Goal: Information Seeking & Learning: Learn about a topic

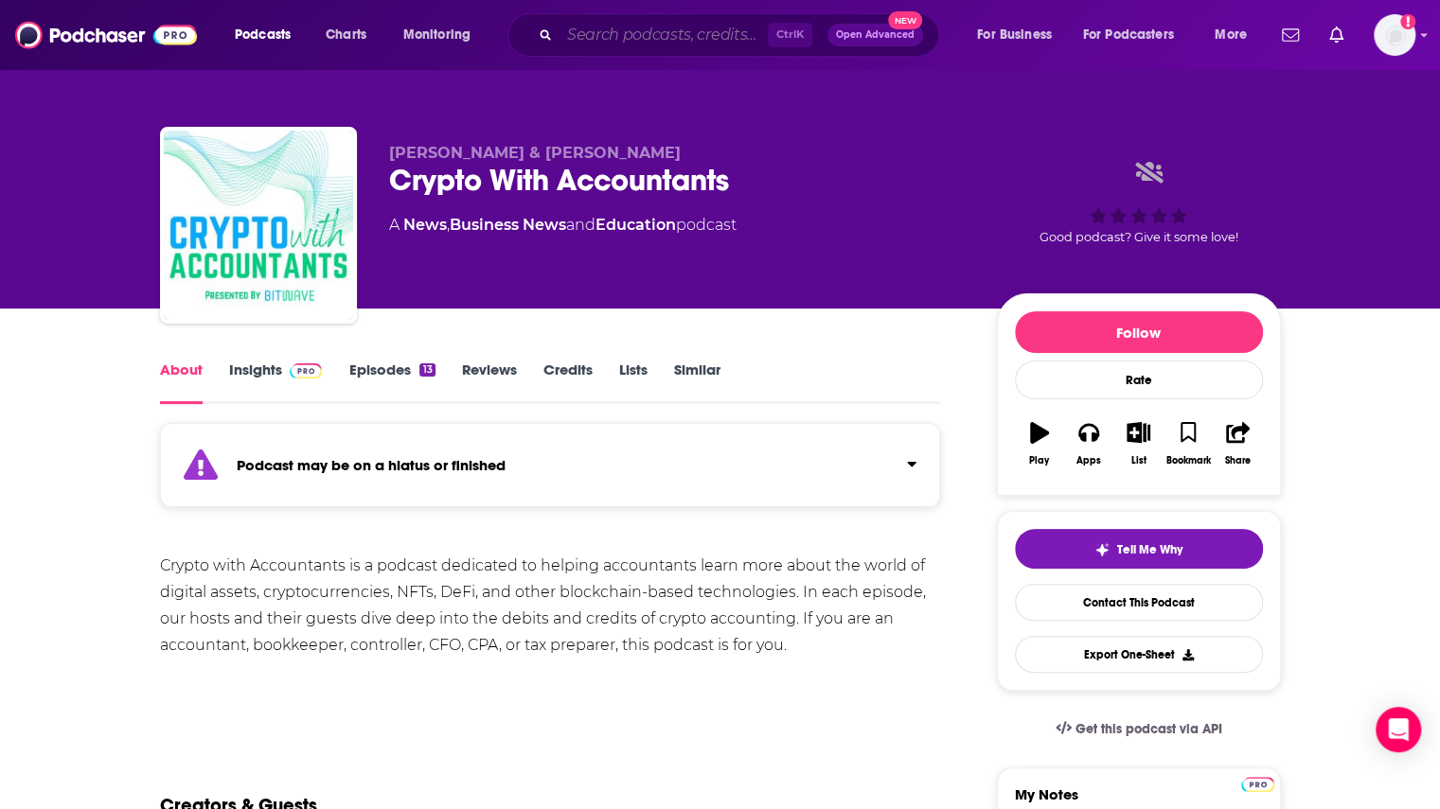
click at [618, 35] on input "Search podcasts, credits, & more..." at bounding box center [663, 35] width 208 height 30
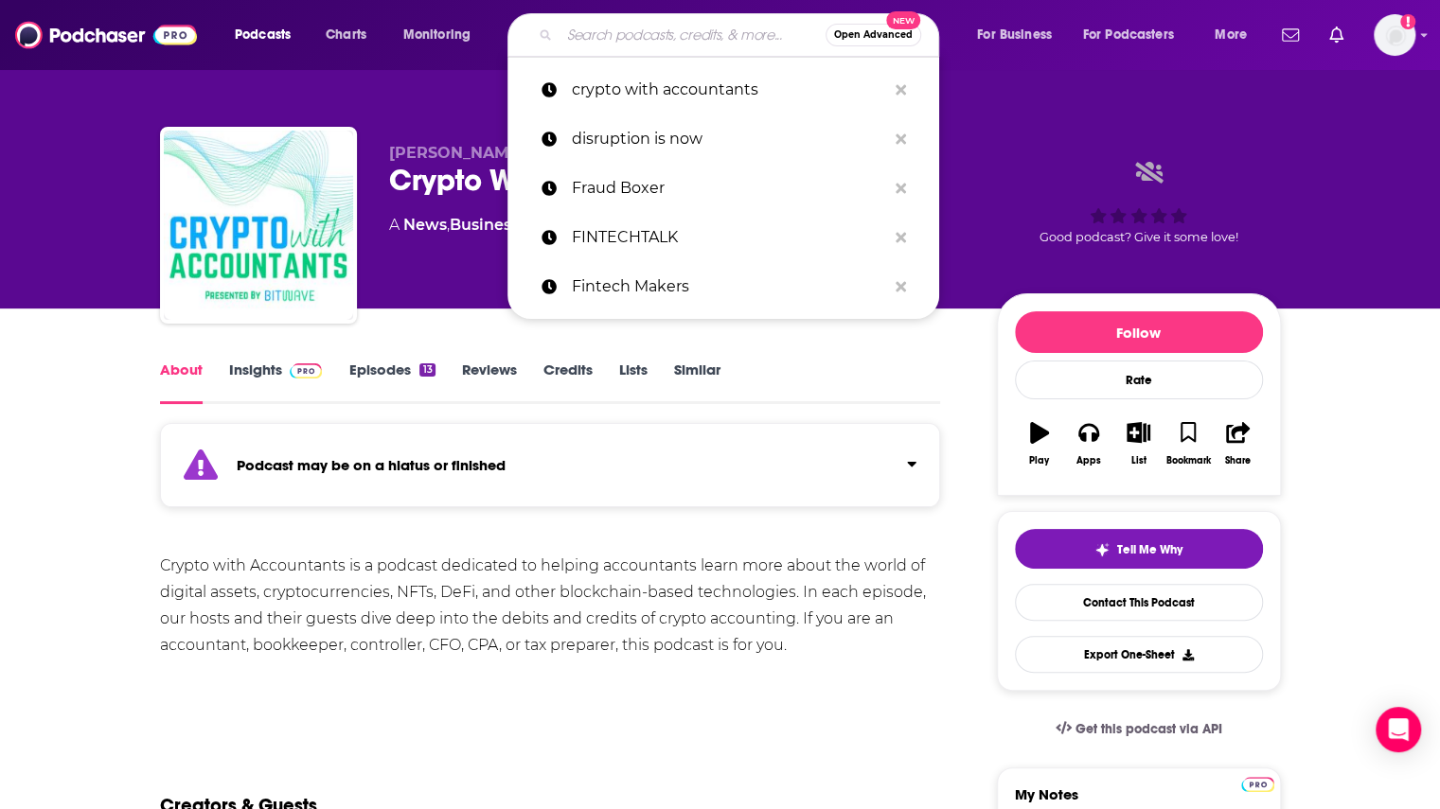
paste input "Victor Hugo Duek"
type input "Victor Hugo Duek"
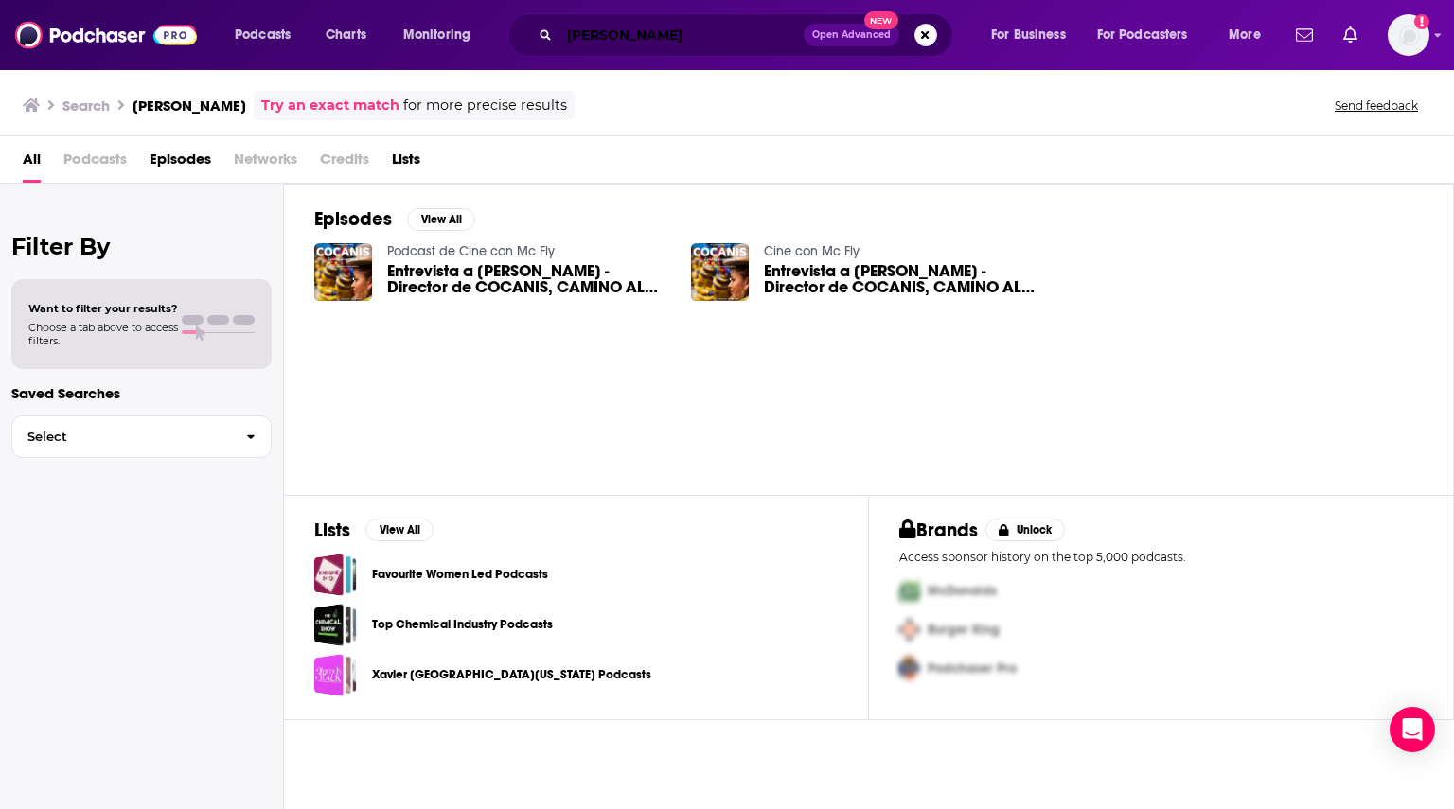
click at [735, 40] on input "Victor Hugo Duek" at bounding box center [681, 35] width 244 height 30
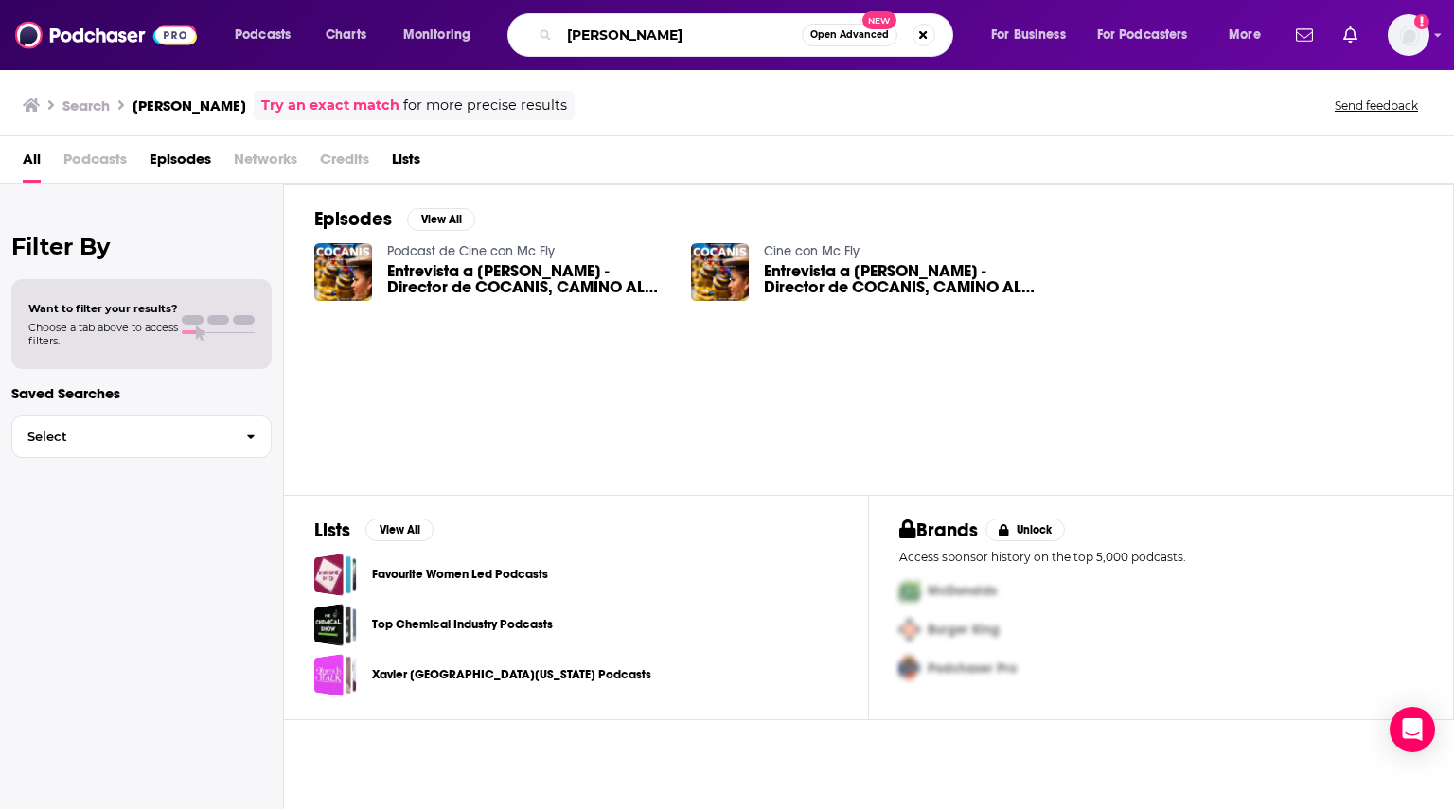
click at [735, 40] on input "Victor Hugo Duek" at bounding box center [680, 35] width 242 height 30
paste input "Meet the Boss TV"
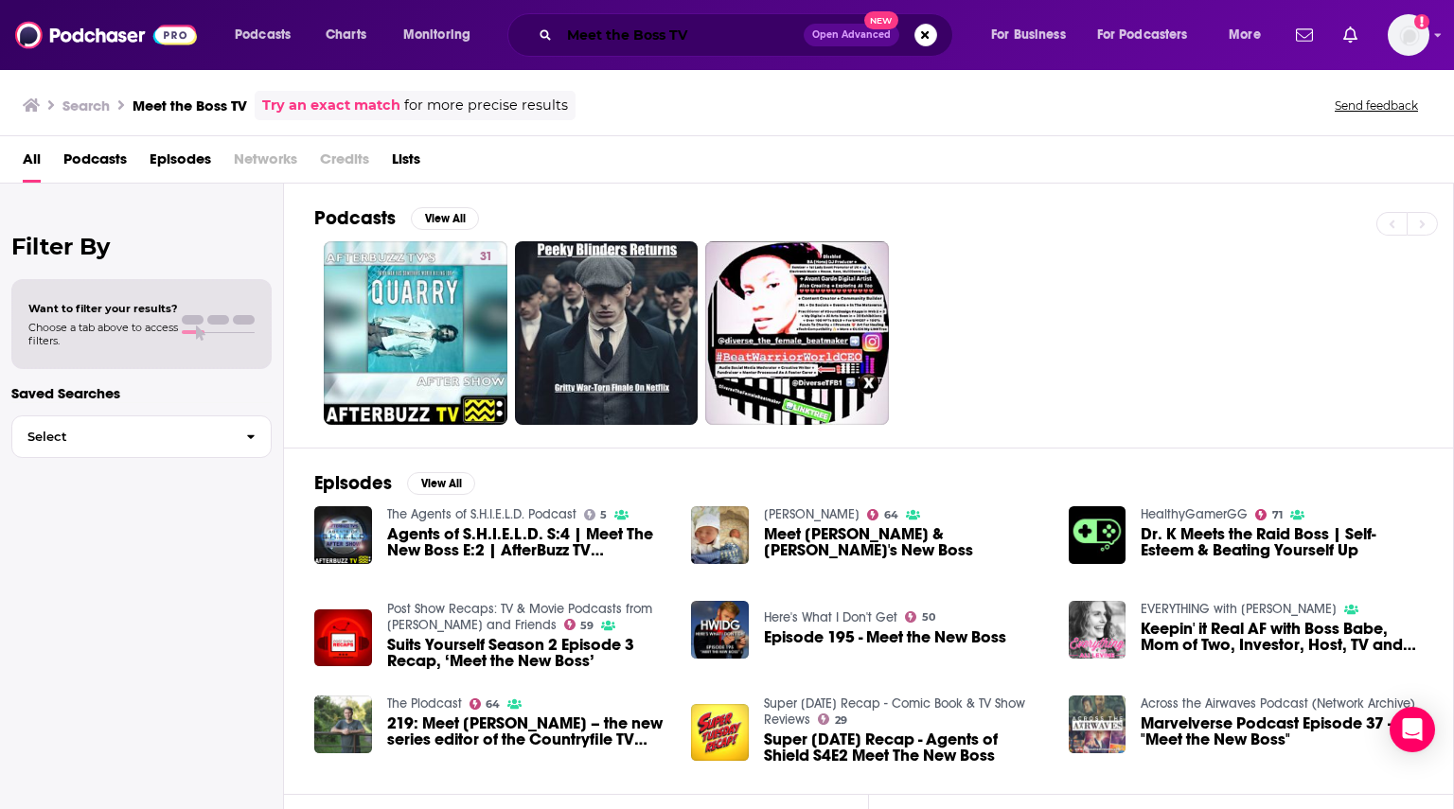
click at [616, 37] on input "Meet the Boss TV" at bounding box center [681, 35] width 244 height 30
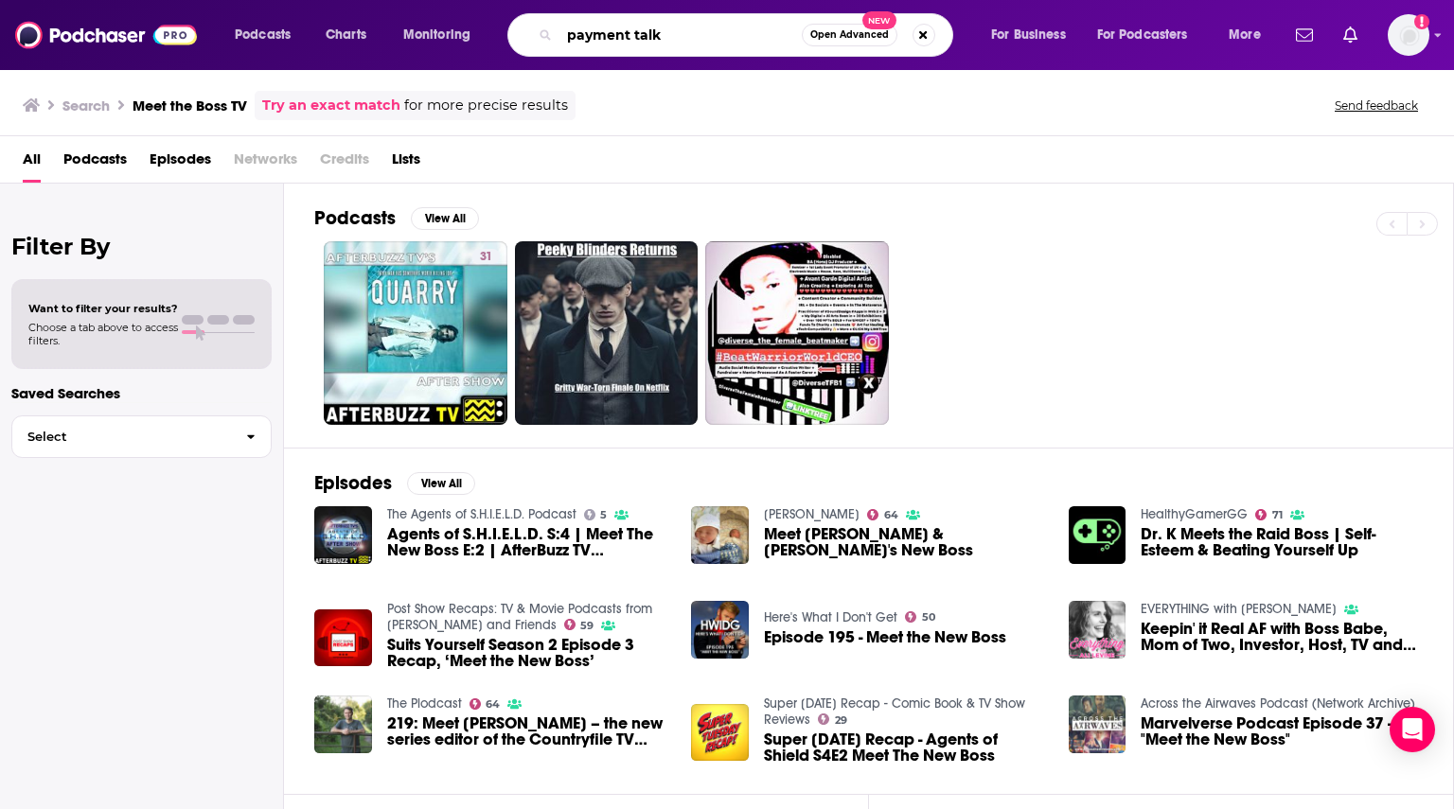
type input "payment talk"
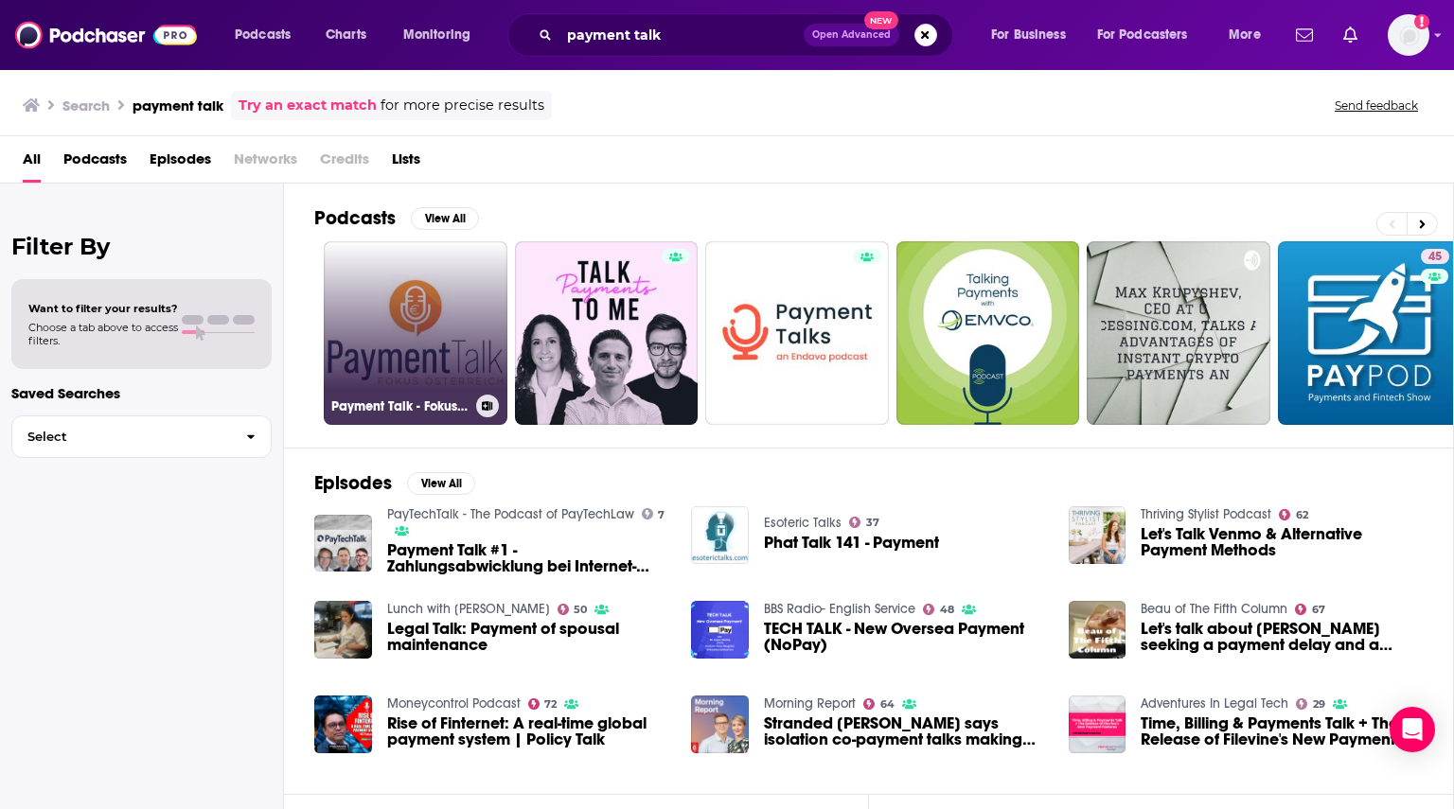
click at [376, 359] on link "Payment Talk - Fokus Österreich" at bounding box center [416, 333] width 184 height 184
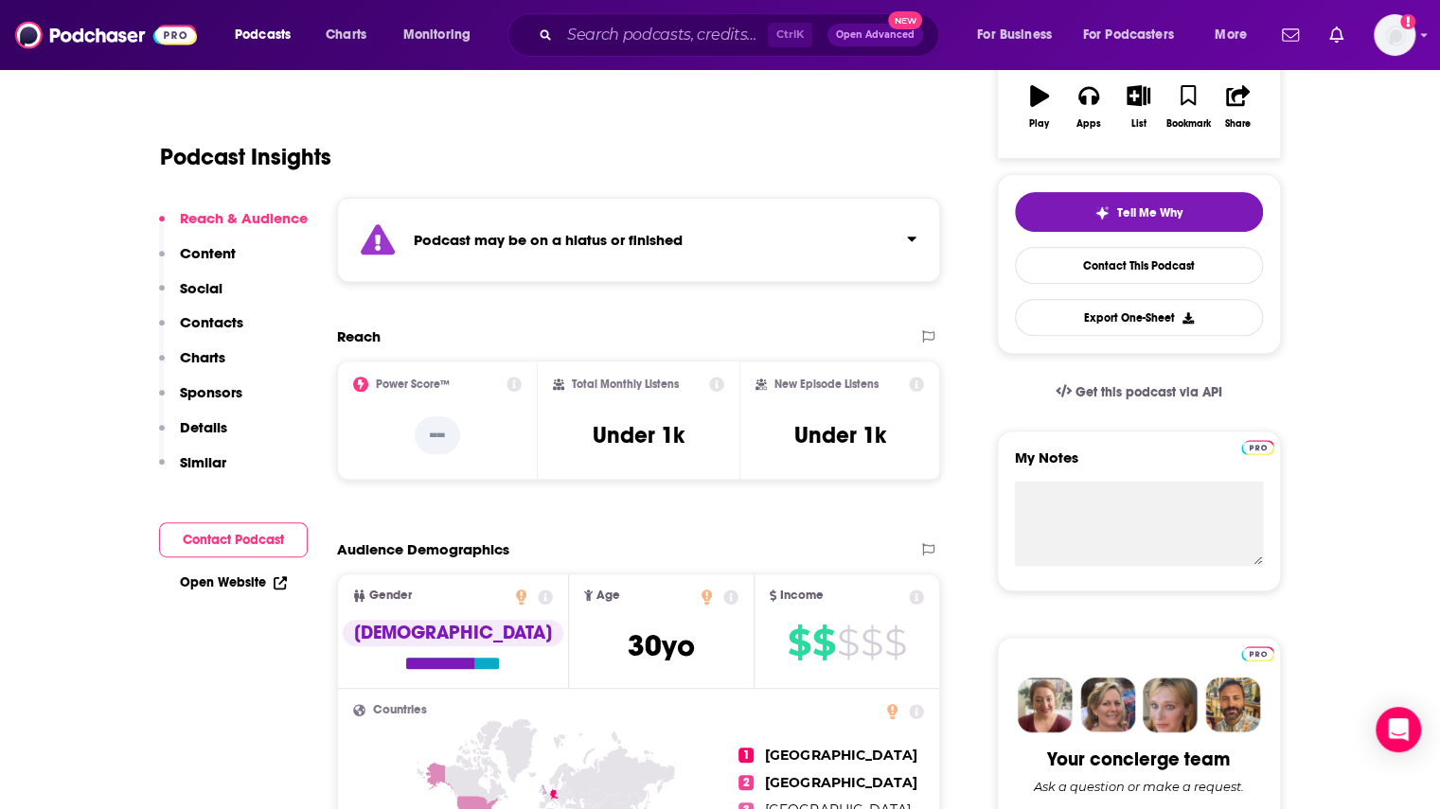
scroll to position [568, 0]
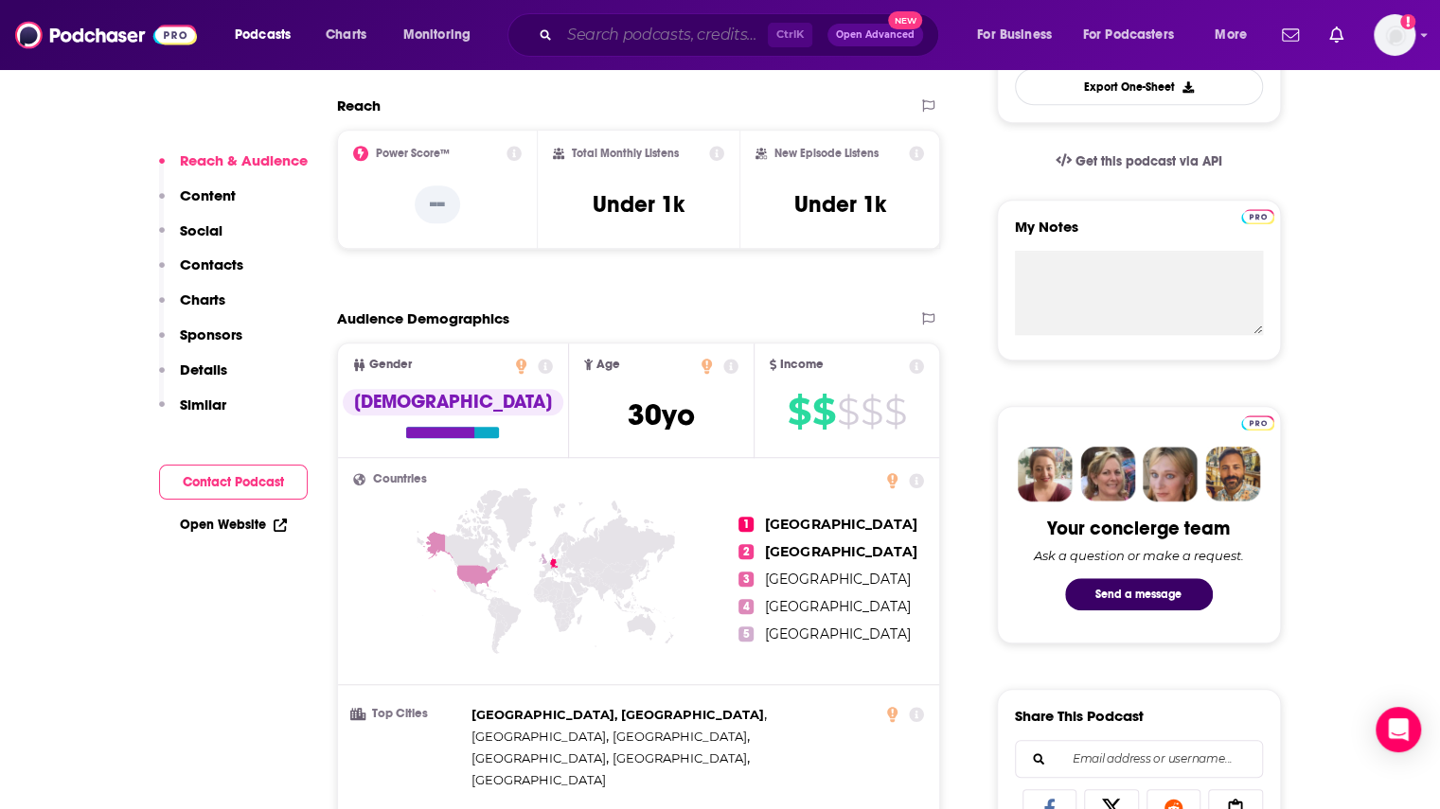
click at [594, 37] on input "Search podcasts, credits, & more..." at bounding box center [663, 35] width 208 height 30
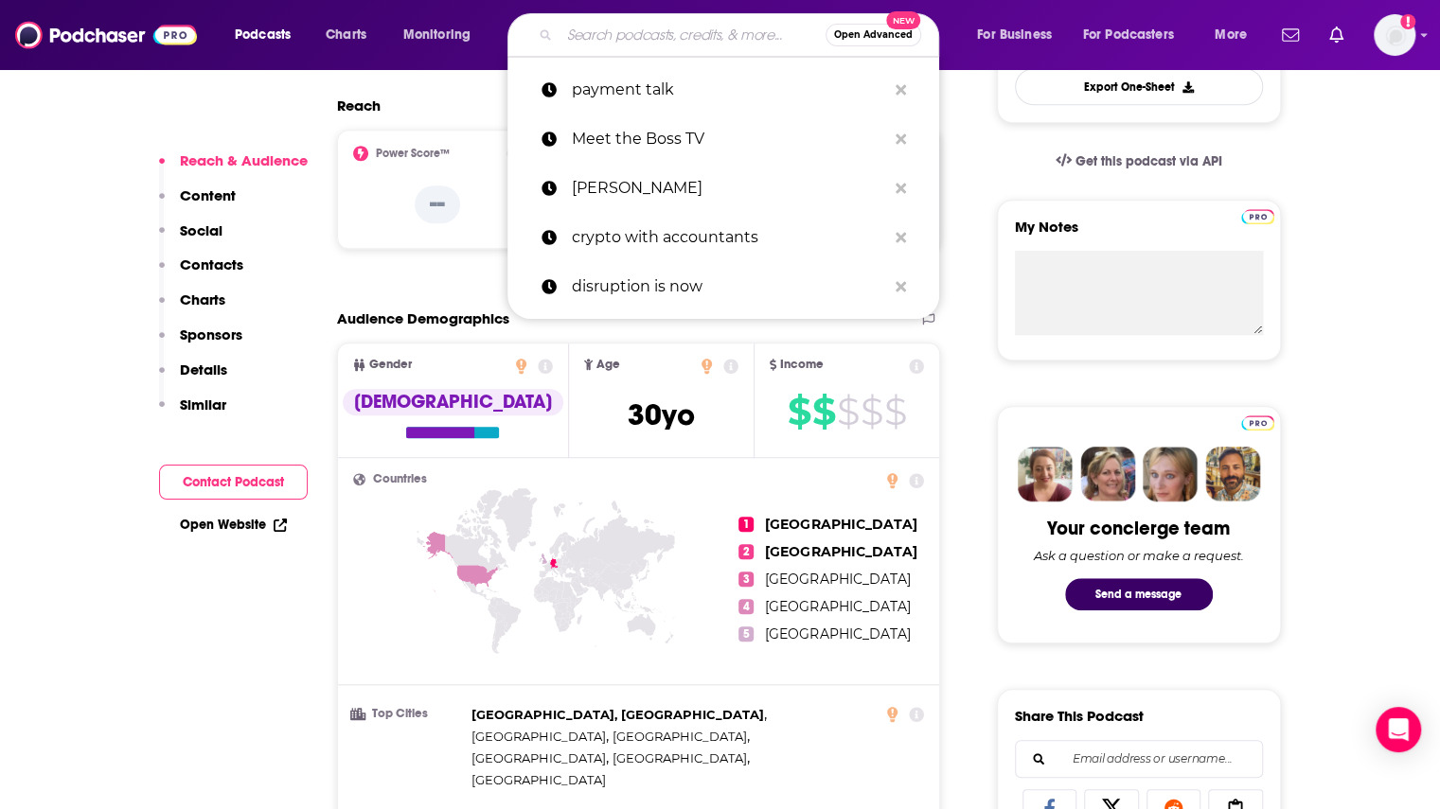
paste input "Payments FM"
type input "Payments FM"
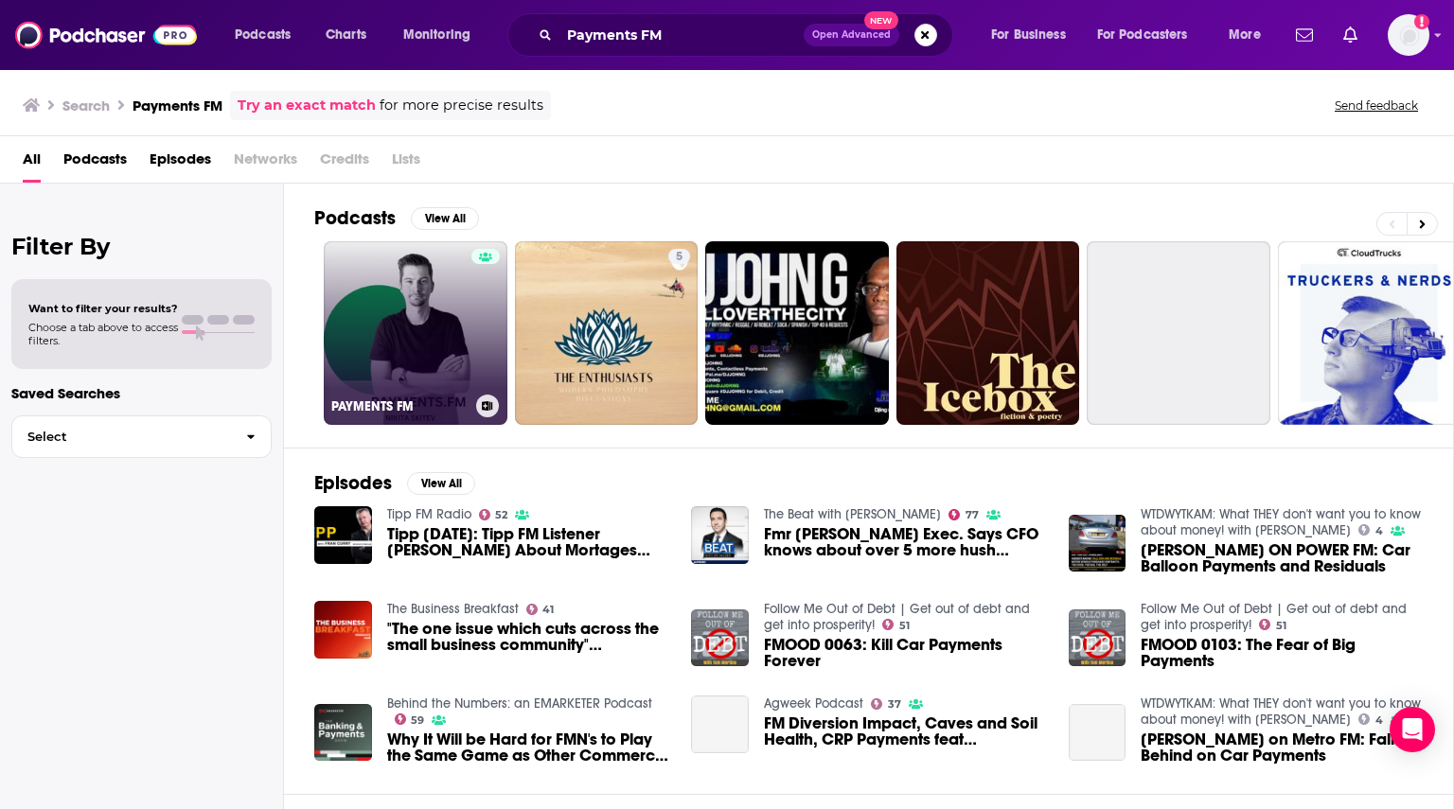
click at [485, 340] on div at bounding box center [485, 322] width 28 height 146
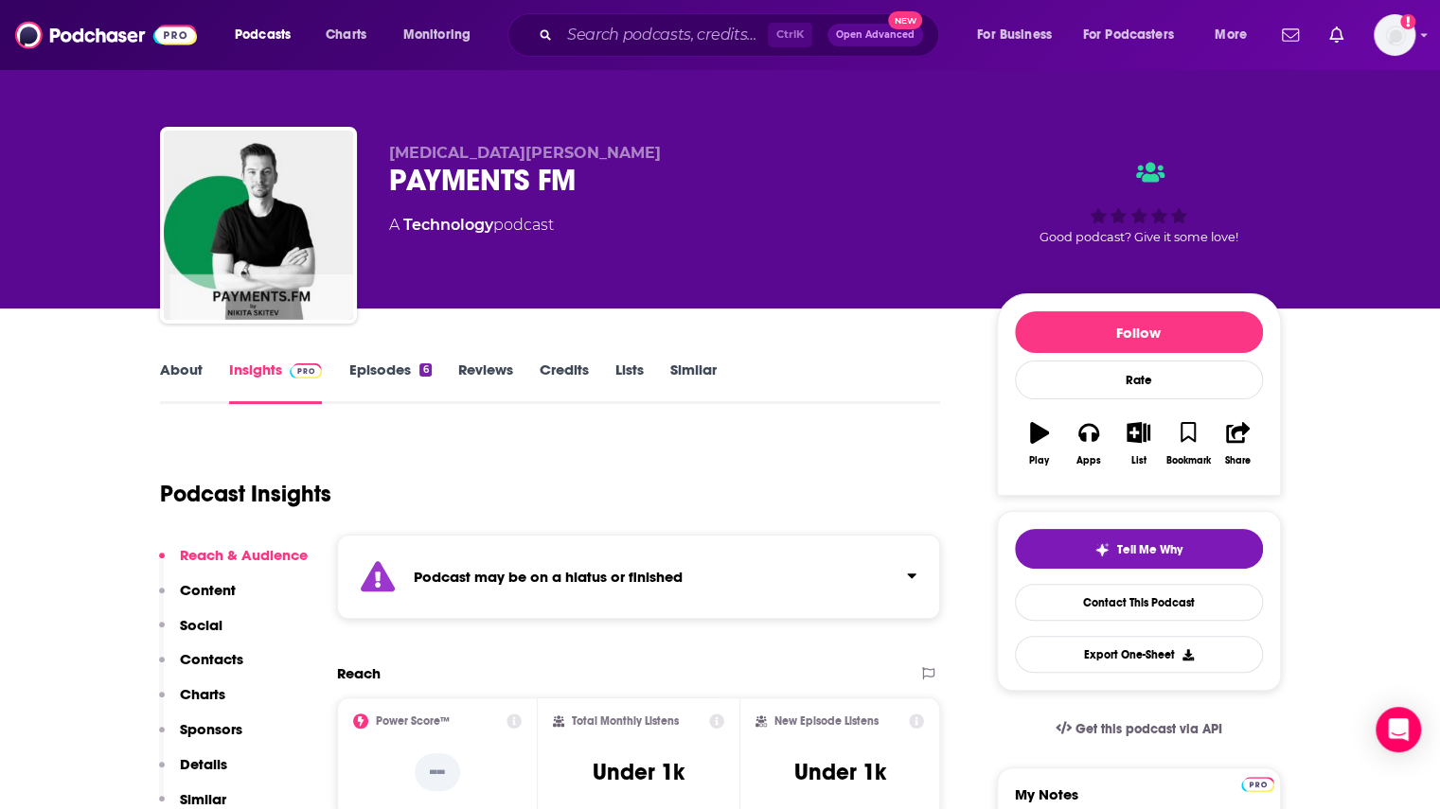
click at [393, 372] on link "Episodes 6" at bounding box center [389, 383] width 82 height 44
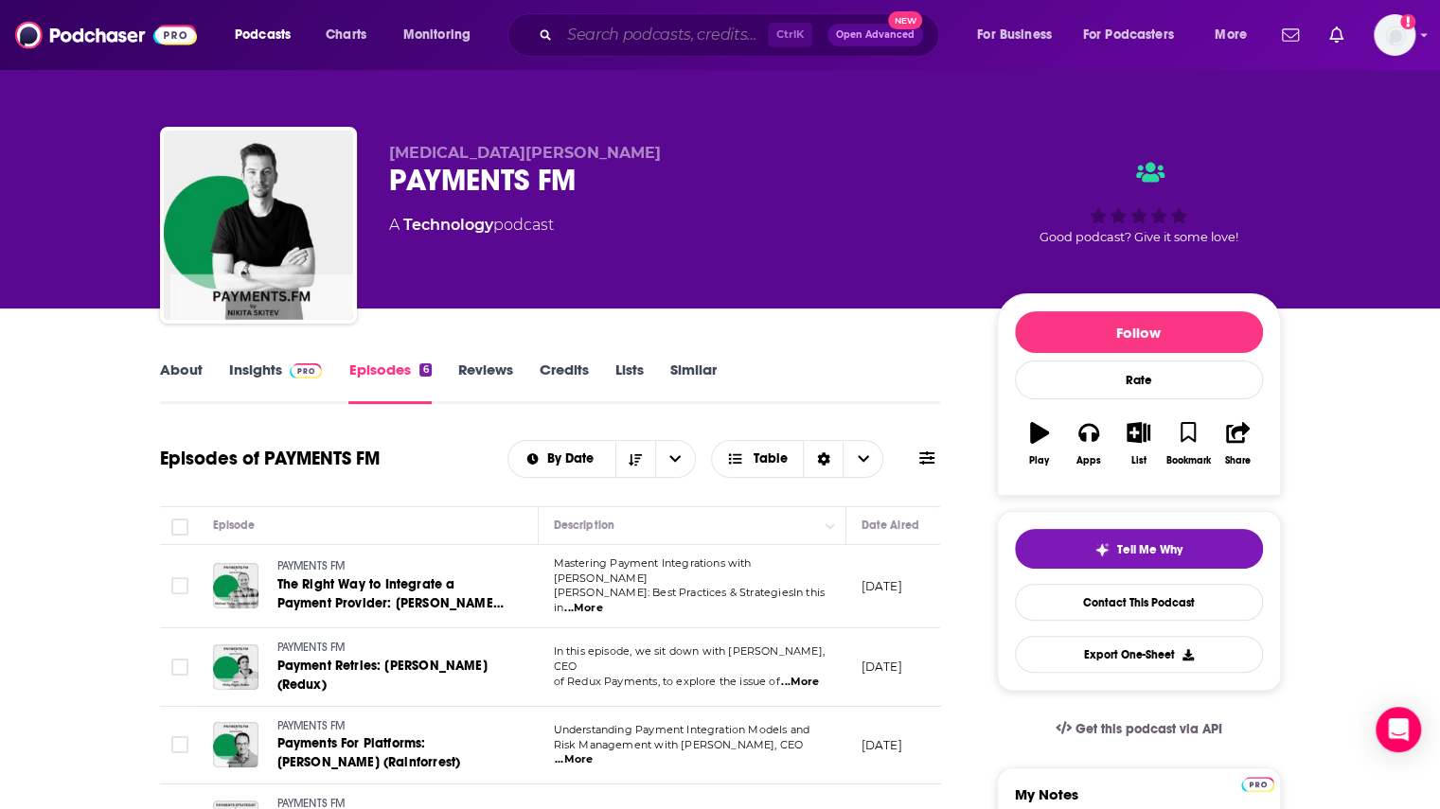
click at [630, 21] on input "Search podcasts, credits, & more..." at bounding box center [663, 35] width 208 height 30
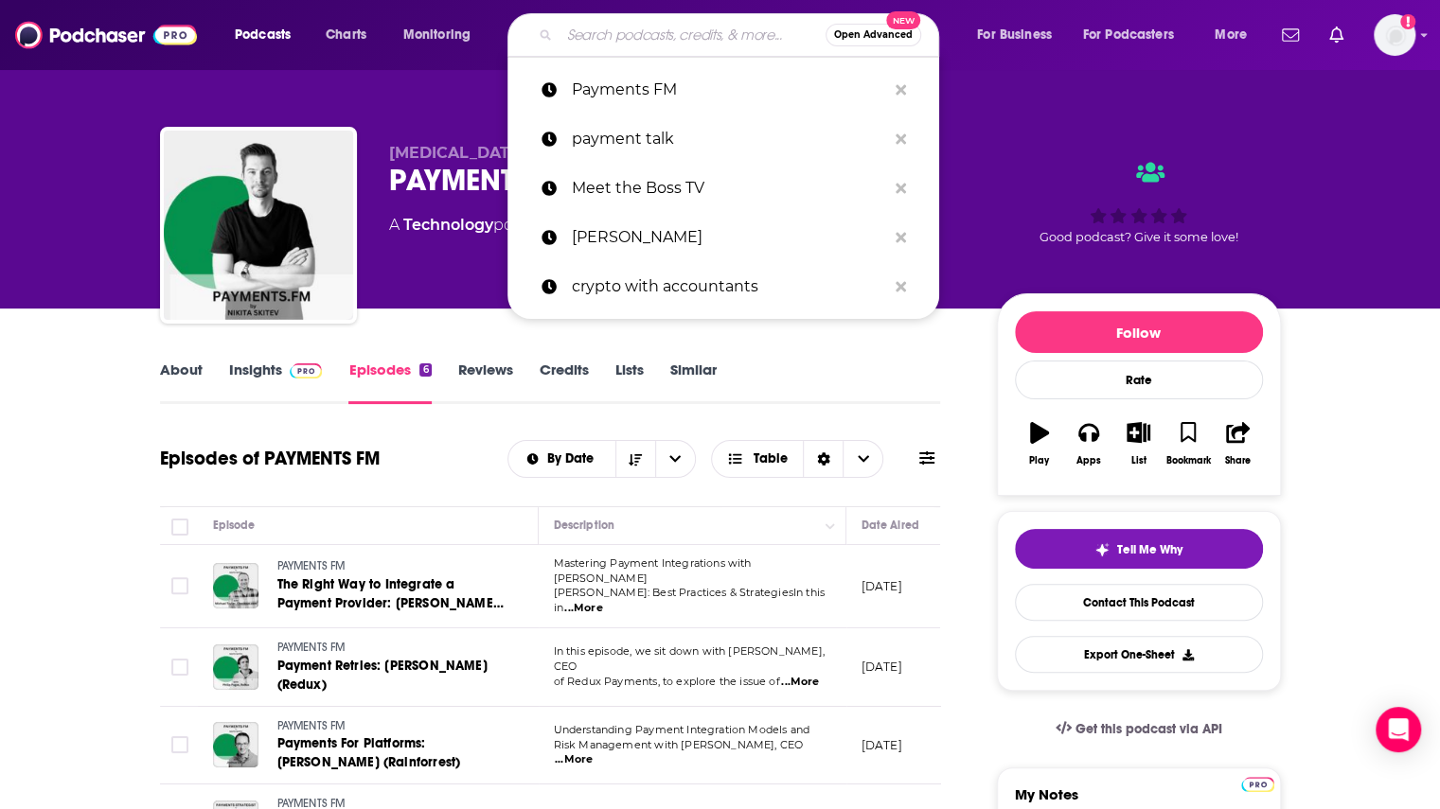
paste input "Payments Futures"
type input "Payments Futures"
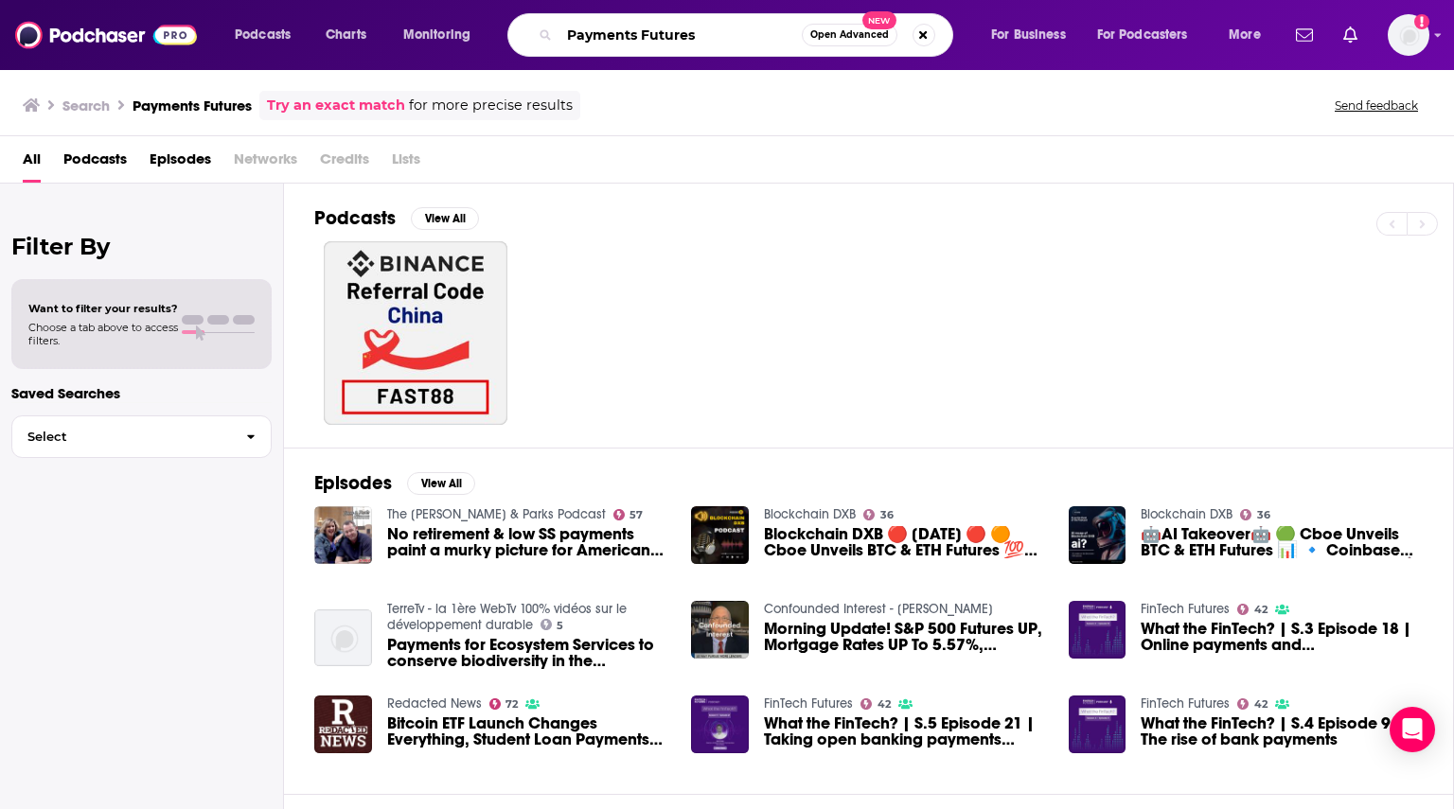
click at [690, 40] on input "Payments Futures" at bounding box center [680, 35] width 242 height 30
paste input "HR & Payroll 2.0 Podcast"
paste input "Search podcasts, credits, & more..."
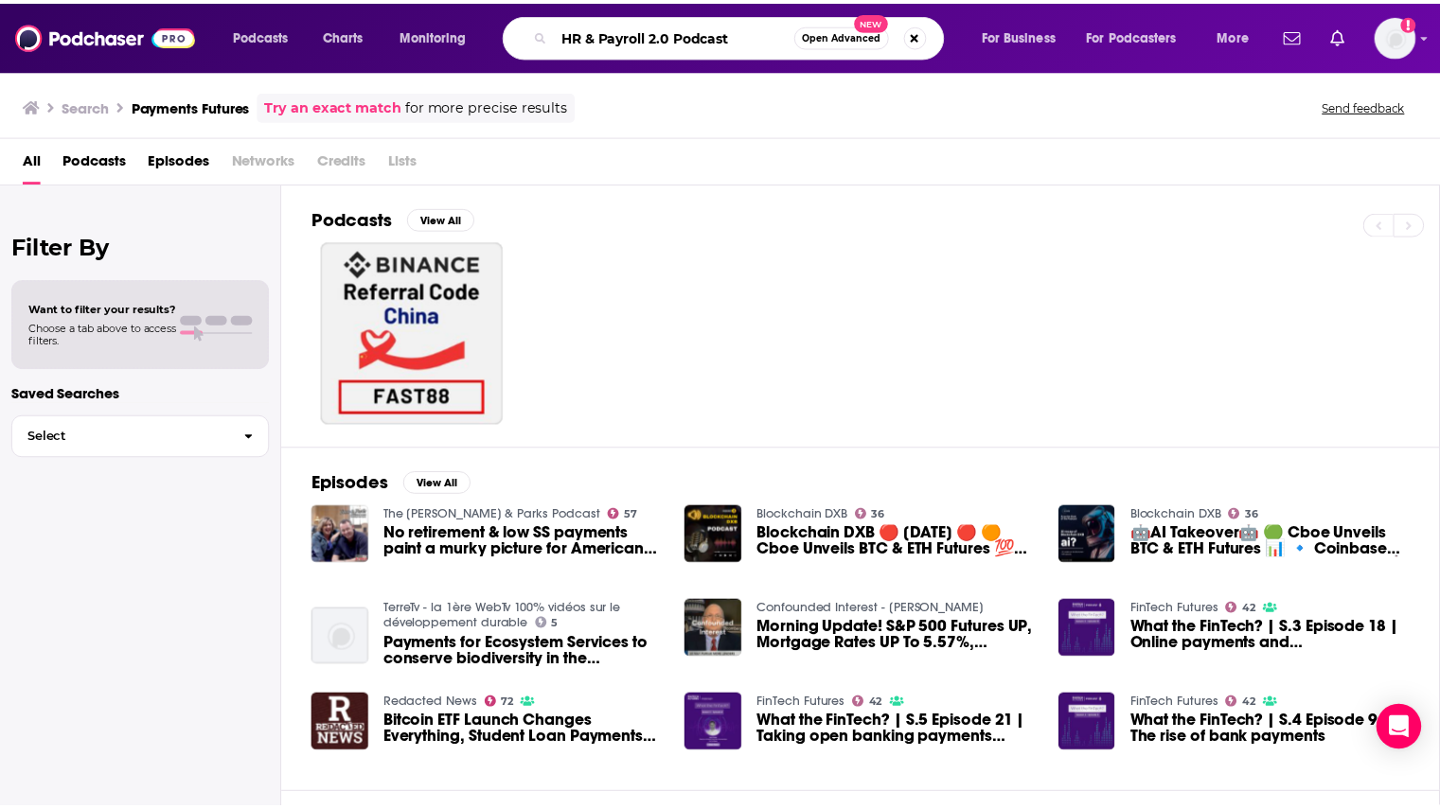
scroll to position [0, 0]
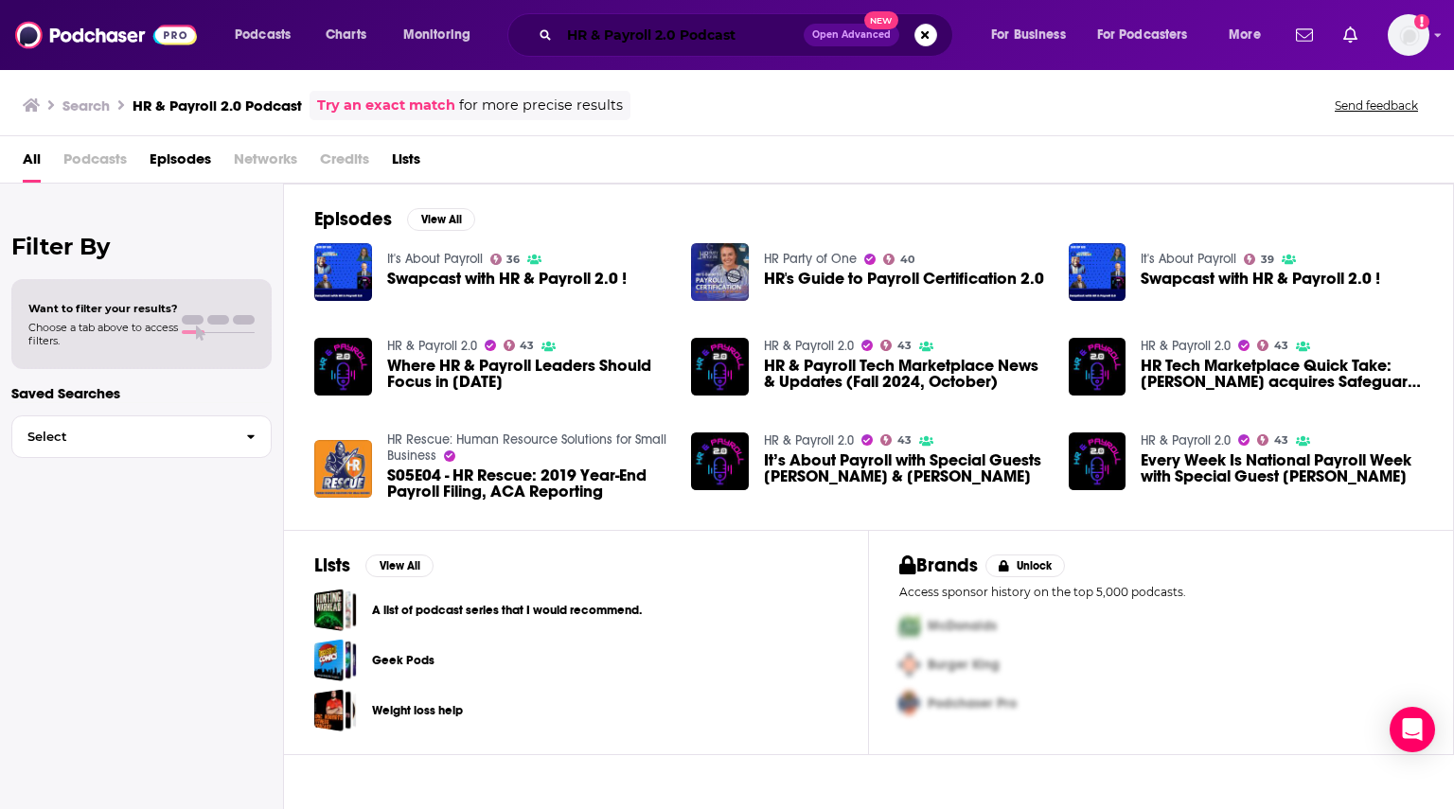
click at [678, 29] on input "HR & Payroll 2.0 Podcast" at bounding box center [681, 35] width 244 height 30
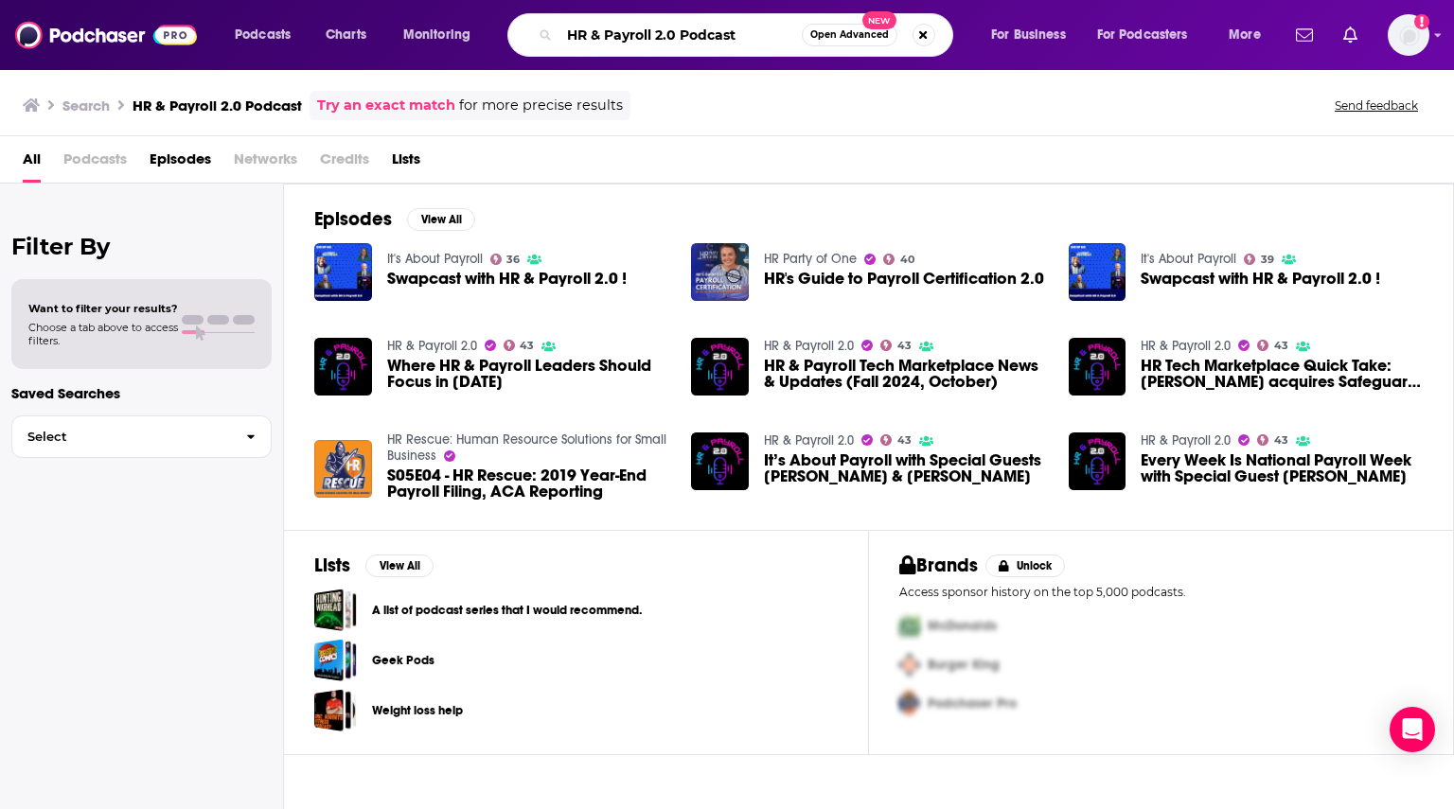
drag, startPoint x: 682, startPoint y: 33, endPoint x: 831, endPoint y: 67, distance: 153.4
click at [829, 67] on div "Podcasts Charts Monitoring HR & Payroll 2.0 Podcast Open Advanced New For Busin…" at bounding box center [727, 35] width 1454 height 70
type input "HR & Payroll 2.0"
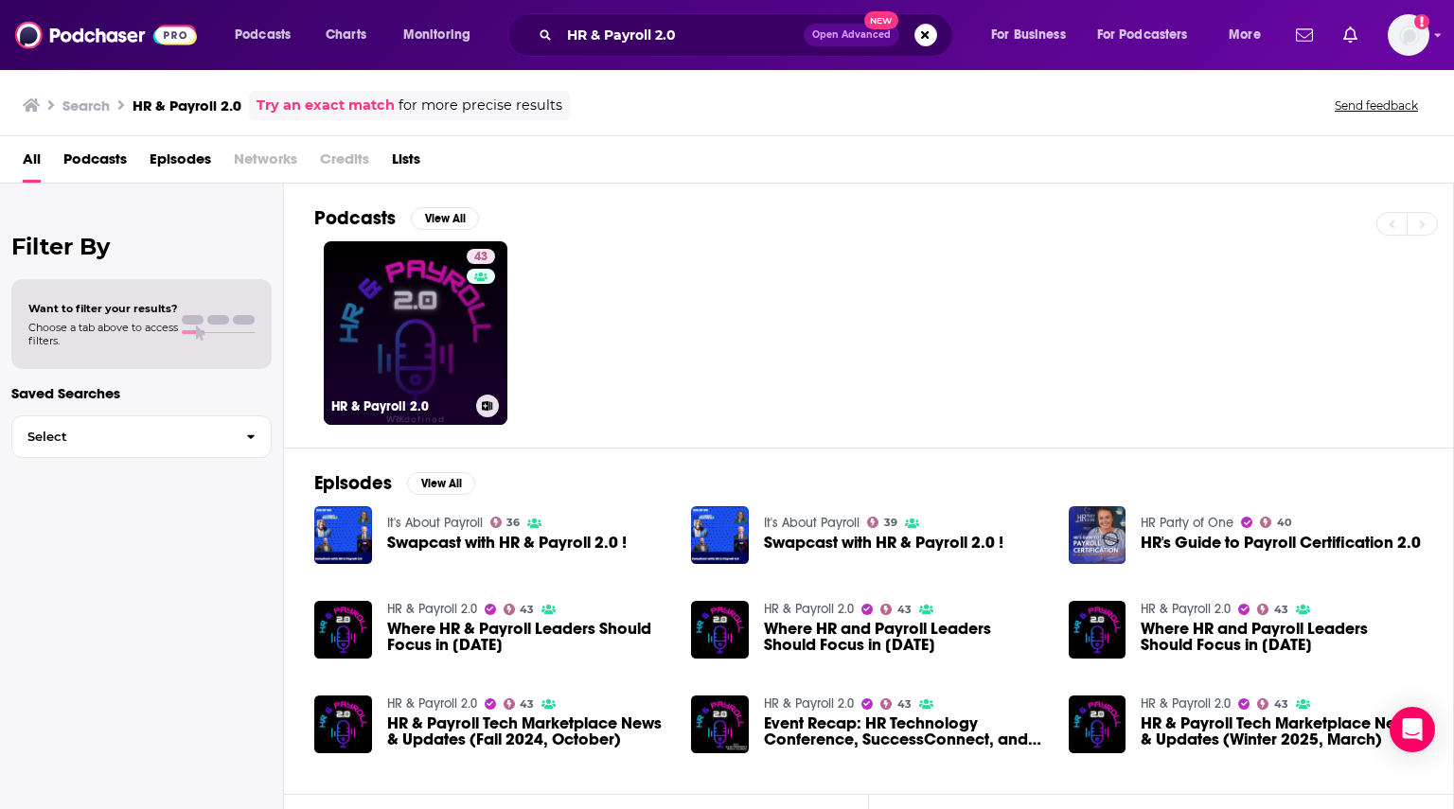
click at [441, 298] on link "43 HR & Payroll 2.0" at bounding box center [416, 333] width 184 height 184
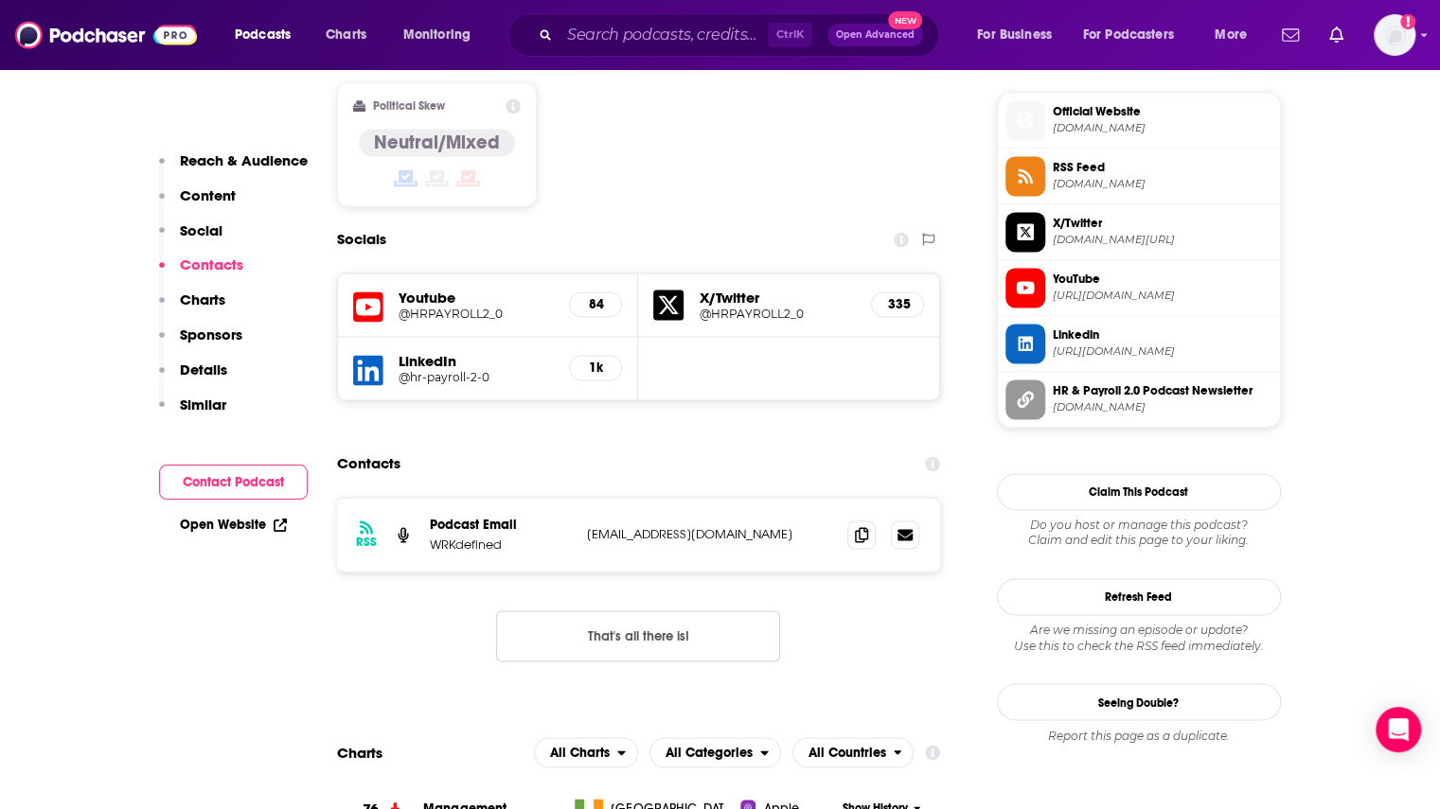
scroll to position [1609, 0]
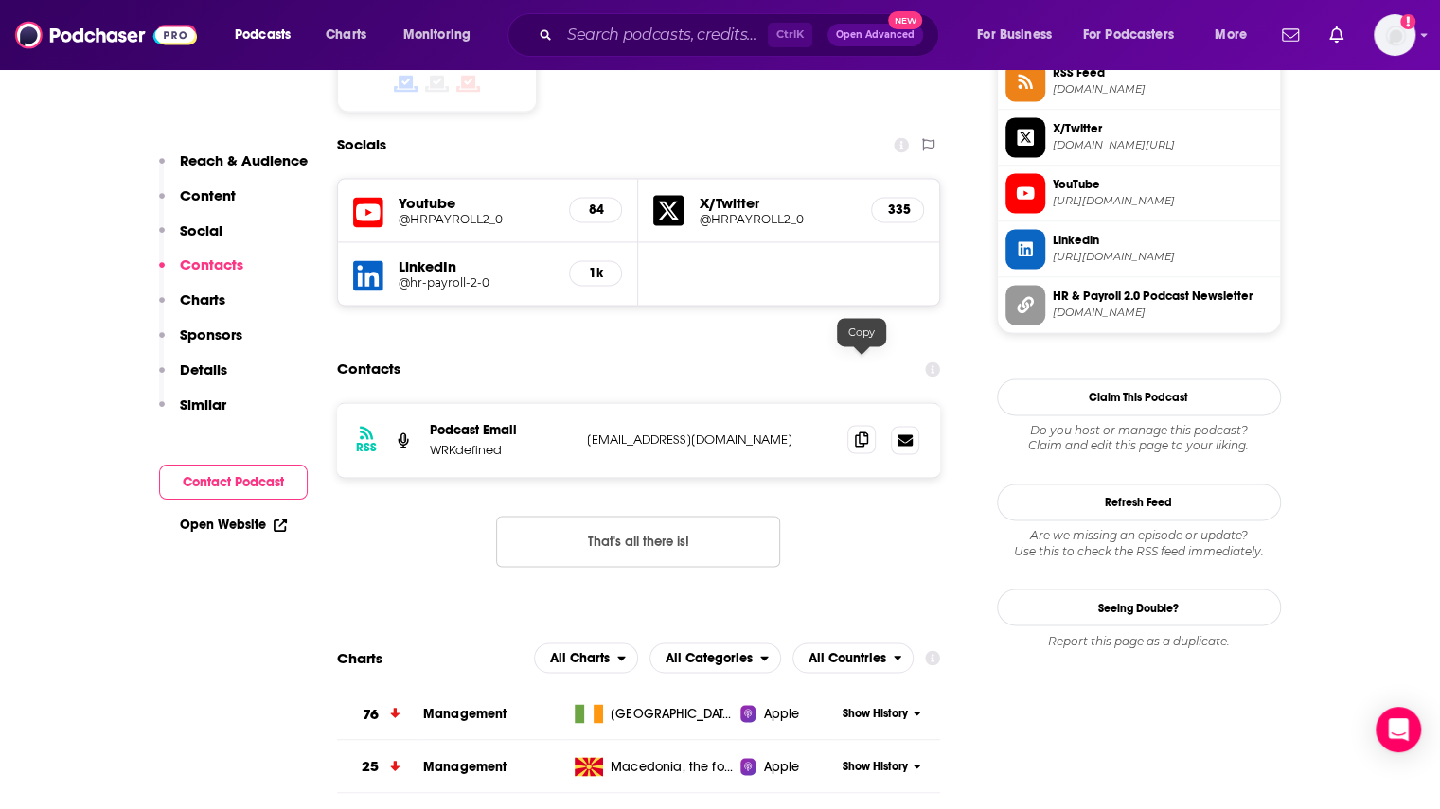
click at [859, 432] on icon at bounding box center [861, 439] width 13 height 15
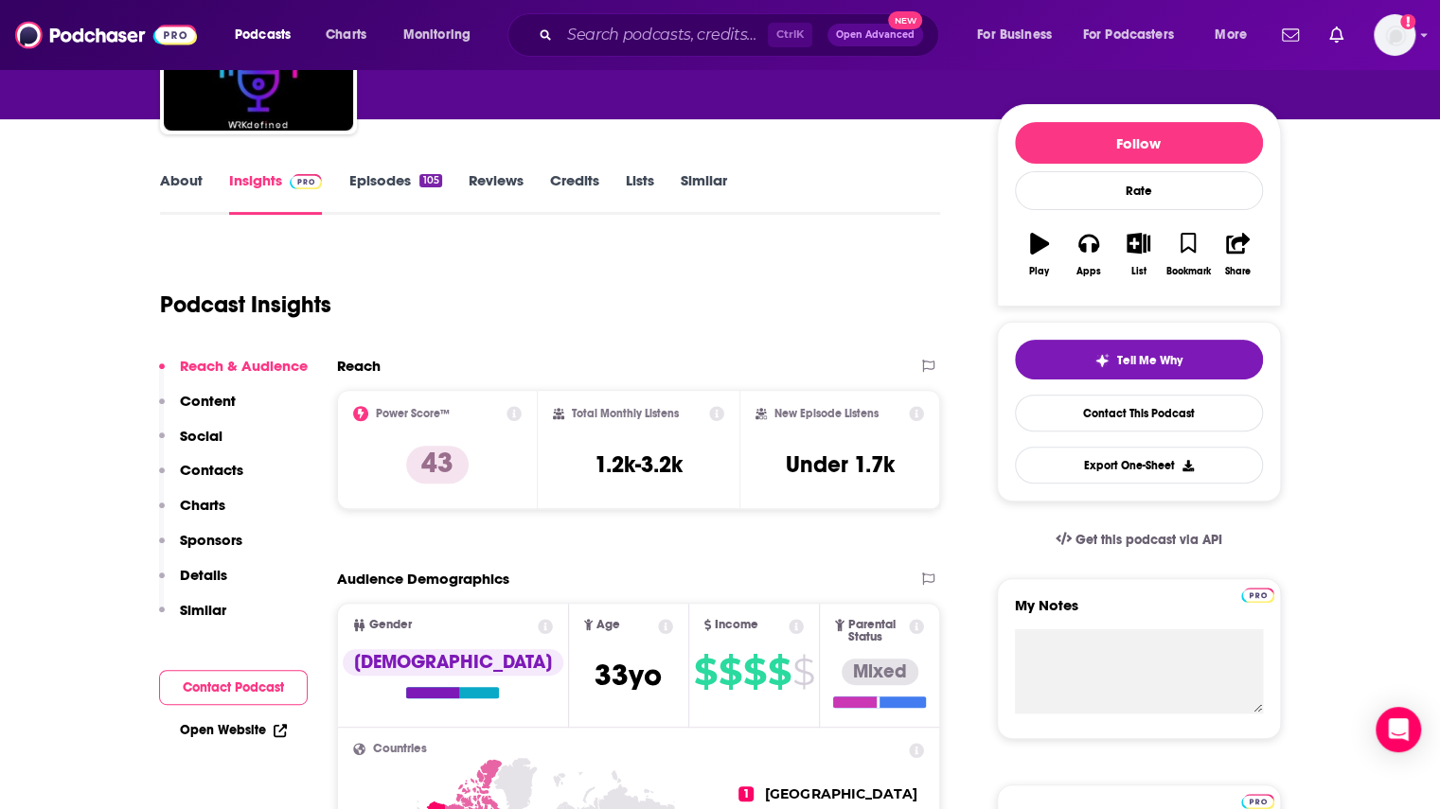
scroll to position [0, 0]
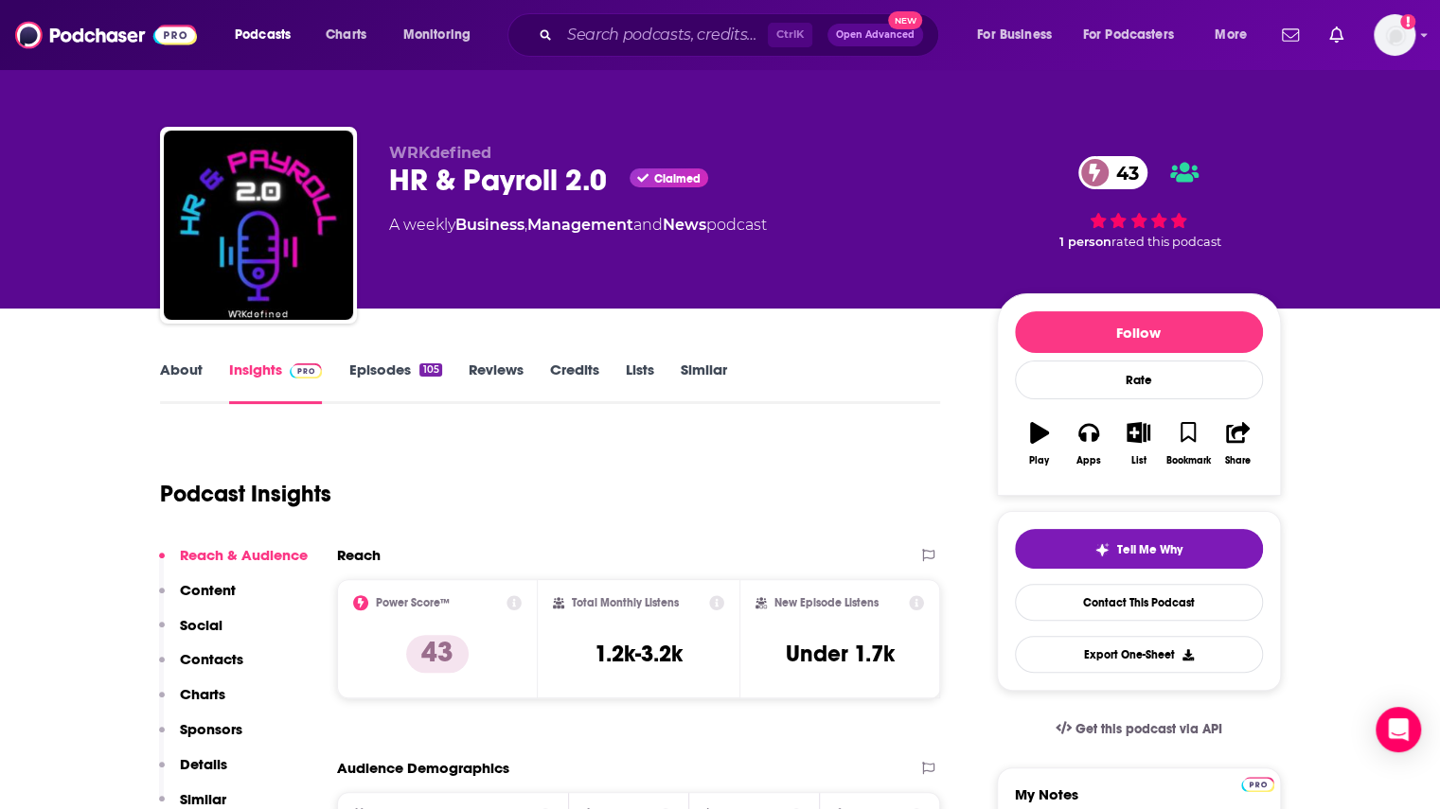
click at [390, 373] on link "Episodes 105" at bounding box center [394, 383] width 93 height 44
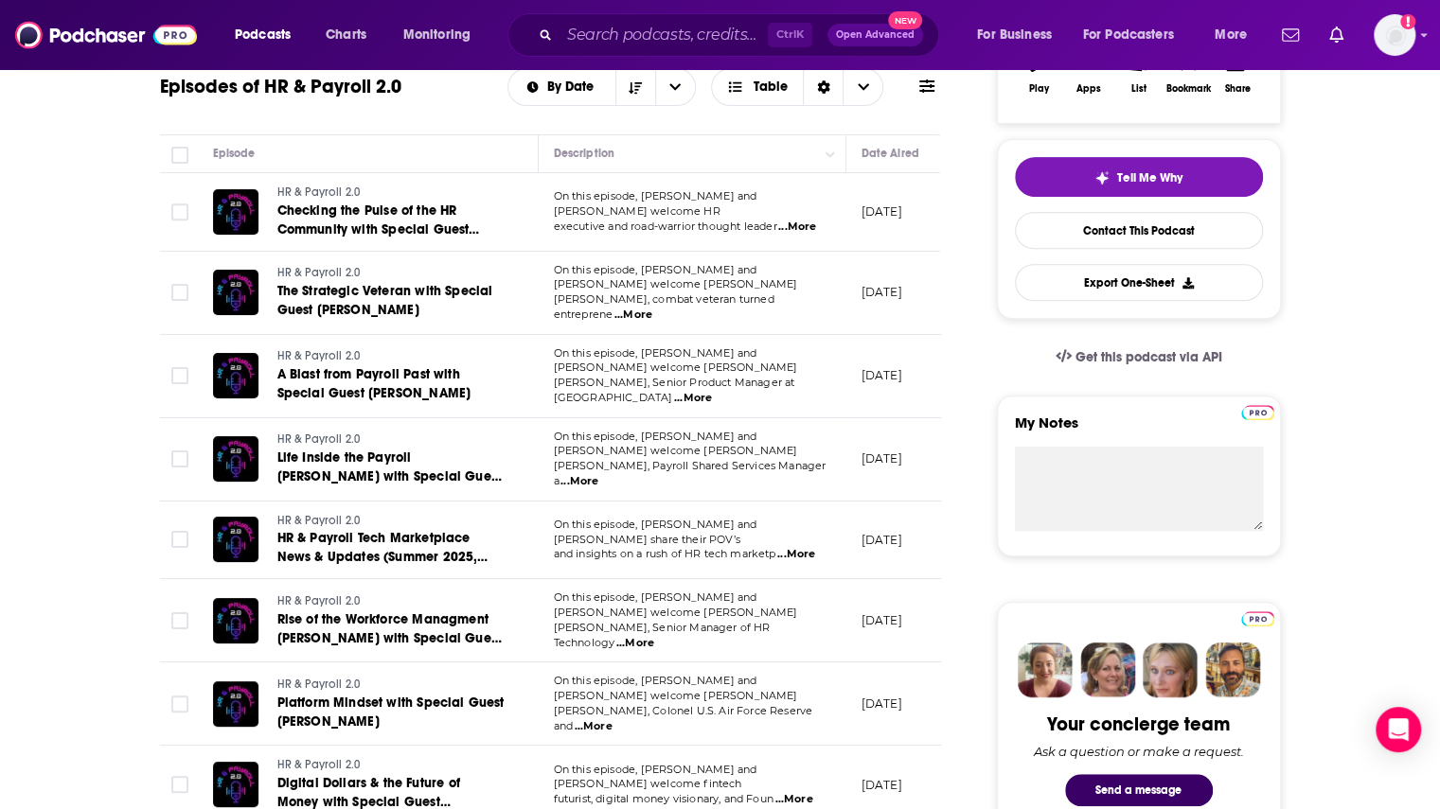
scroll to position [95, 0]
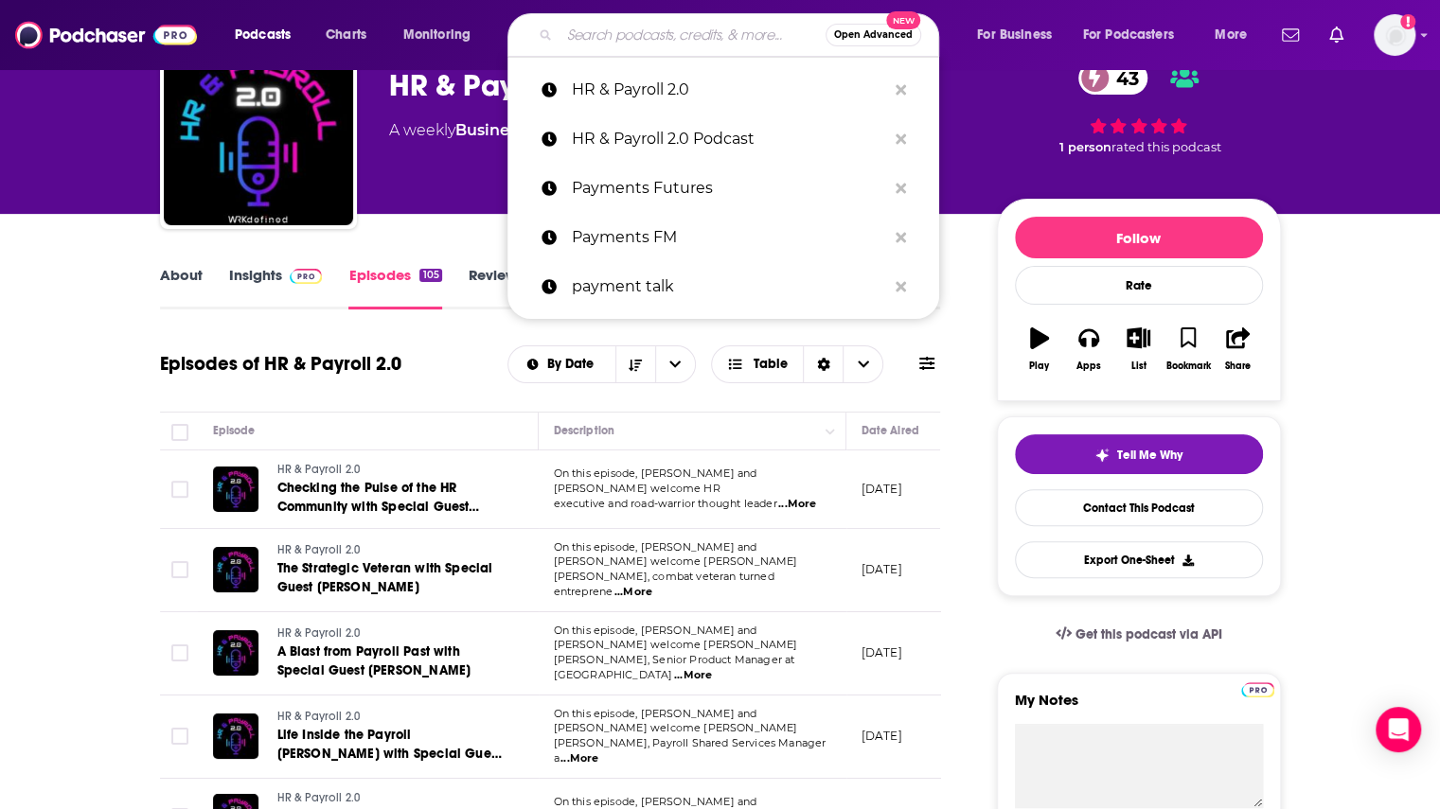
click at [601, 38] on input "Search podcasts, credits, & more..." at bounding box center [692, 35] width 266 height 30
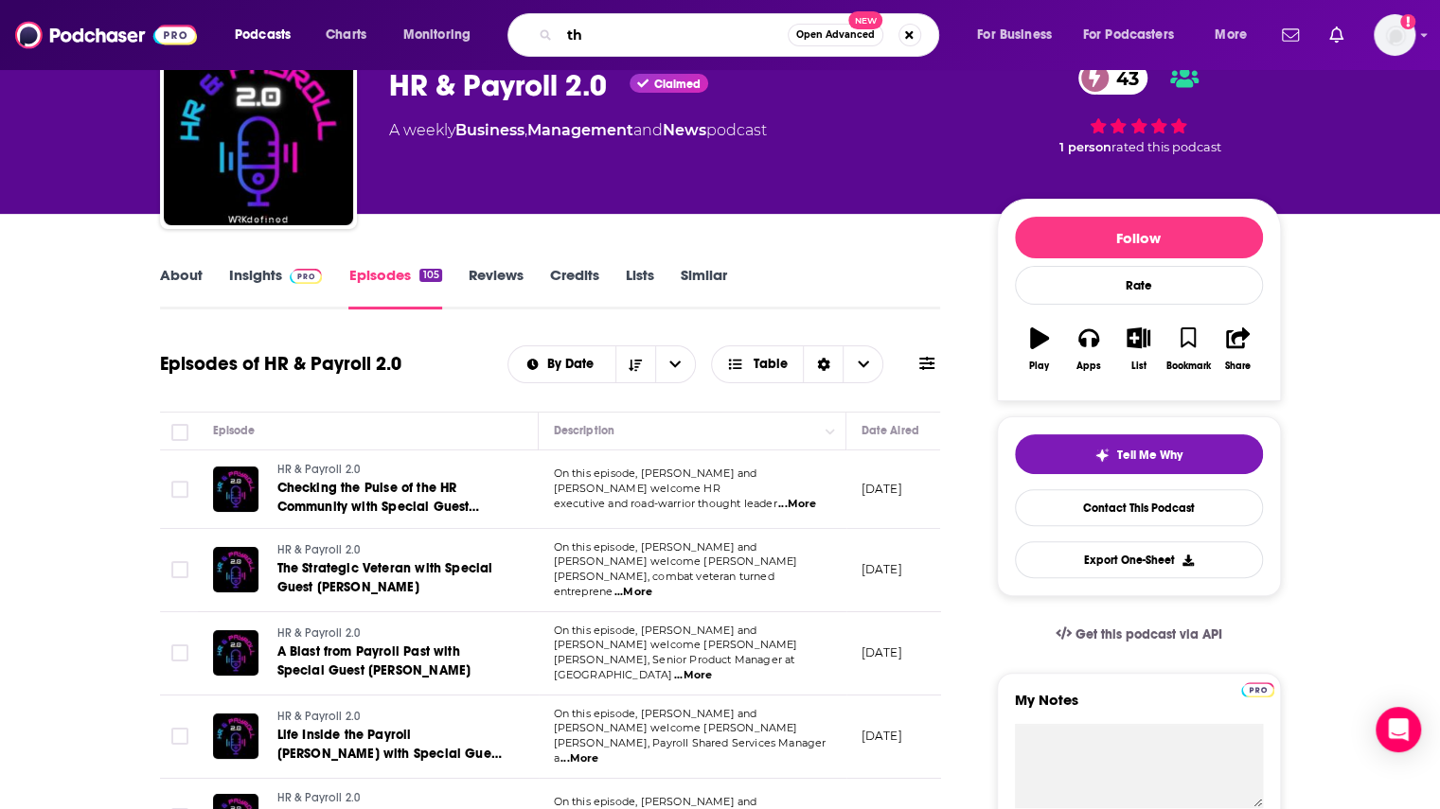
type input "t"
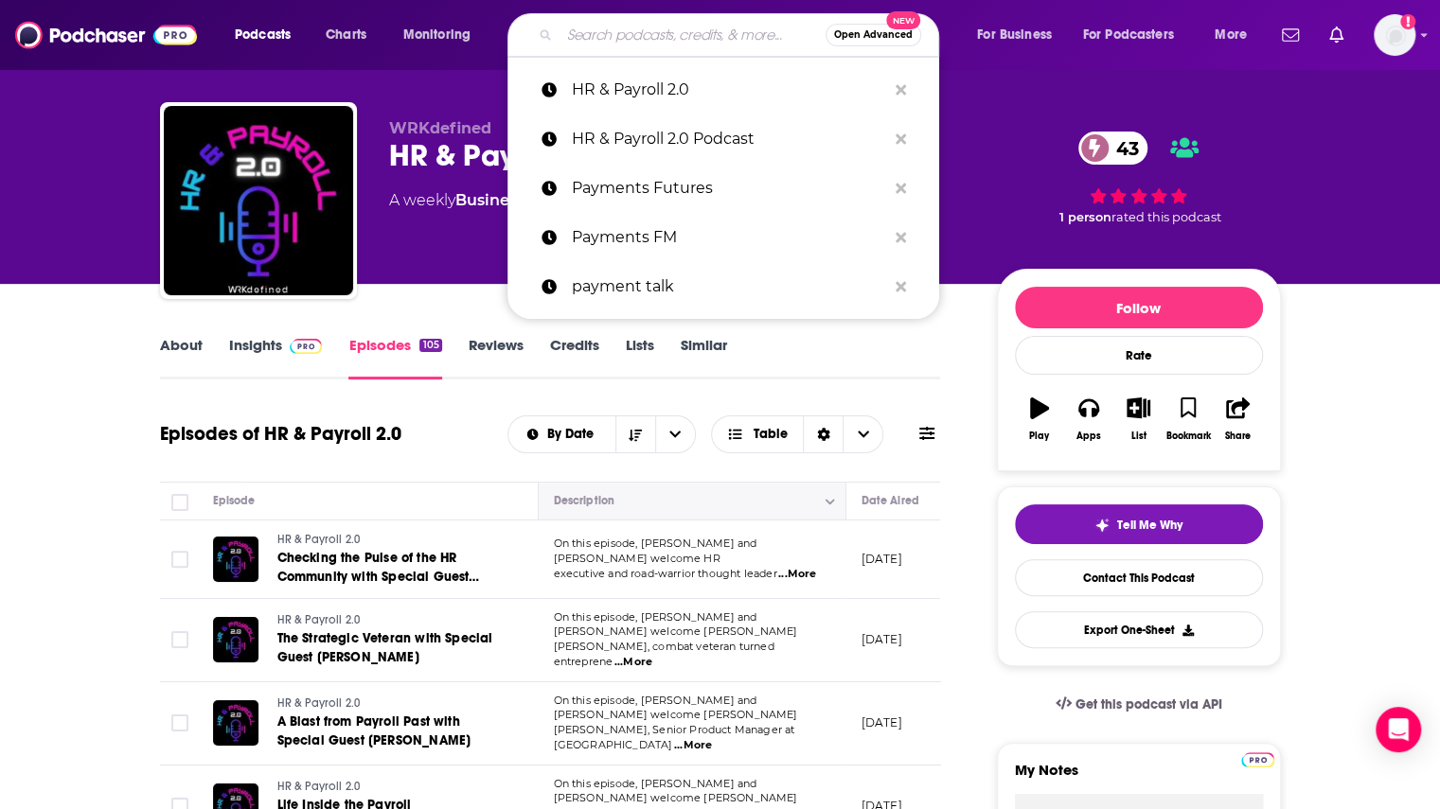
scroll to position [0, 0]
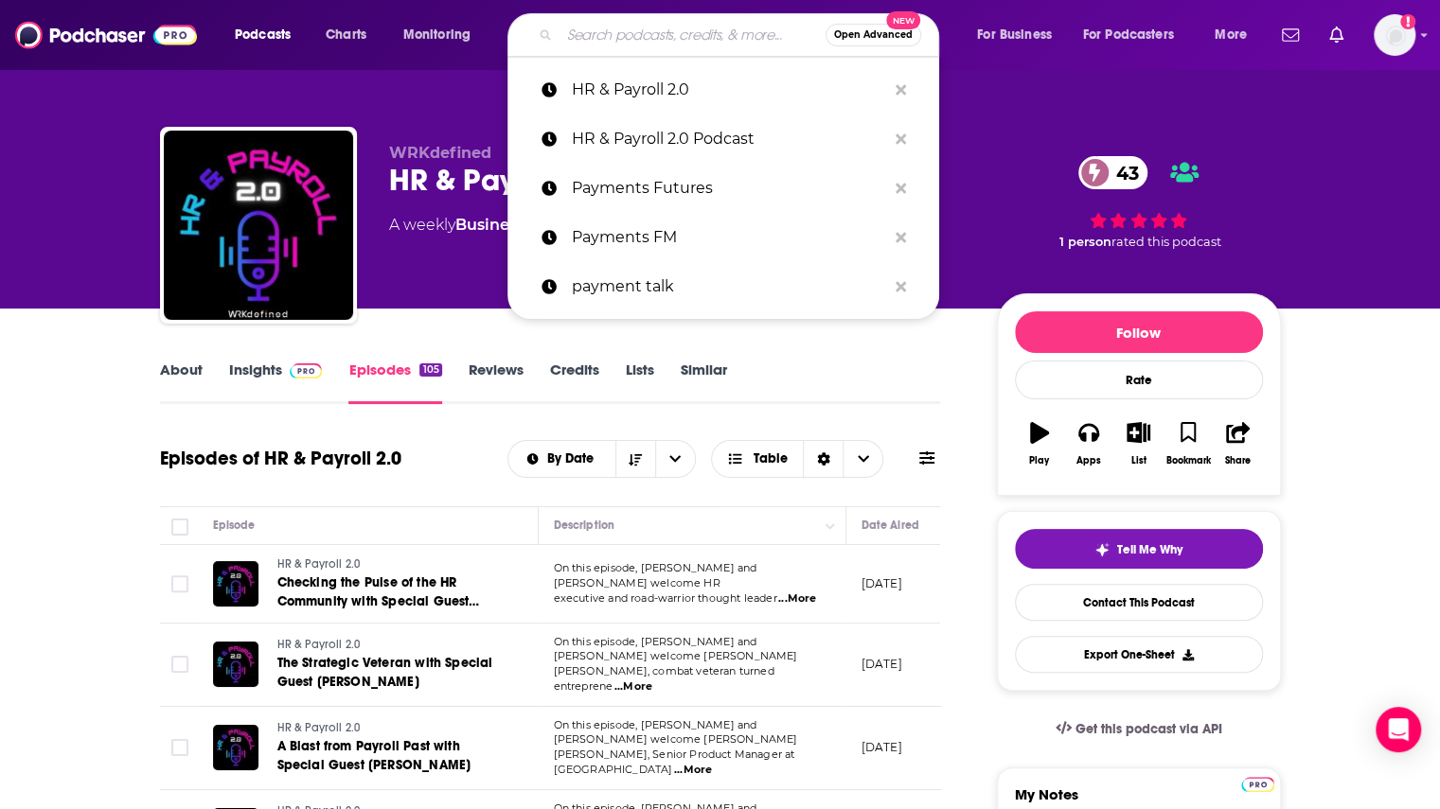
click at [404, 194] on div "HR & Payroll 2.0 Claimed 43" at bounding box center [677, 180] width 577 height 37
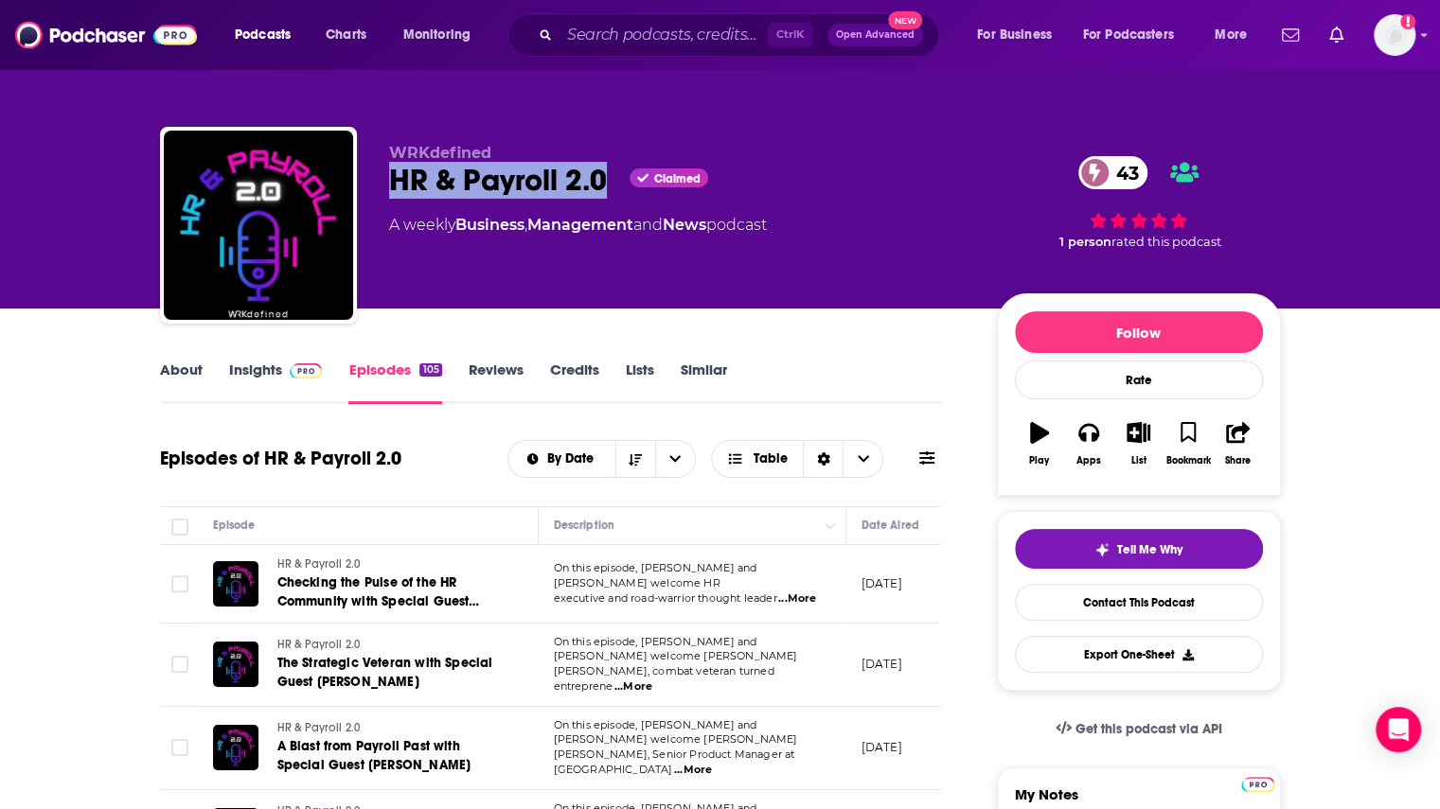
drag, startPoint x: 373, startPoint y: 181, endPoint x: 604, endPoint y: 177, distance: 231.0
click at [604, 177] on div "WRKdefined HR & Payroll 2.0 Claimed 43 A weekly Business , Management and News …" at bounding box center [720, 229] width 1121 height 204
copy h2 "HR & Payroll 2.0"
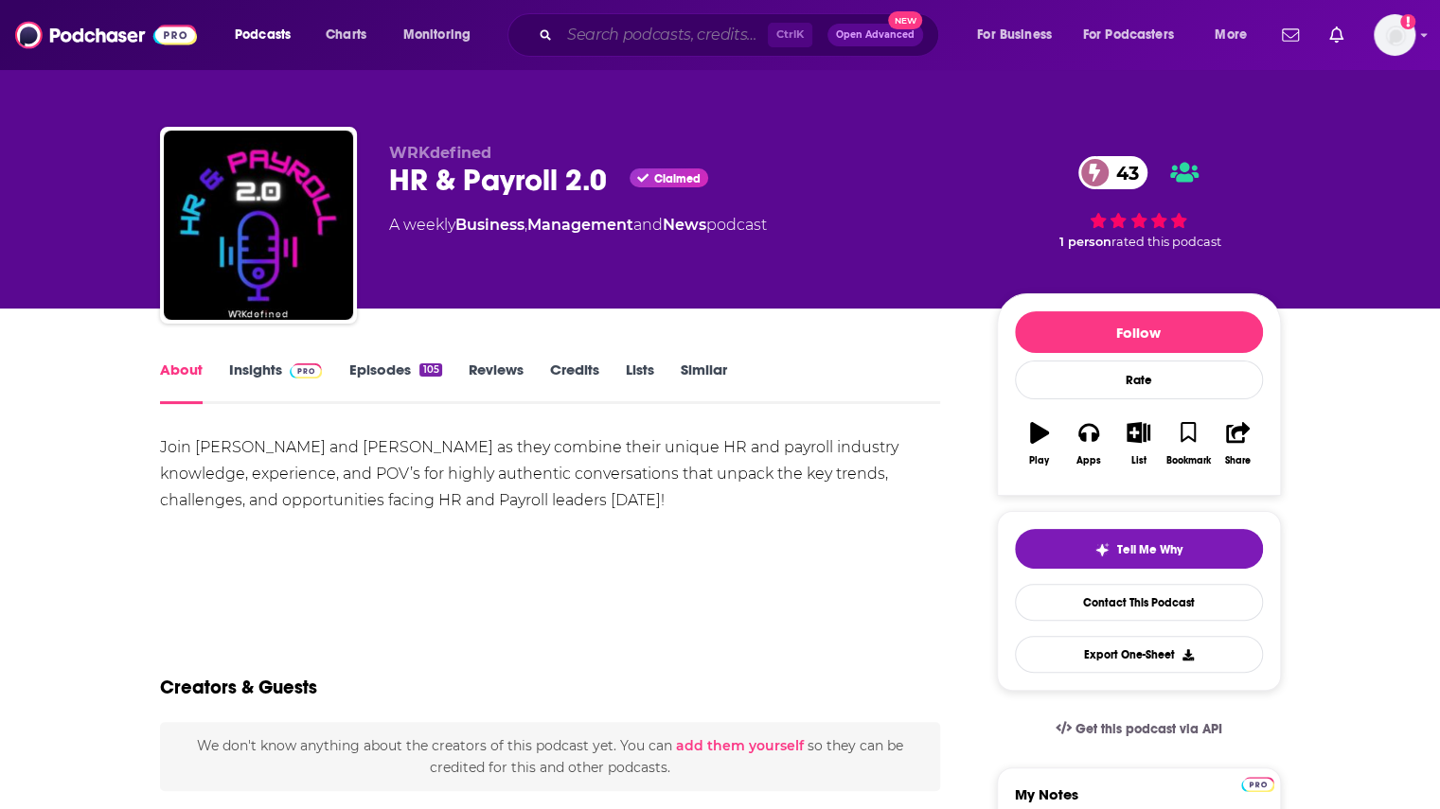
click at [600, 39] on input "Search podcasts, credits, & more..." at bounding box center [663, 35] width 208 height 30
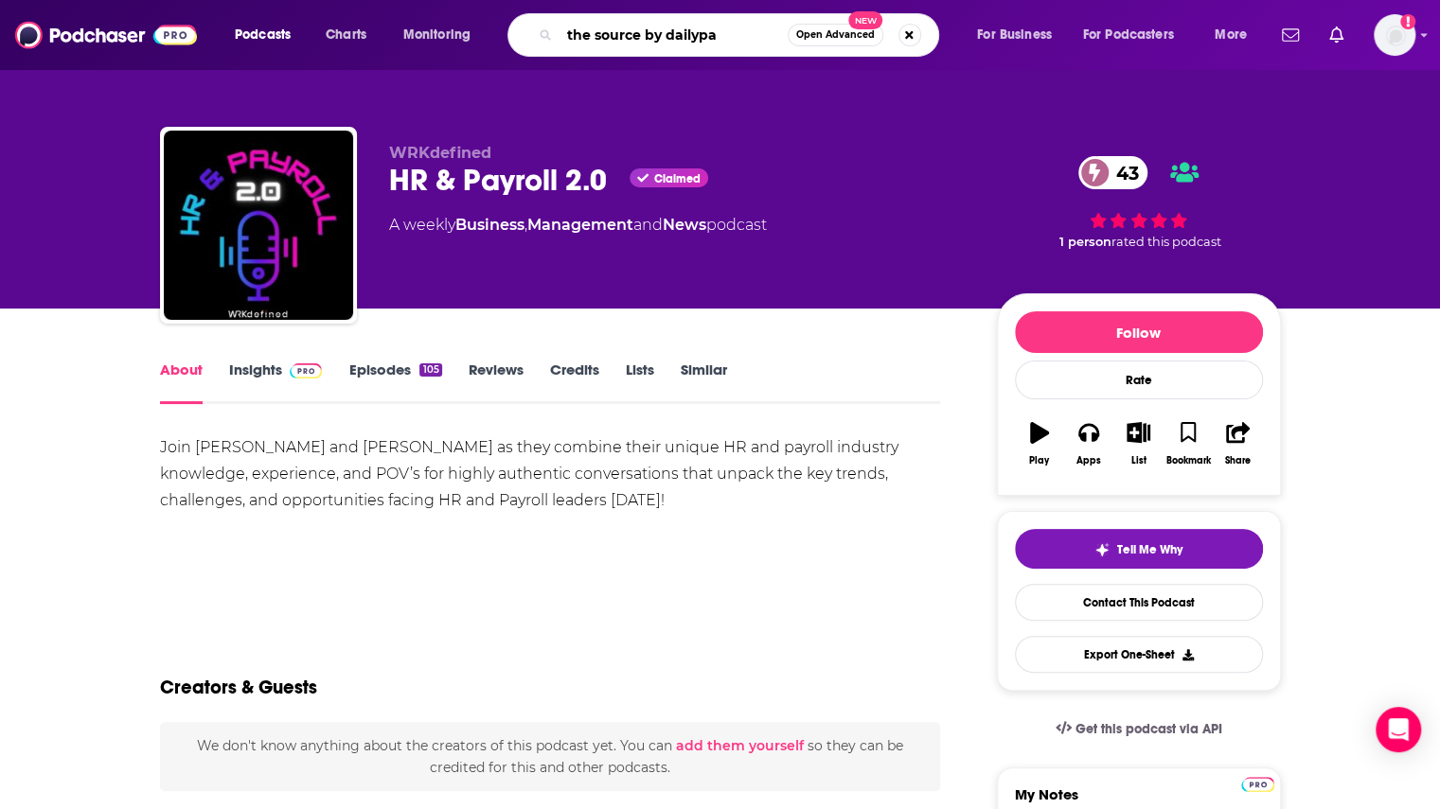
type input "the source by dailypay"
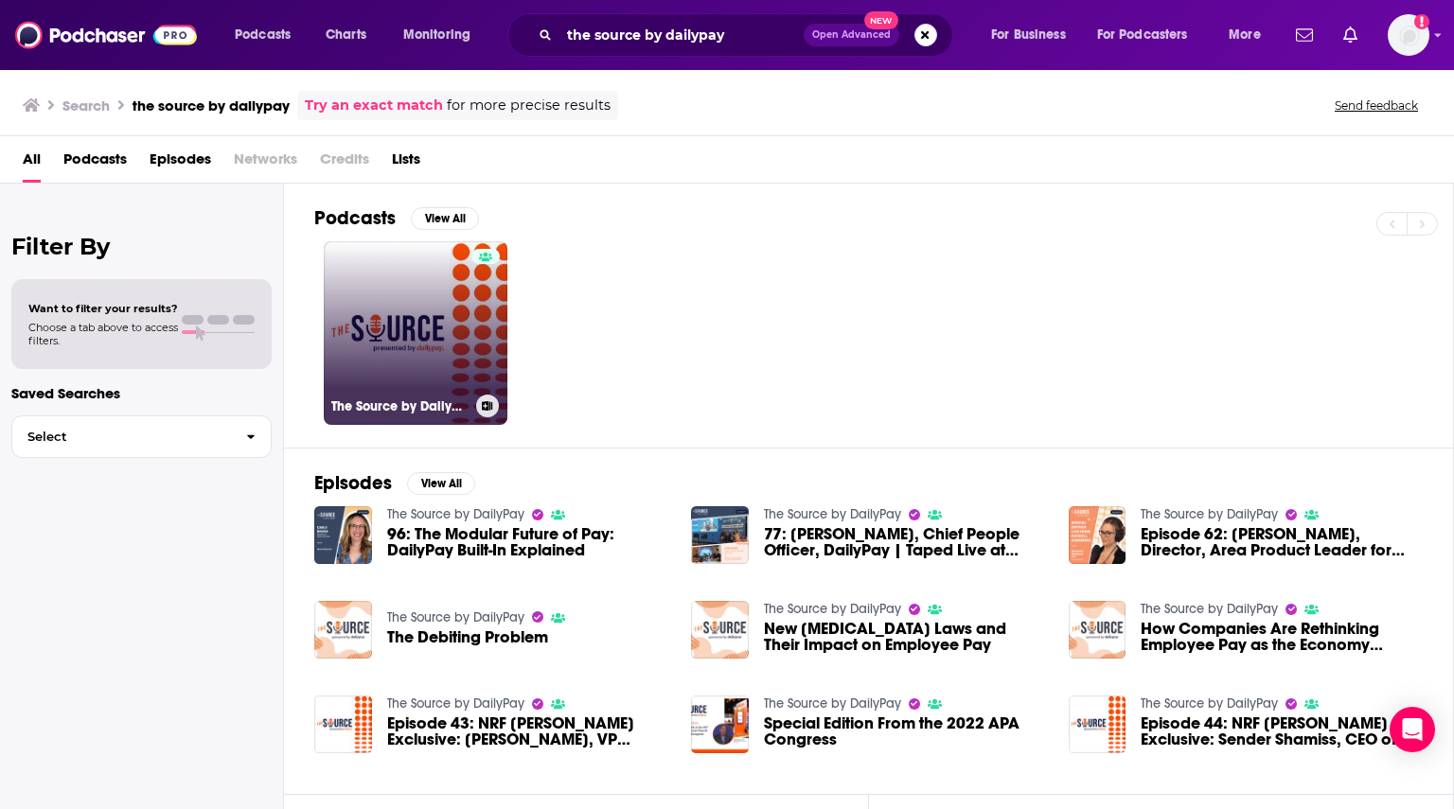
click at [473, 358] on div at bounding box center [485, 322] width 28 height 146
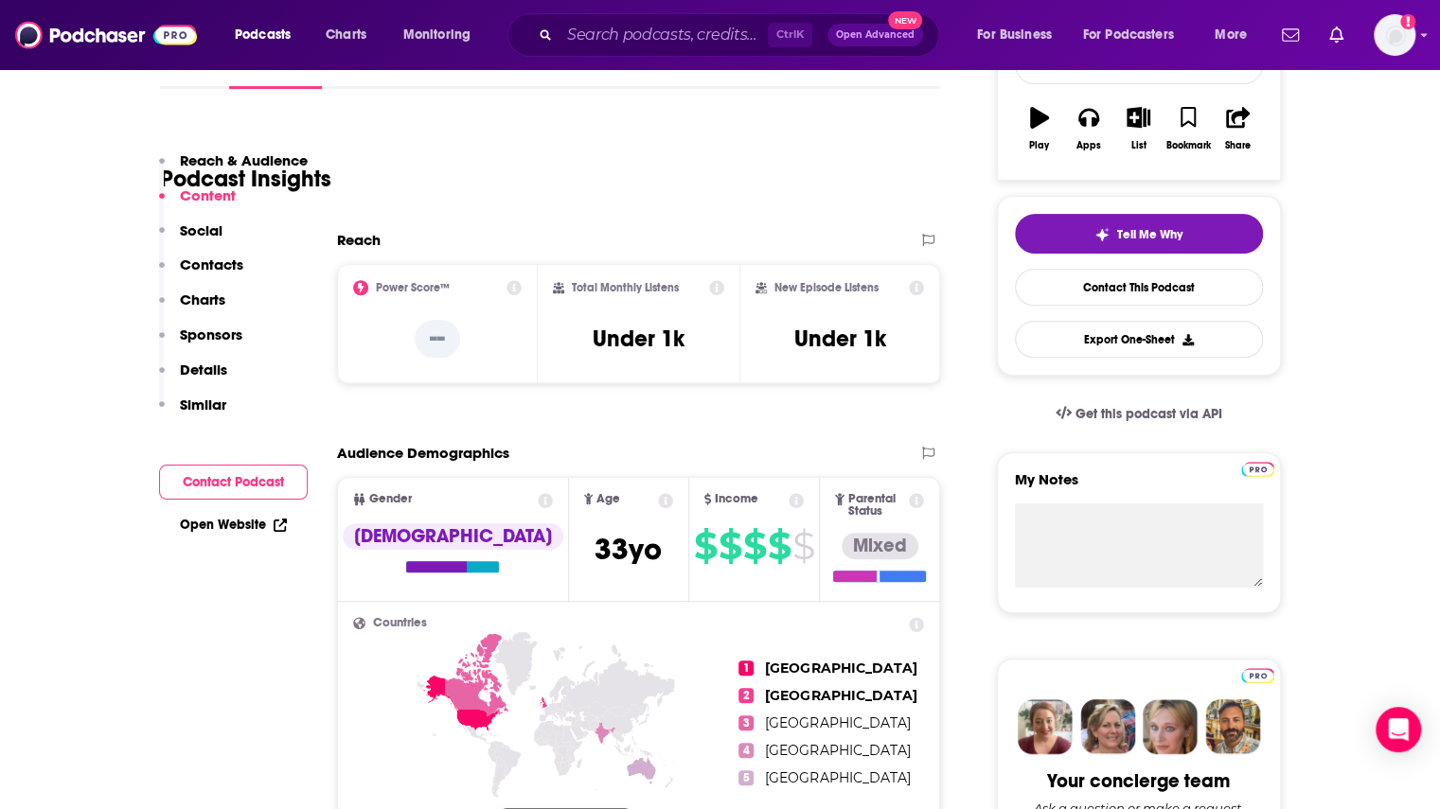
scroll to position [189, 0]
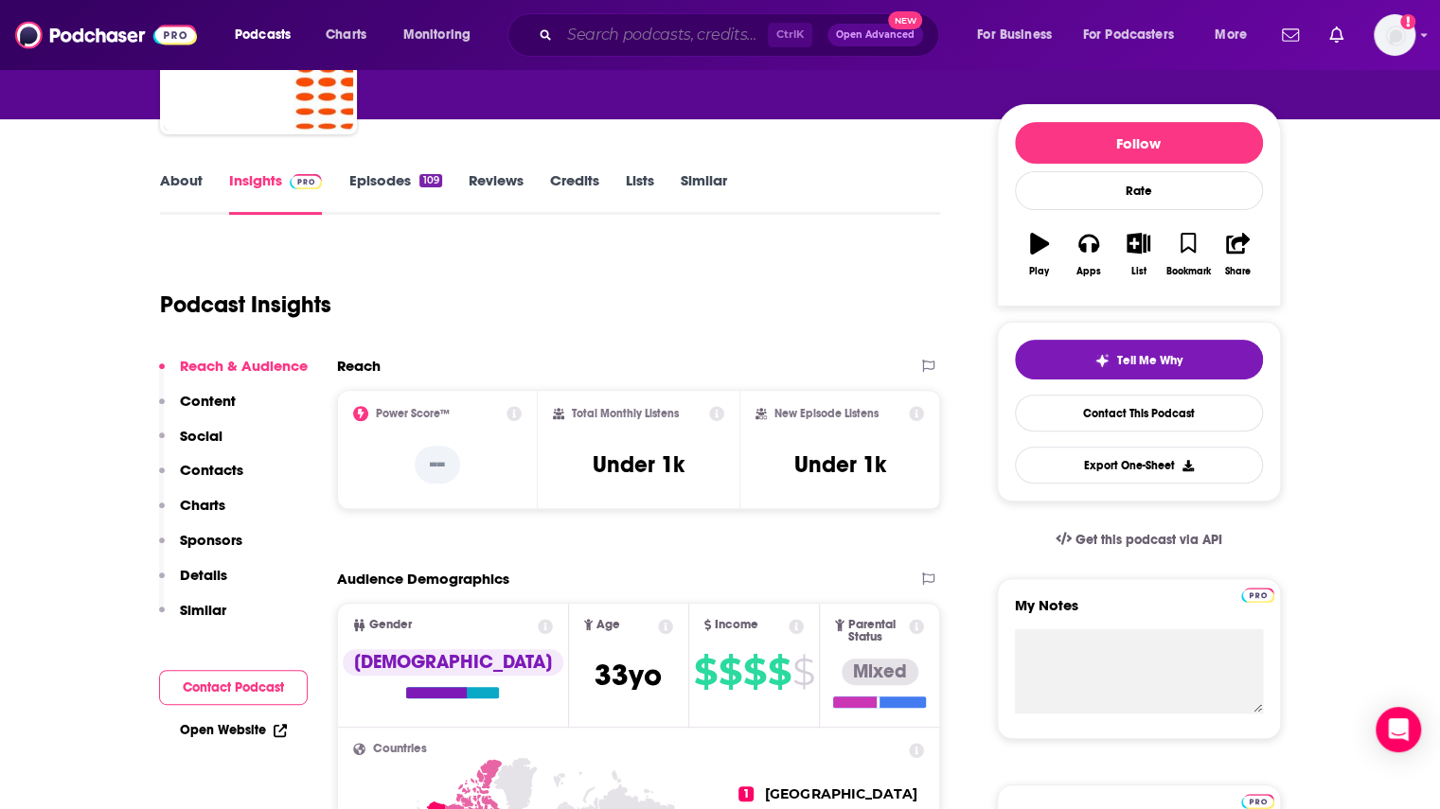
click at [614, 44] on input "Search podcasts, credits, & more..." at bounding box center [663, 35] width 208 height 30
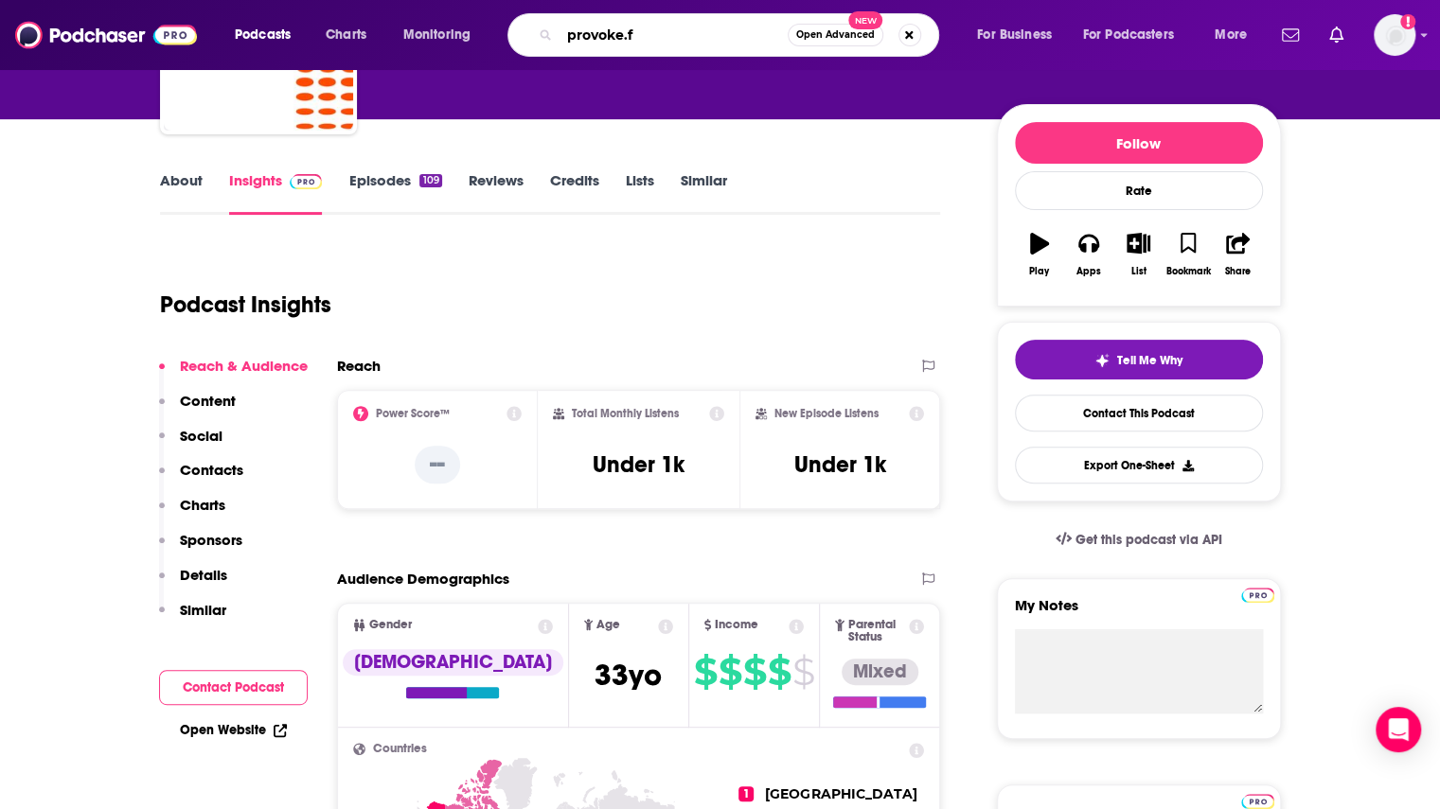
type input "[DOMAIN_NAME]"
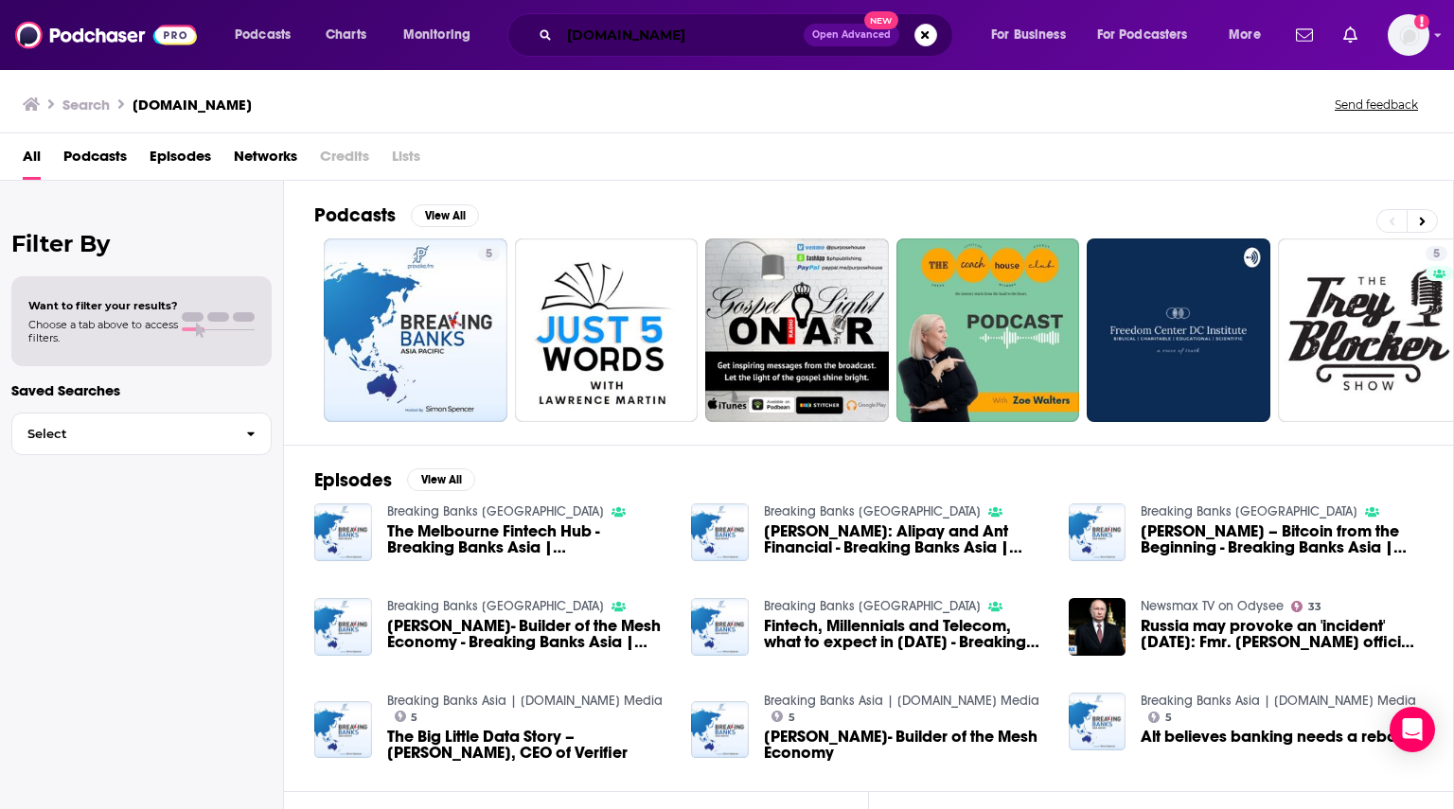
click at [661, 31] on input "[DOMAIN_NAME]" at bounding box center [681, 35] width 244 height 30
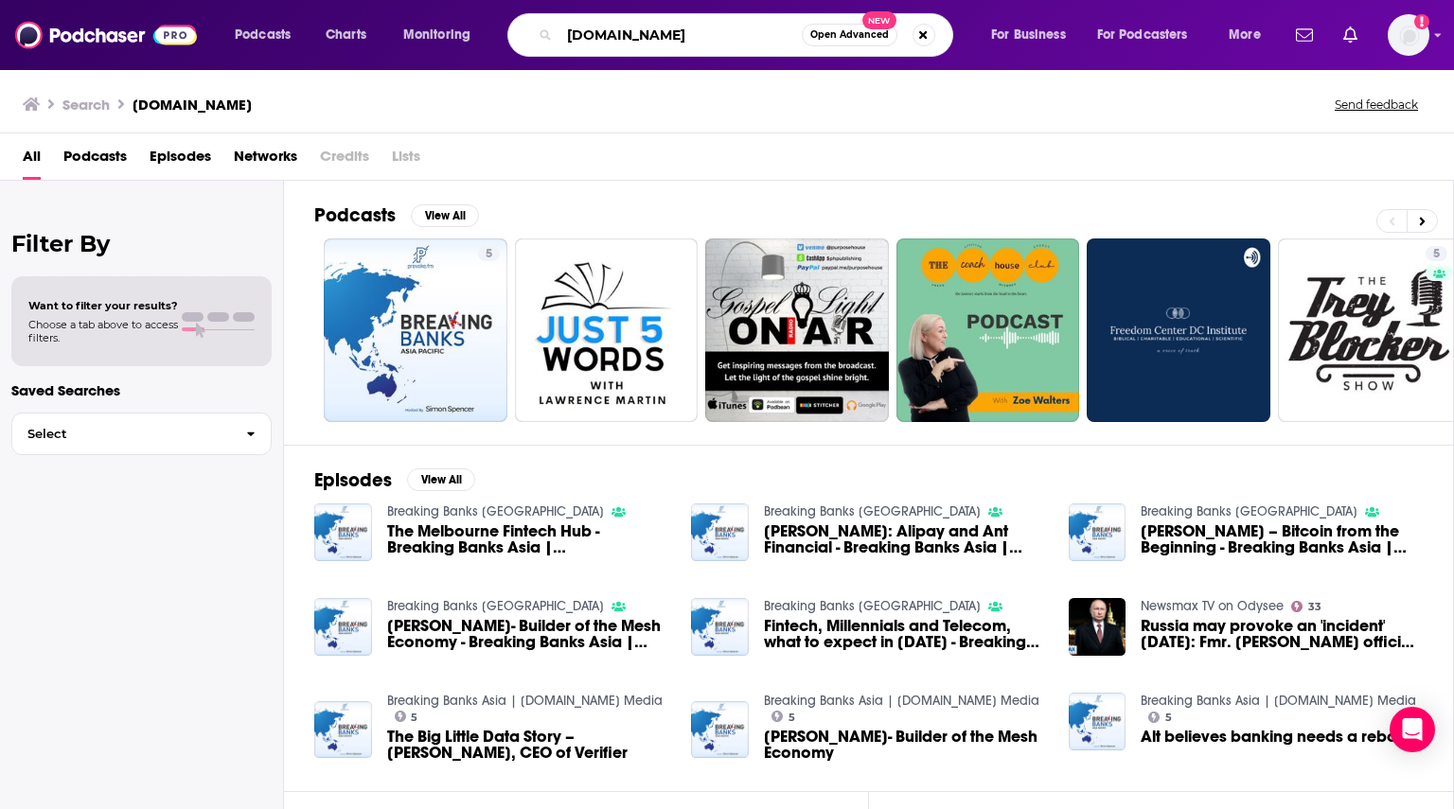
click at [661, 31] on input "[DOMAIN_NAME]" at bounding box center [680, 35] width 242 height 30
paste input "Scalepoint Podcast"
type input "Scalepoint Podcast"
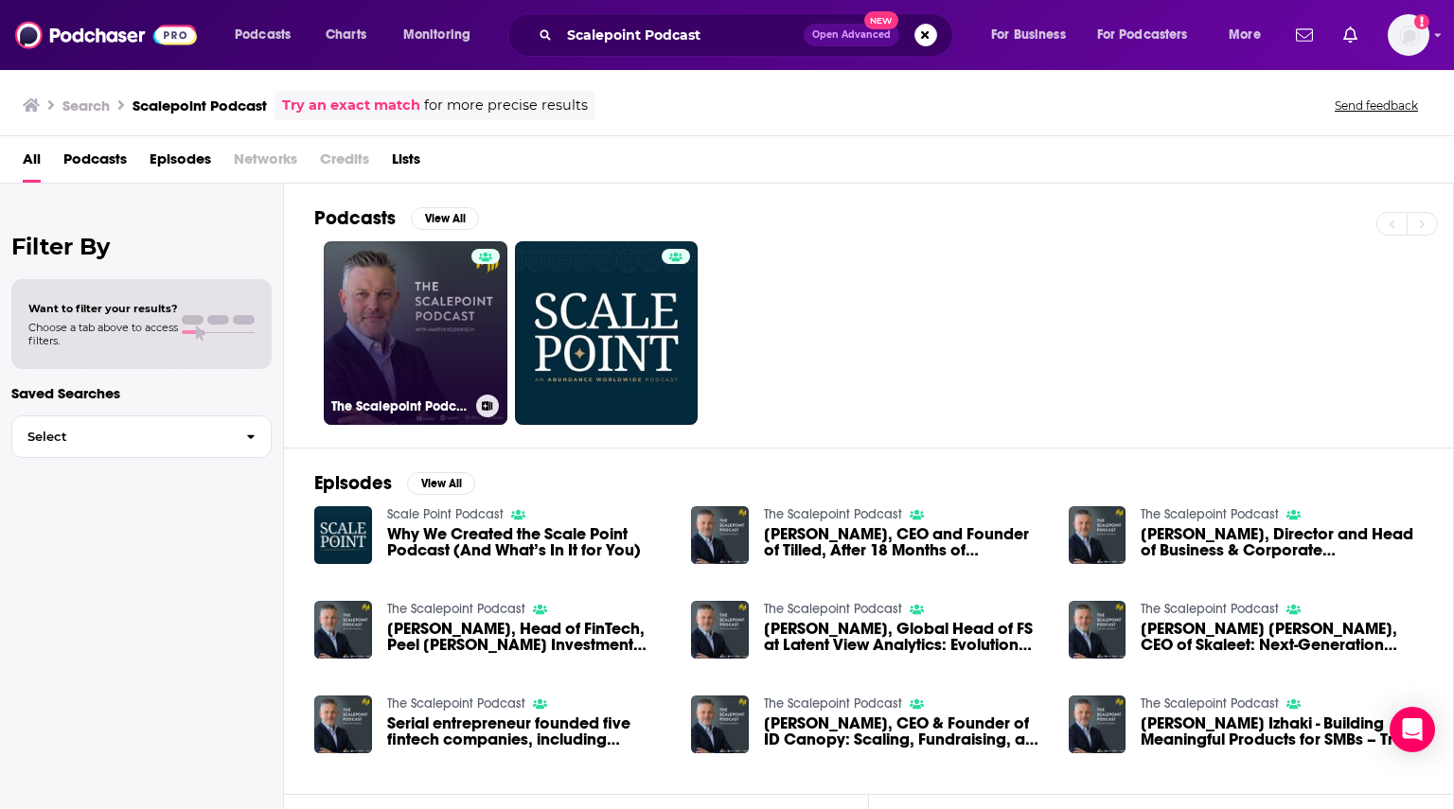
click at [400, 334] on link "The Scalepoint Podcast" at bounding box center [416, 333] width 184 height 184
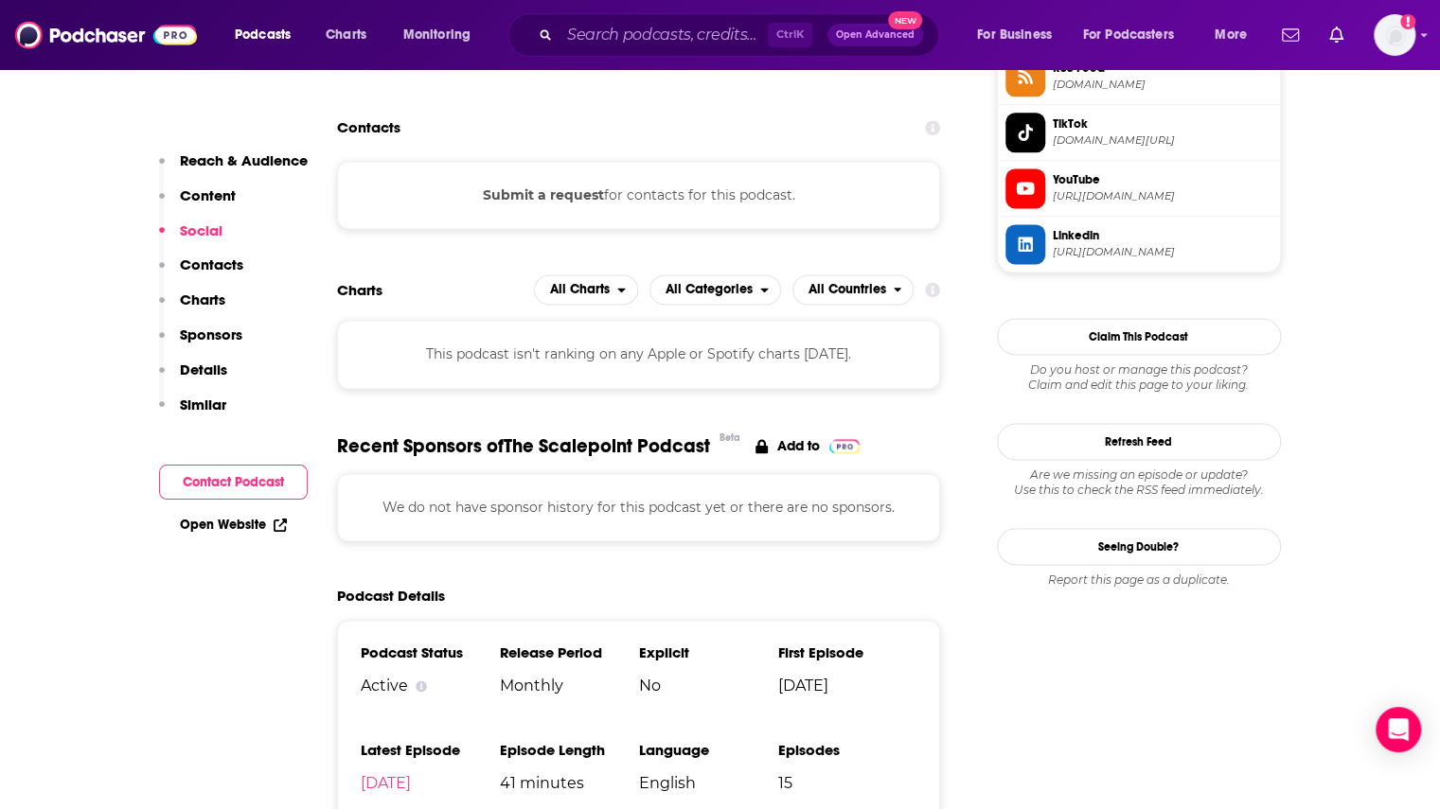
scroll to position [1515, 0]
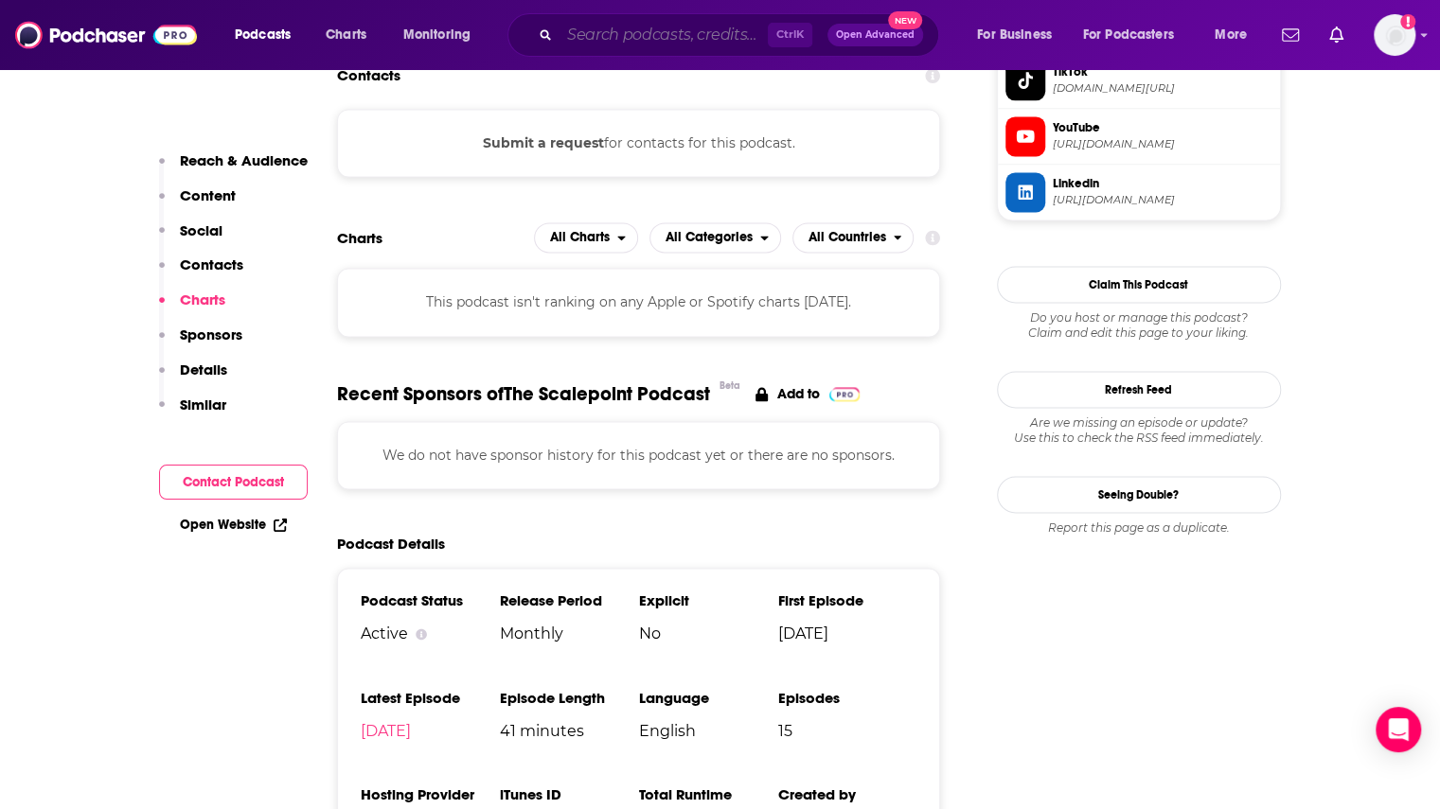
click at [659, 43] on input "Search podcasts, credits, & more..." at bounding box center [663, 35] width 208 height 30
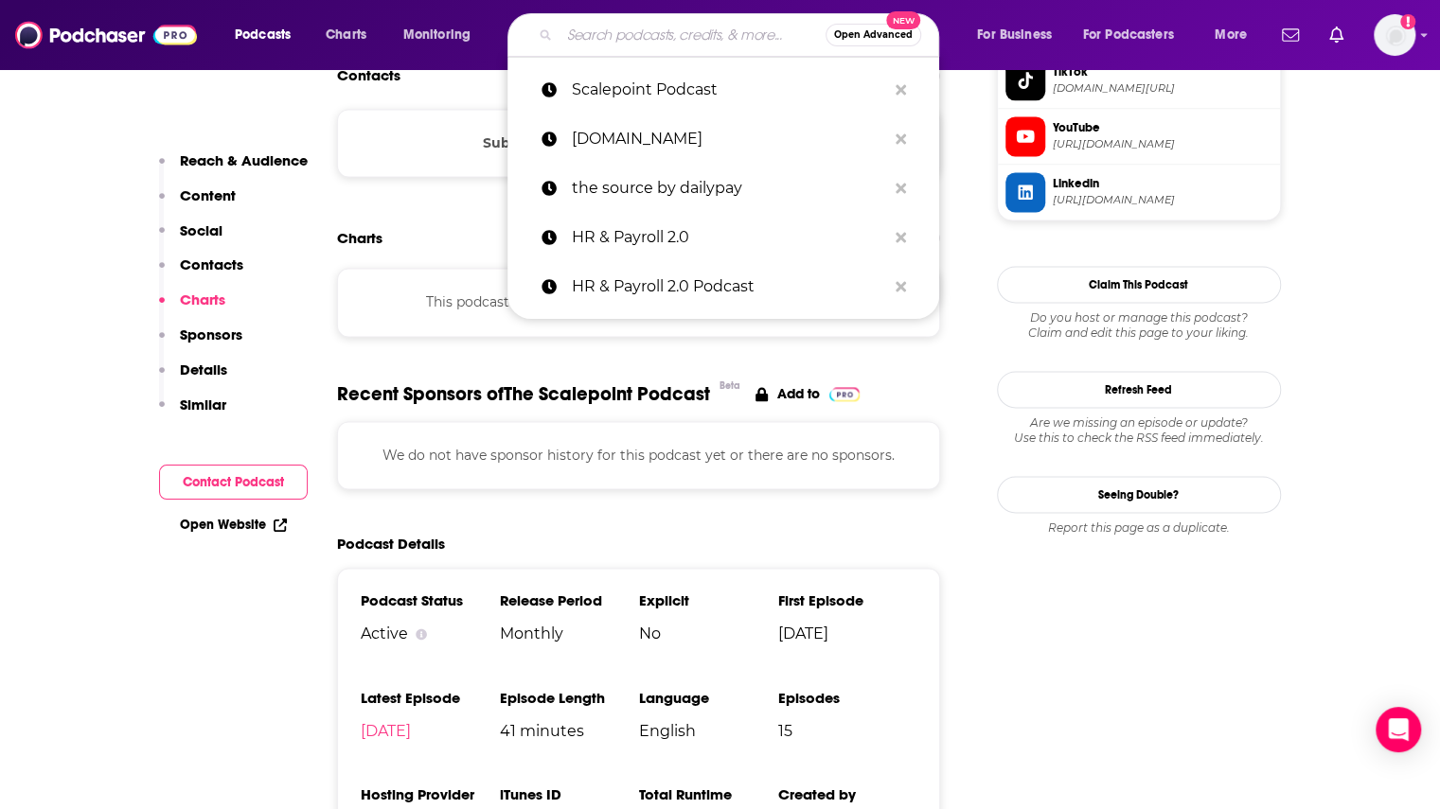
paste input "[PERSON_NAME]"
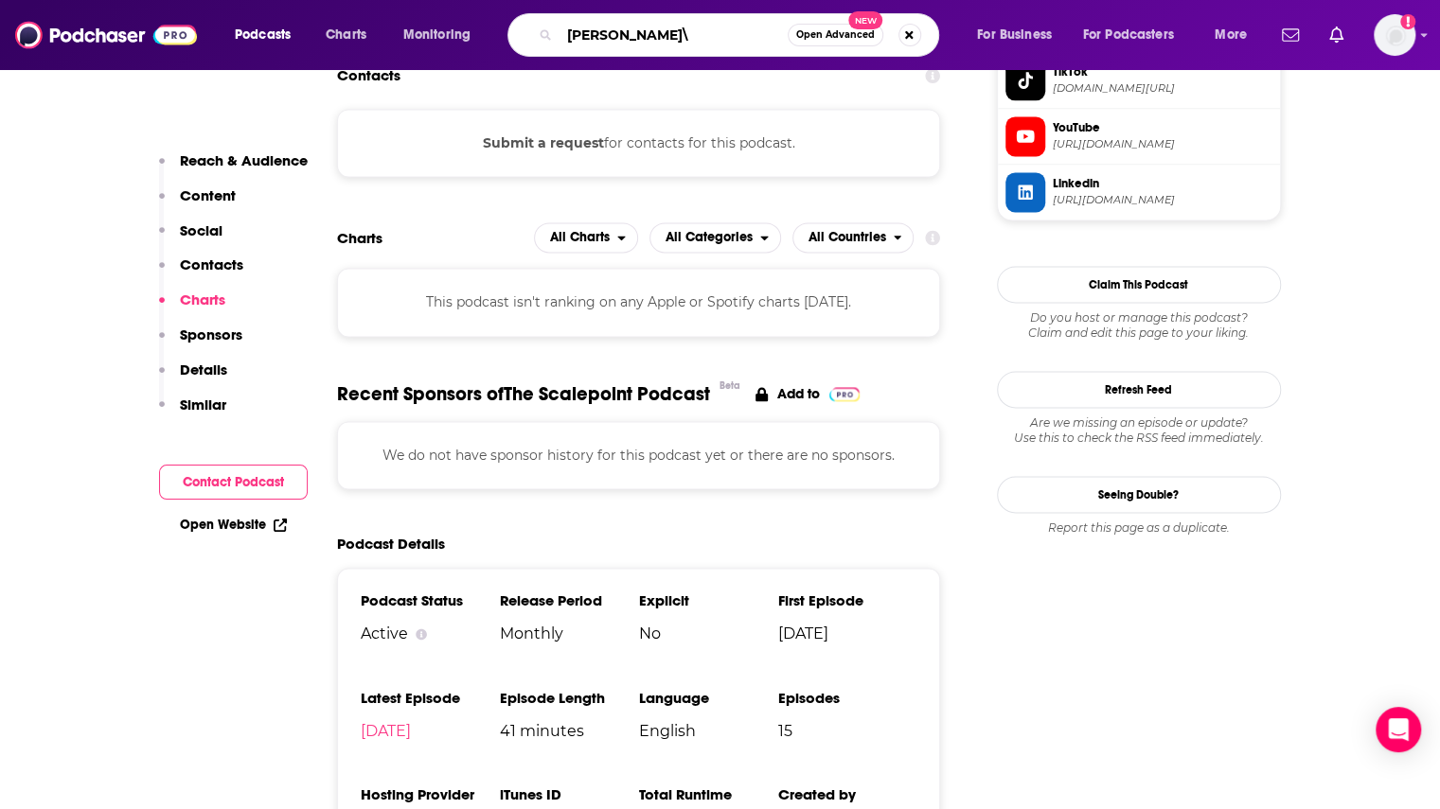
type input "[PERSON_NAME]"
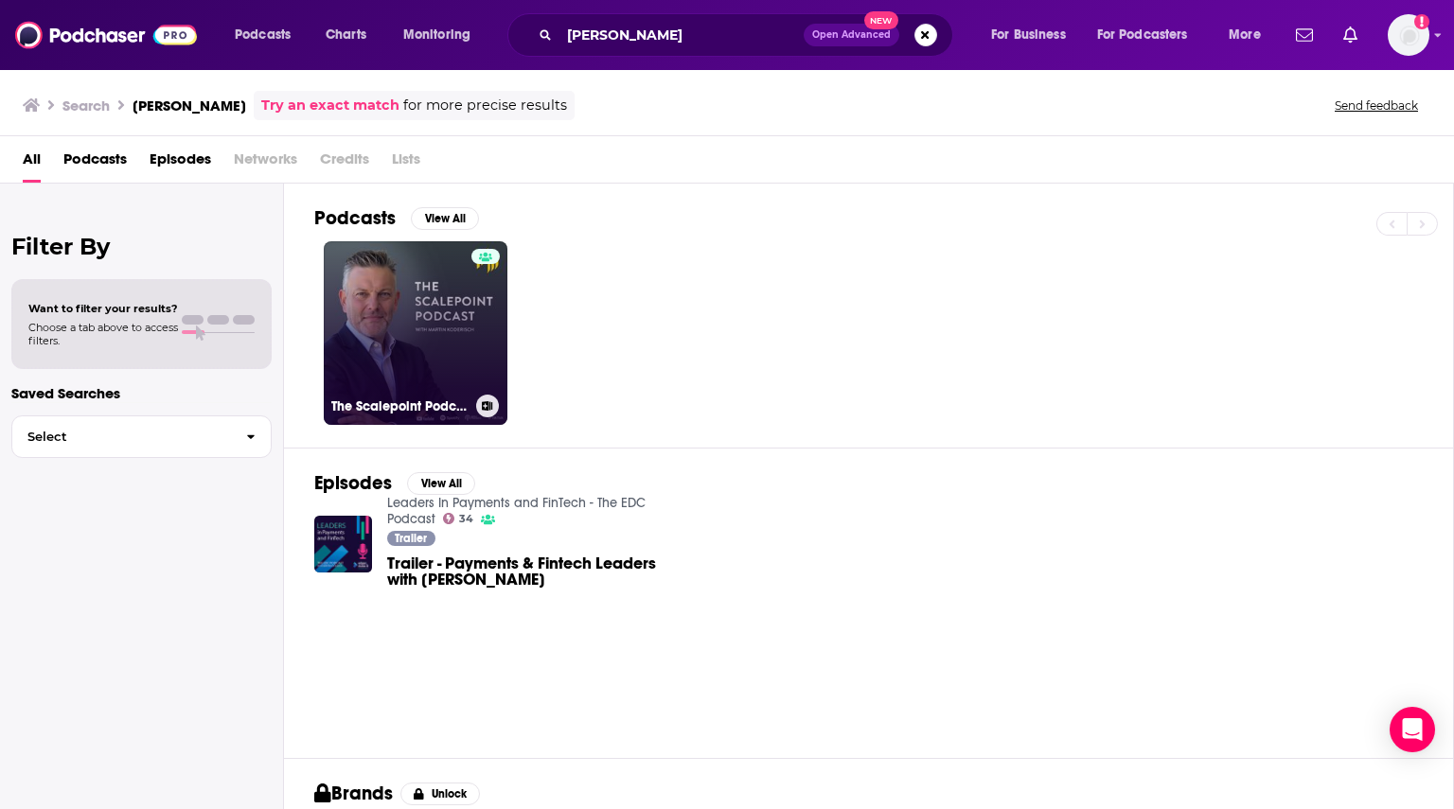
click at [379, 328] on link "The Scalepoint Podcast" at bounding box center [416, 333] width 184 height 184
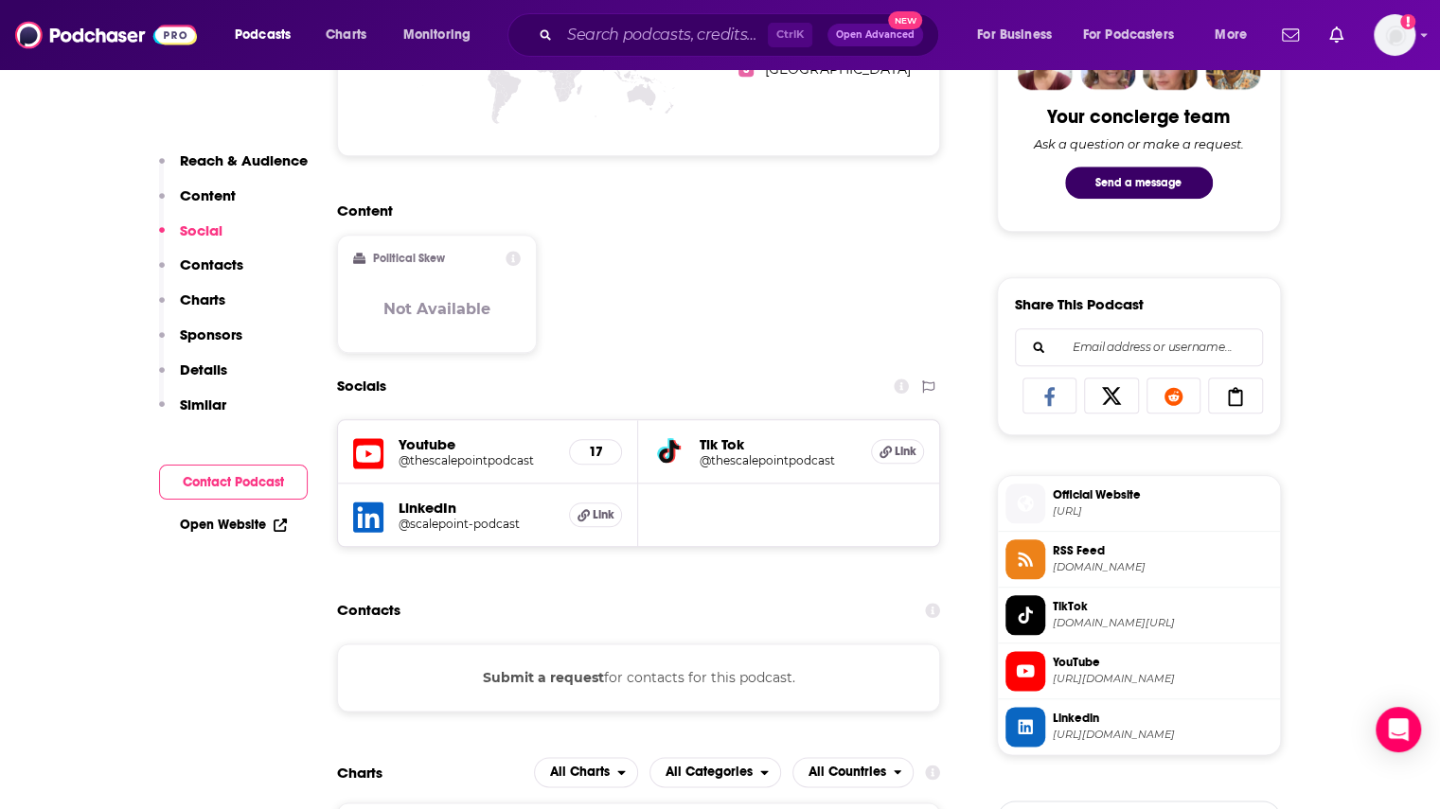
scroll to position [1136, 0]
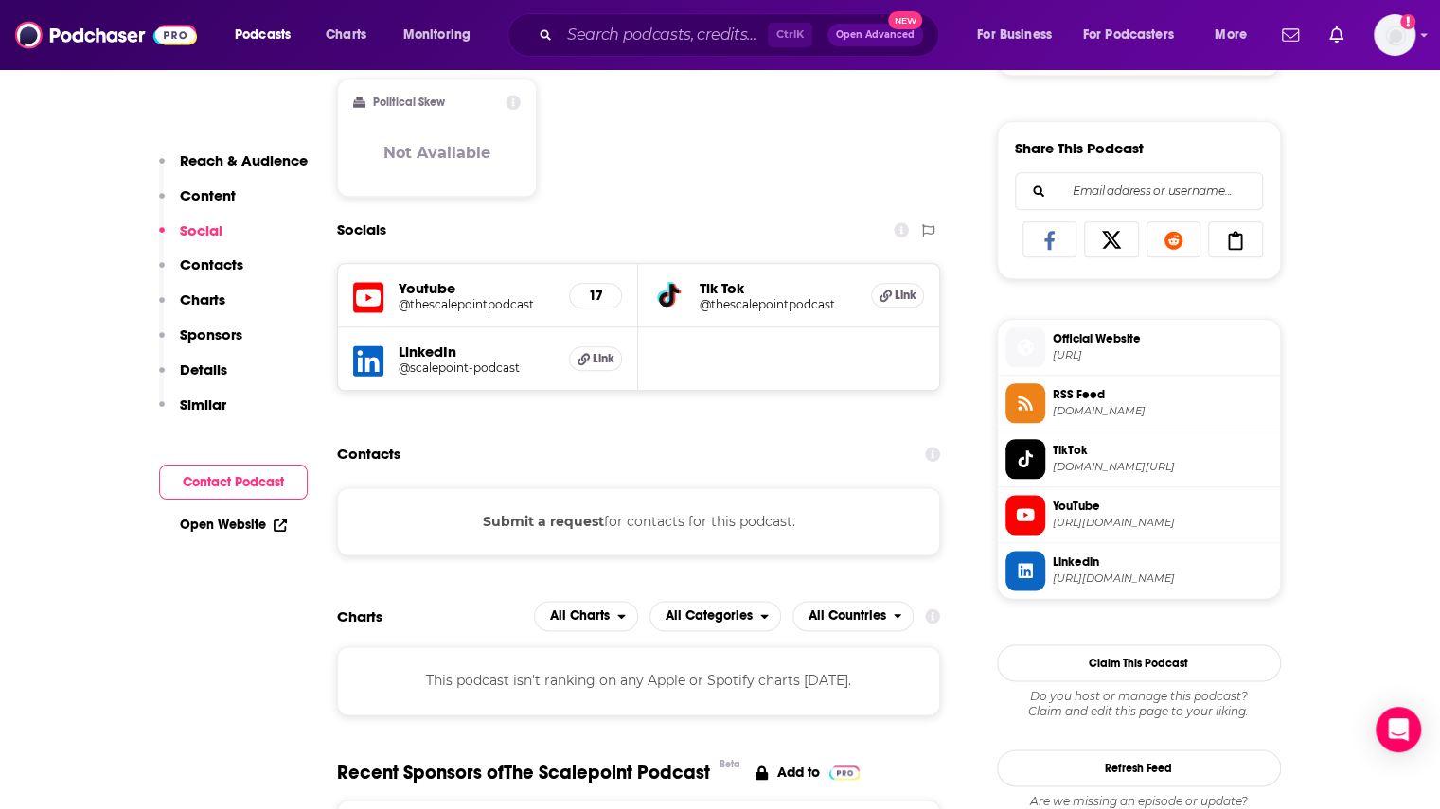
click at [1130, 354] on span "[URL]" at bounding box center [1163, 355] width 220 height 14
click at [609, 350] on h5 "Link" at bounding box center [595, 358] width 53 height 25
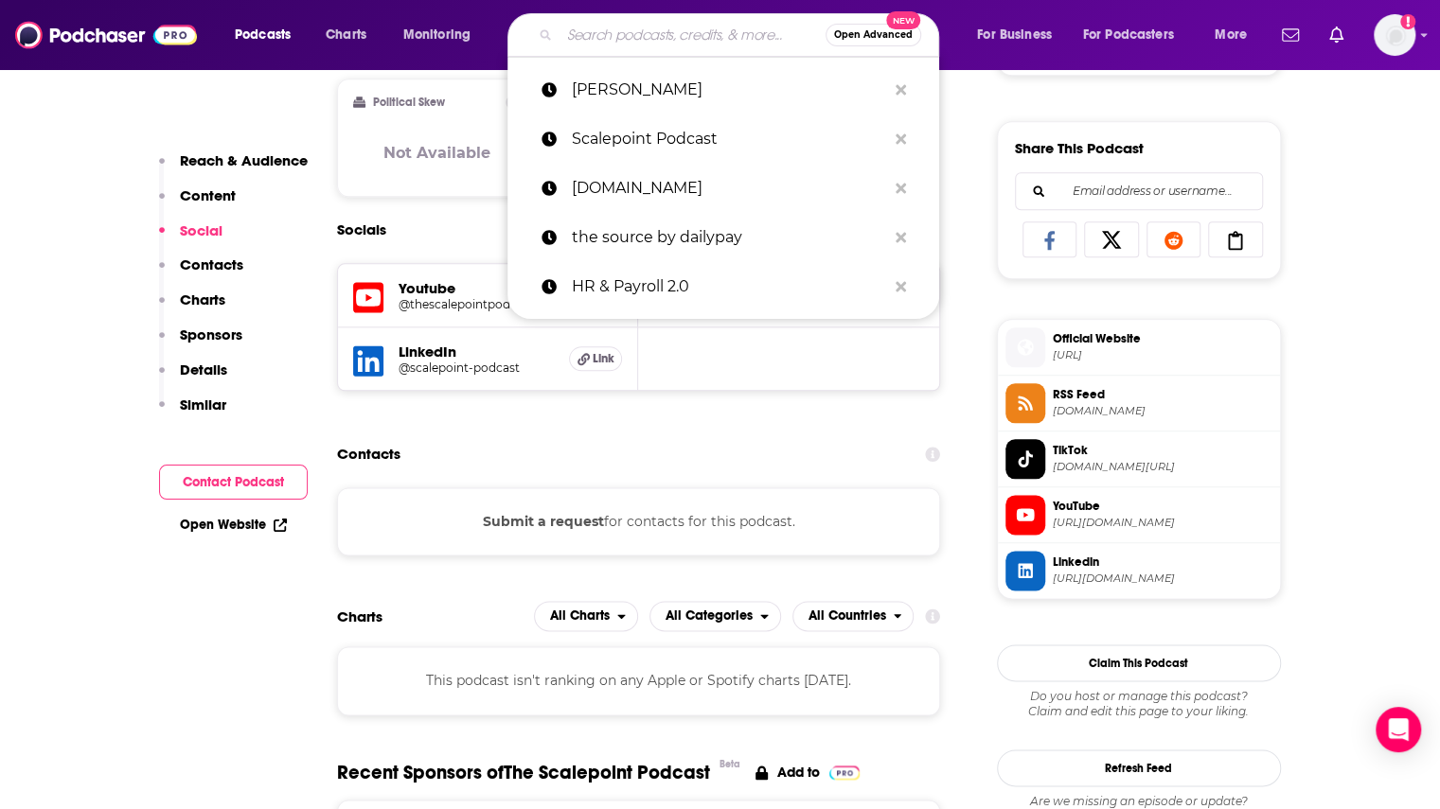
click at [609, 37] on input "Search podcasts, credits, & more..." at bounding box center [692, 35] width 266 height 30
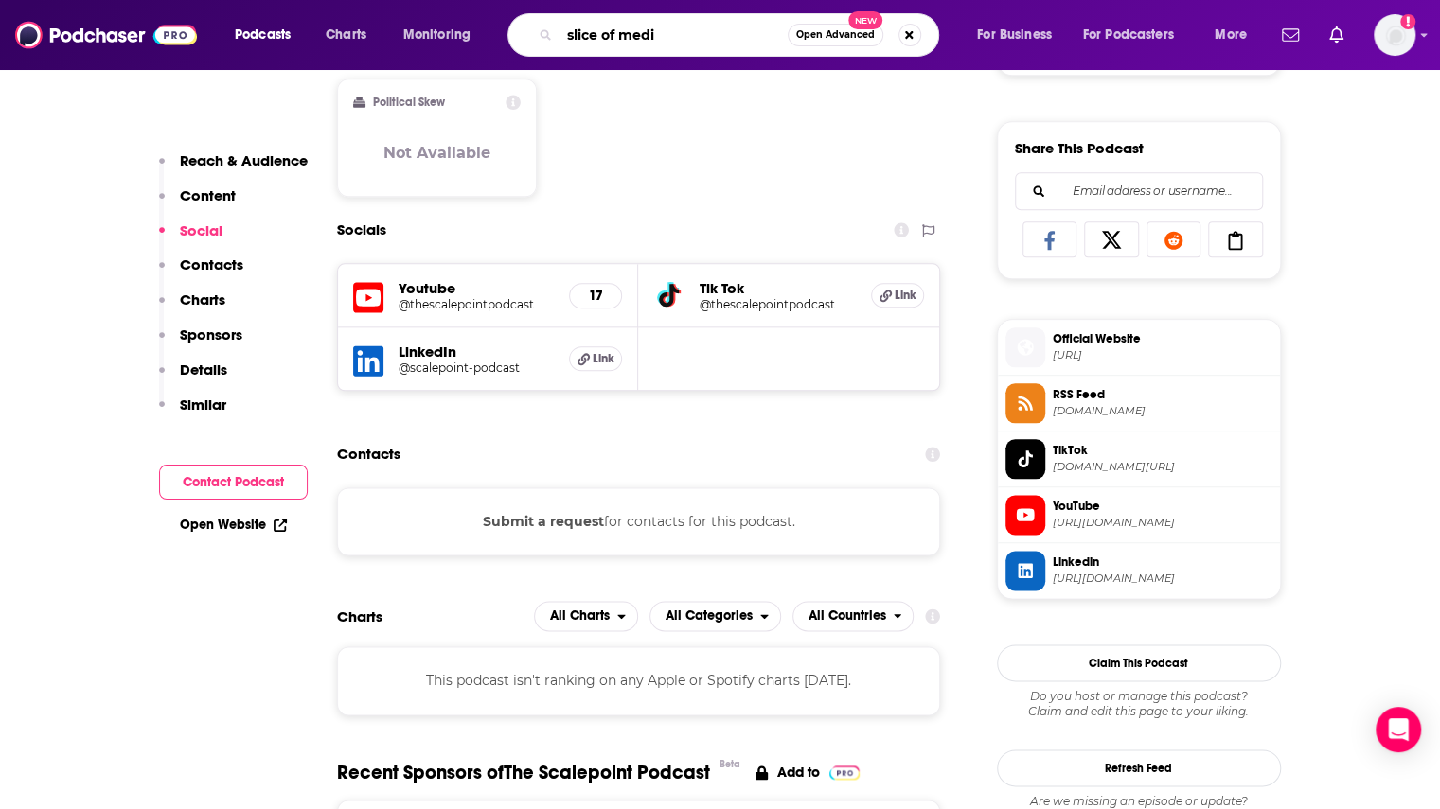
type input "slice of media"
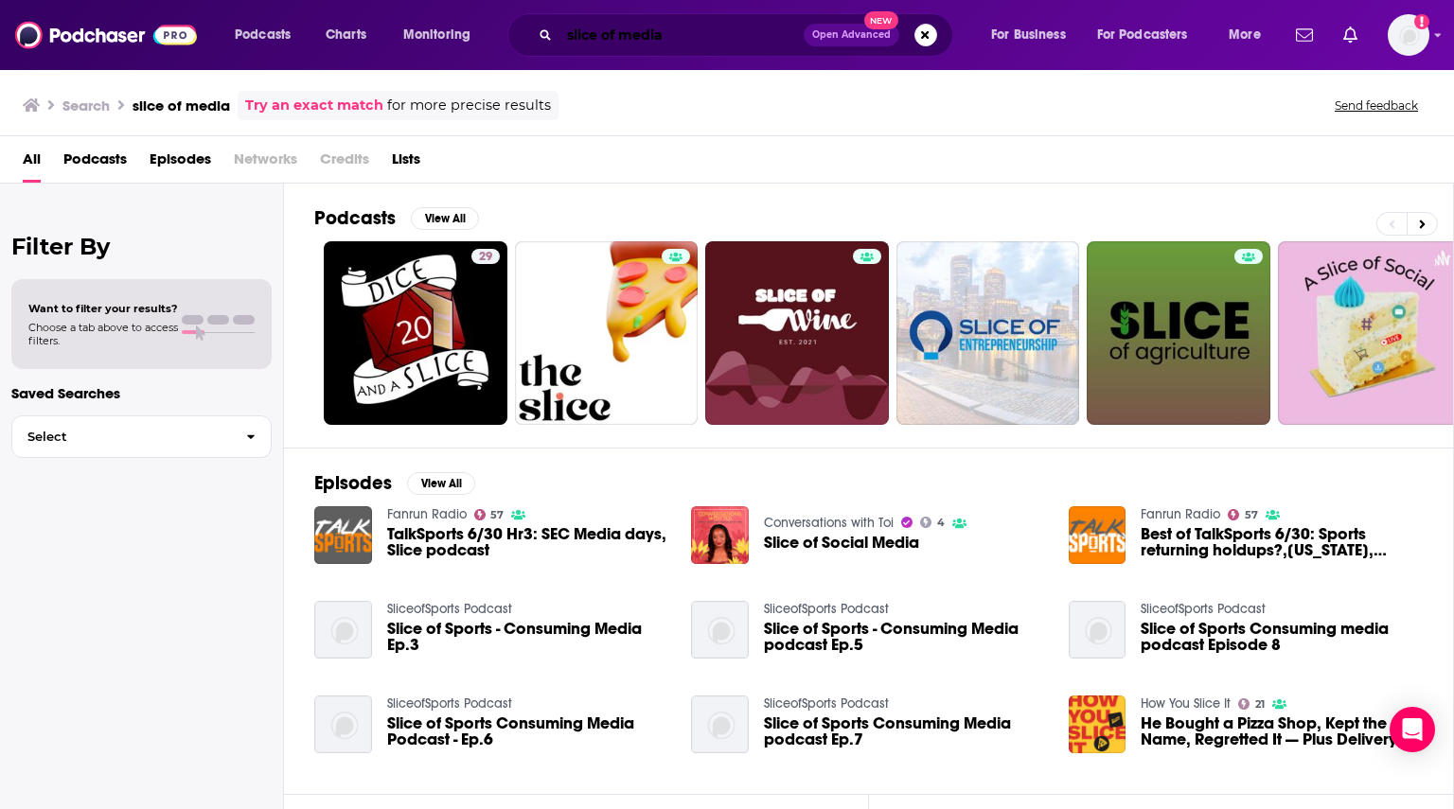
click at [646, 45] on input "slice of media" at bounding box center [681, 35] width 244 height 30
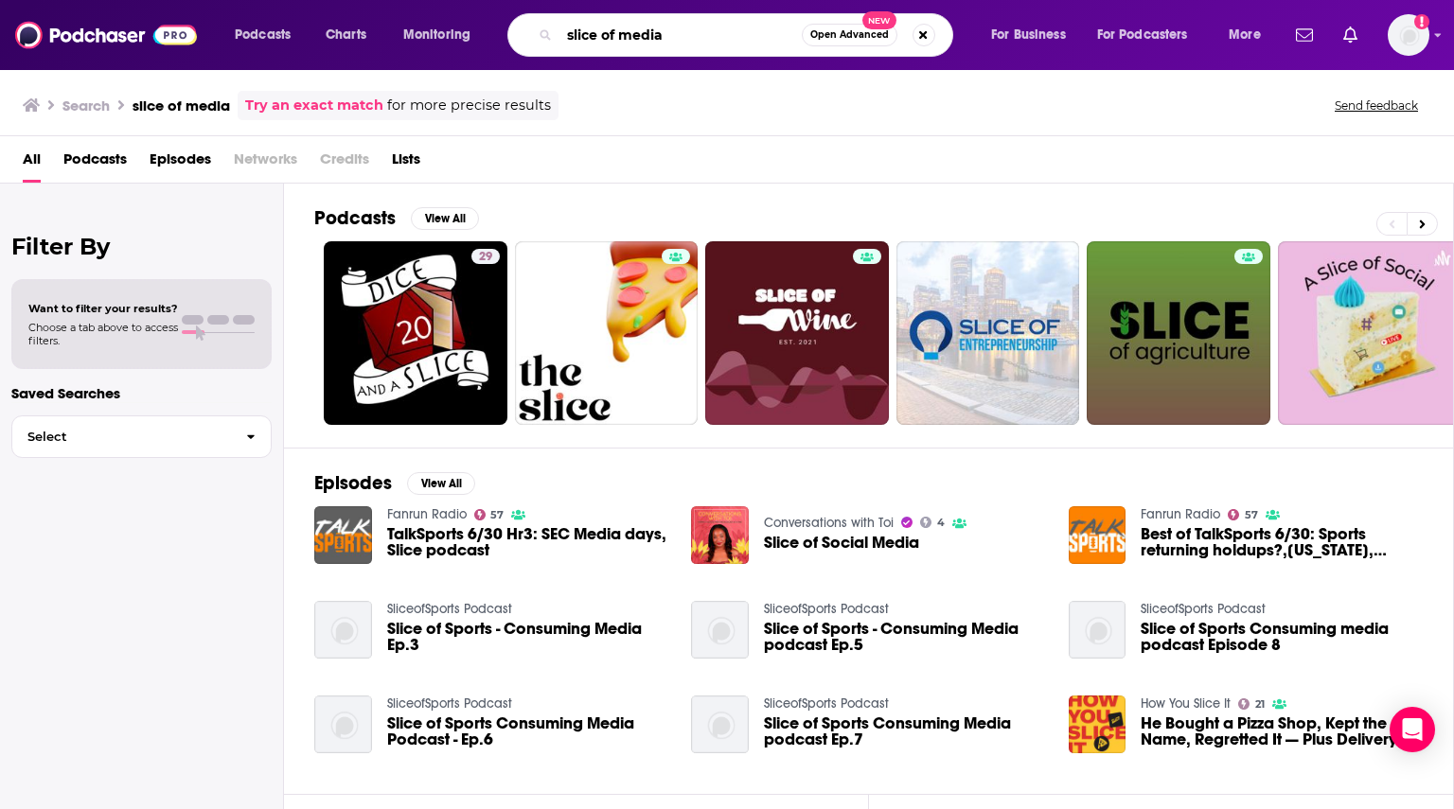
click at [646, 45] on input "slice of media" at bounding box center [680, 35] width 242 height 30
type input "slice offinance"
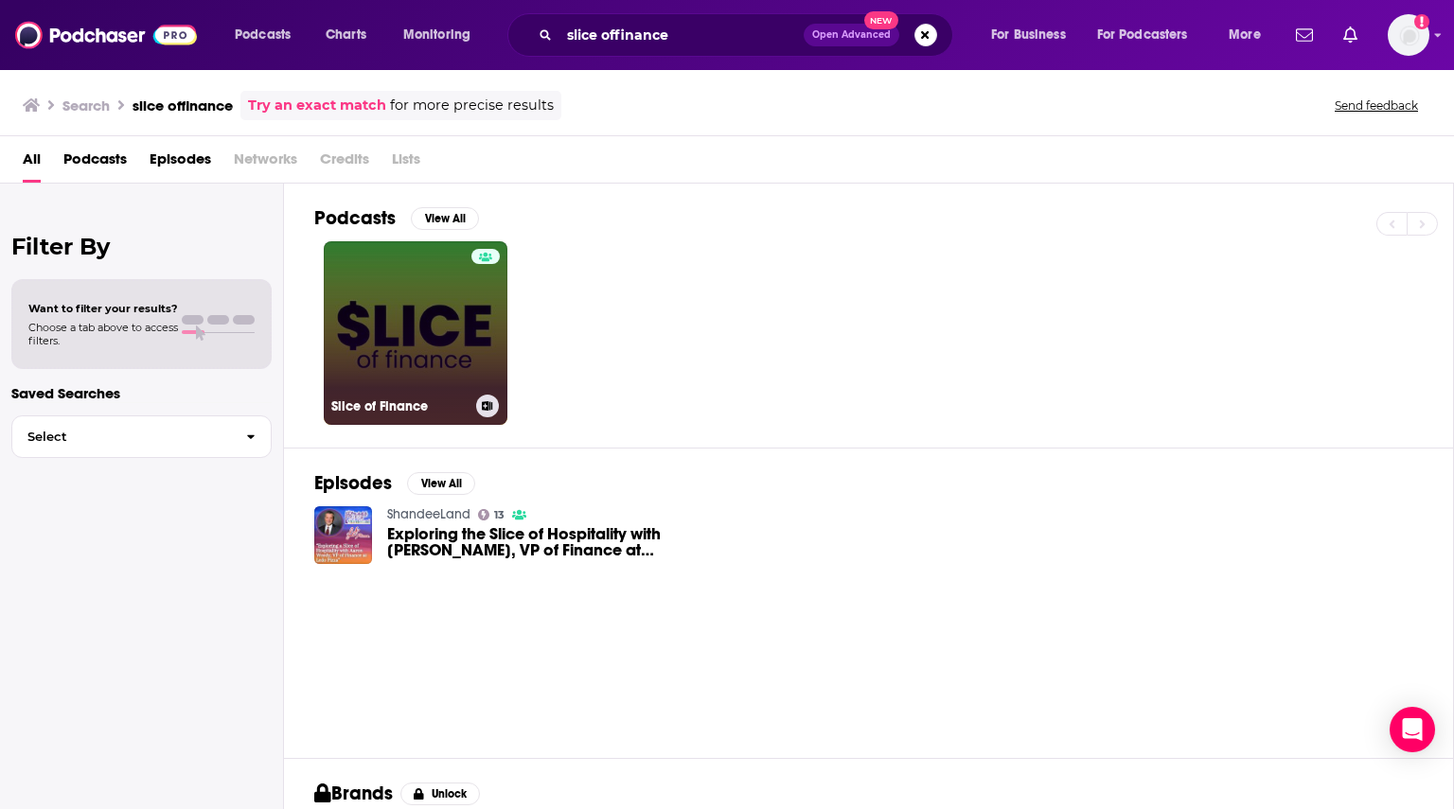
click at [390, 355] on link "Slice of Finance" at bounding box center [416, 333] width 184 height 184
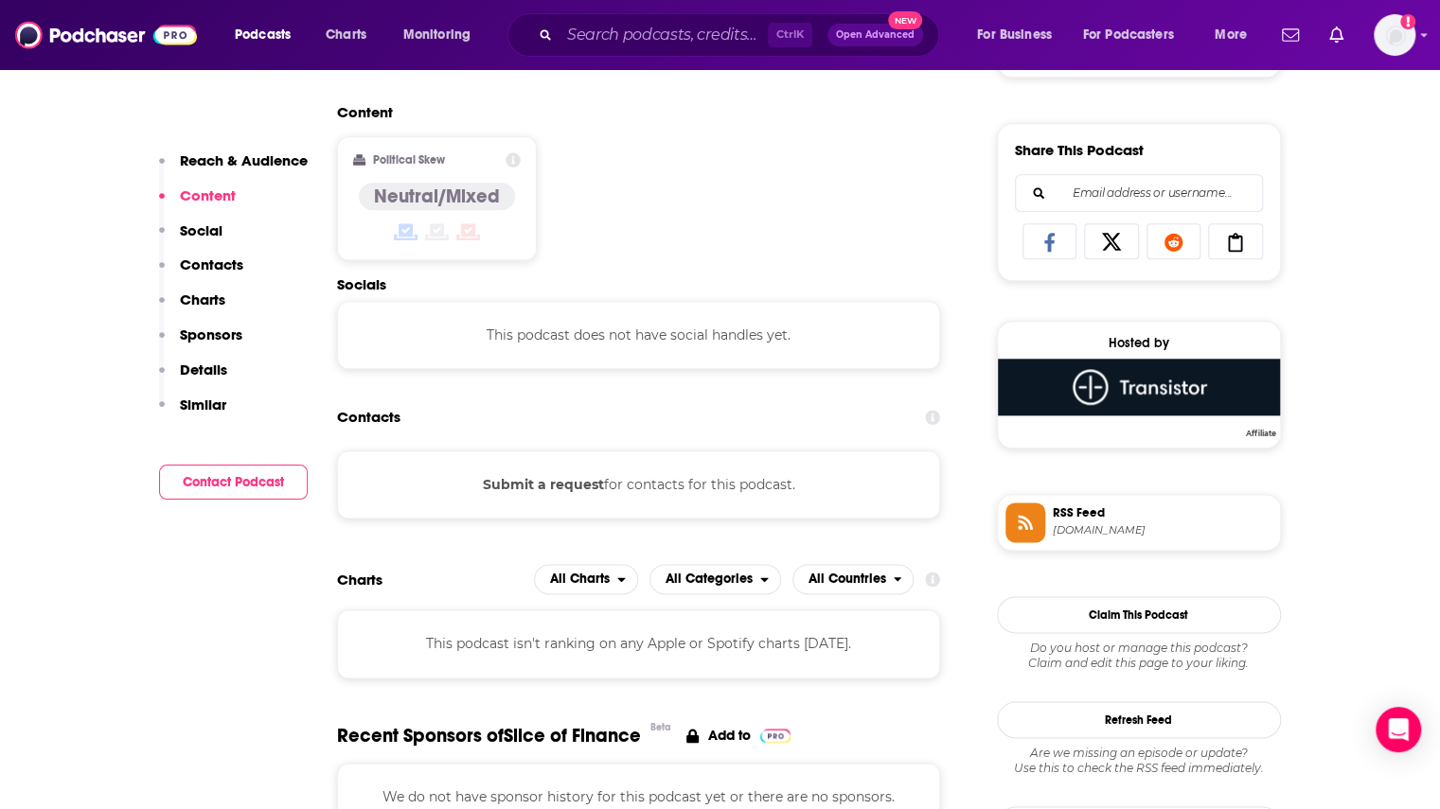
scroll to position [1136, 0]
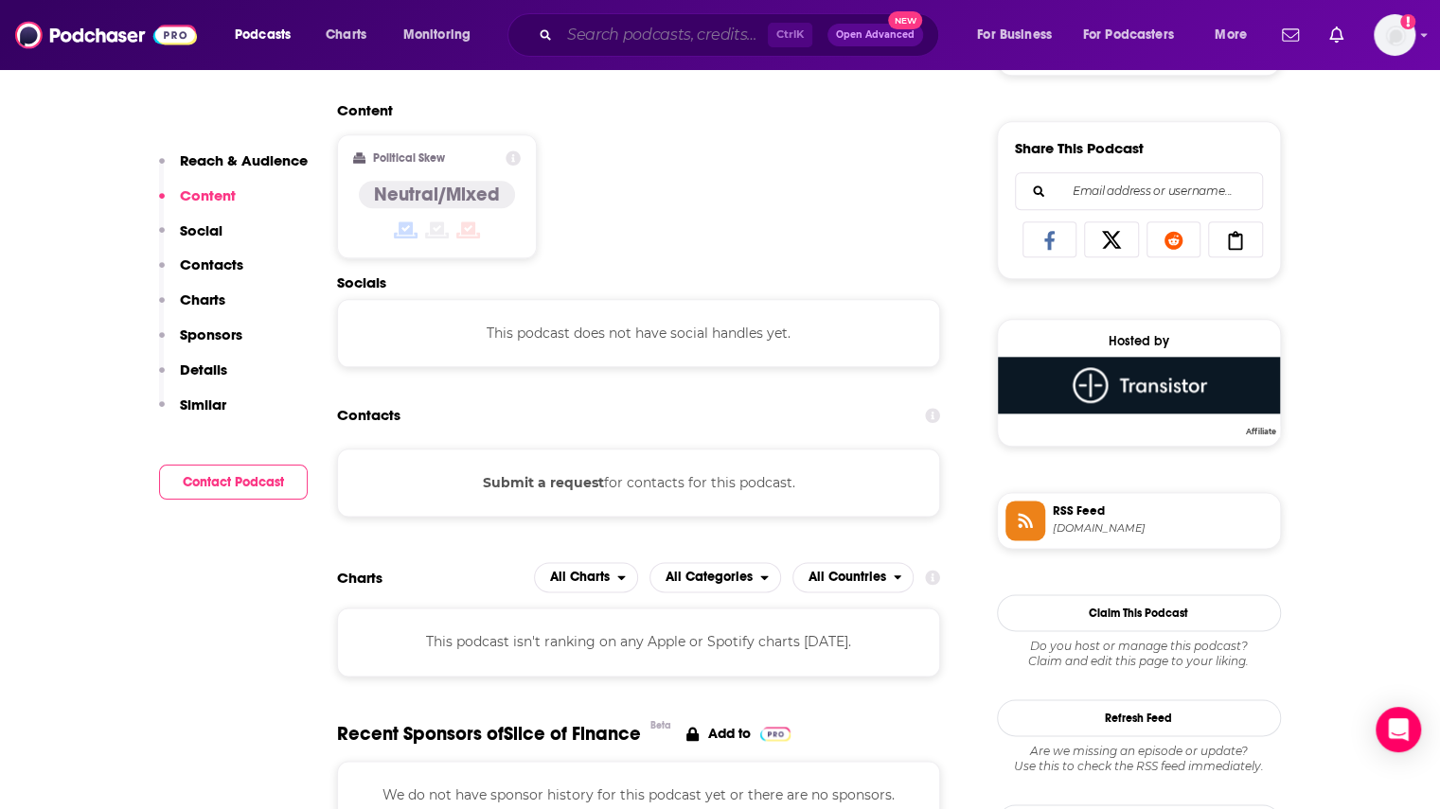
click at [686, 39] on input "Search podcasts, credits, & more..." at bounding box center [663, 35] width 208 height 30
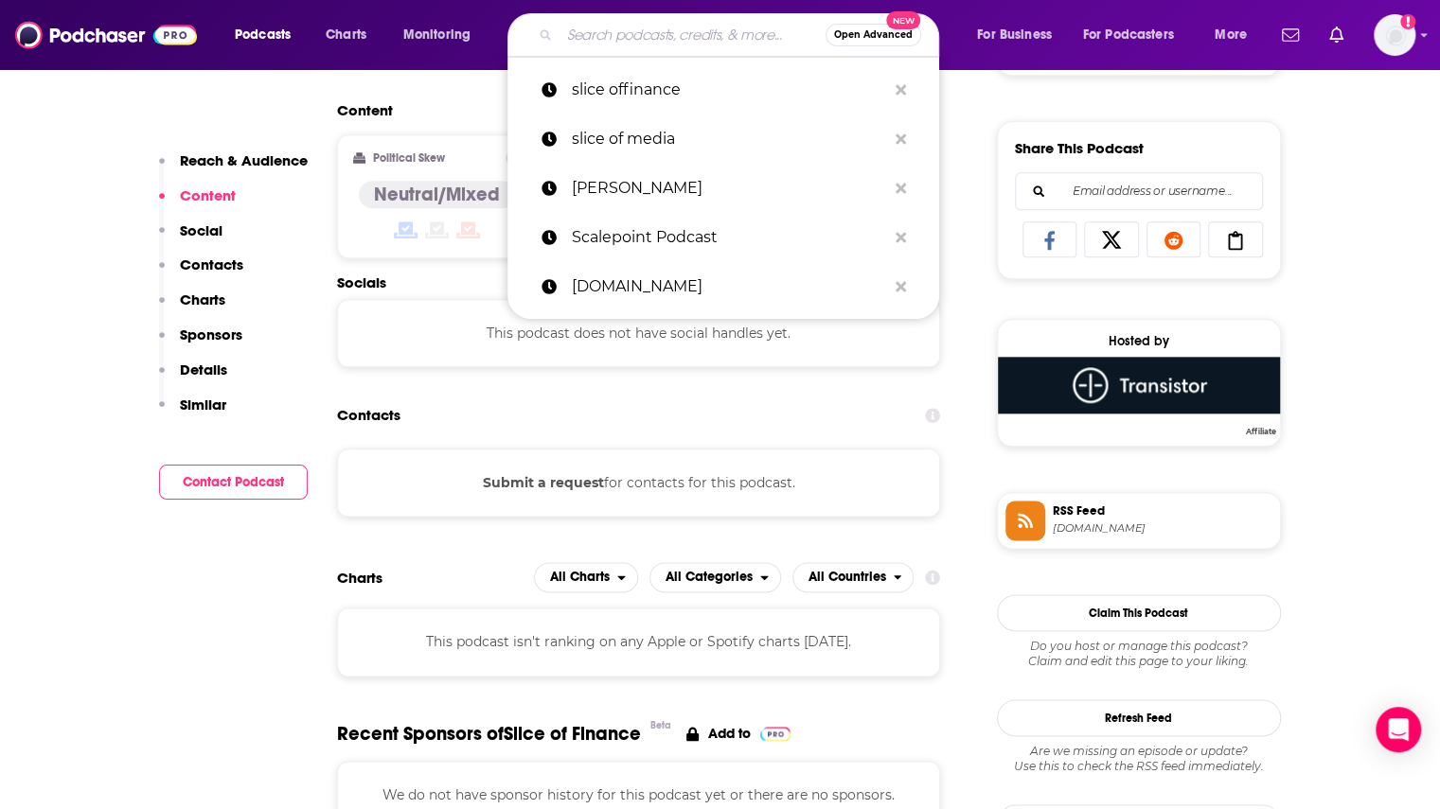
paste input "STARTUP or SHUTUP!"
type input "STARTUP or SHUTUP!"
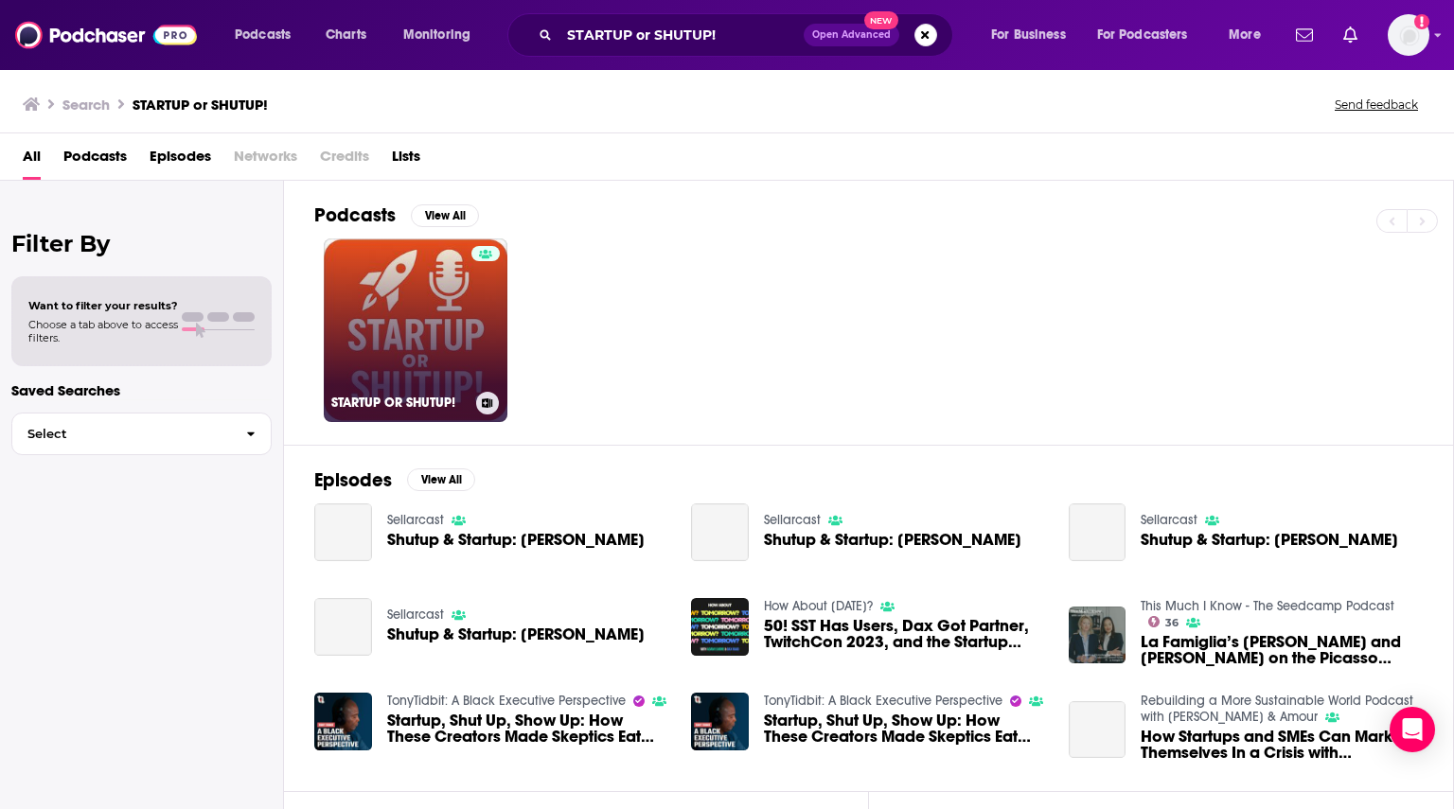
click at [438, 357] on link "STARTUP OR SHUTUP!" at bounding box center [416, 331] width 184 height 184
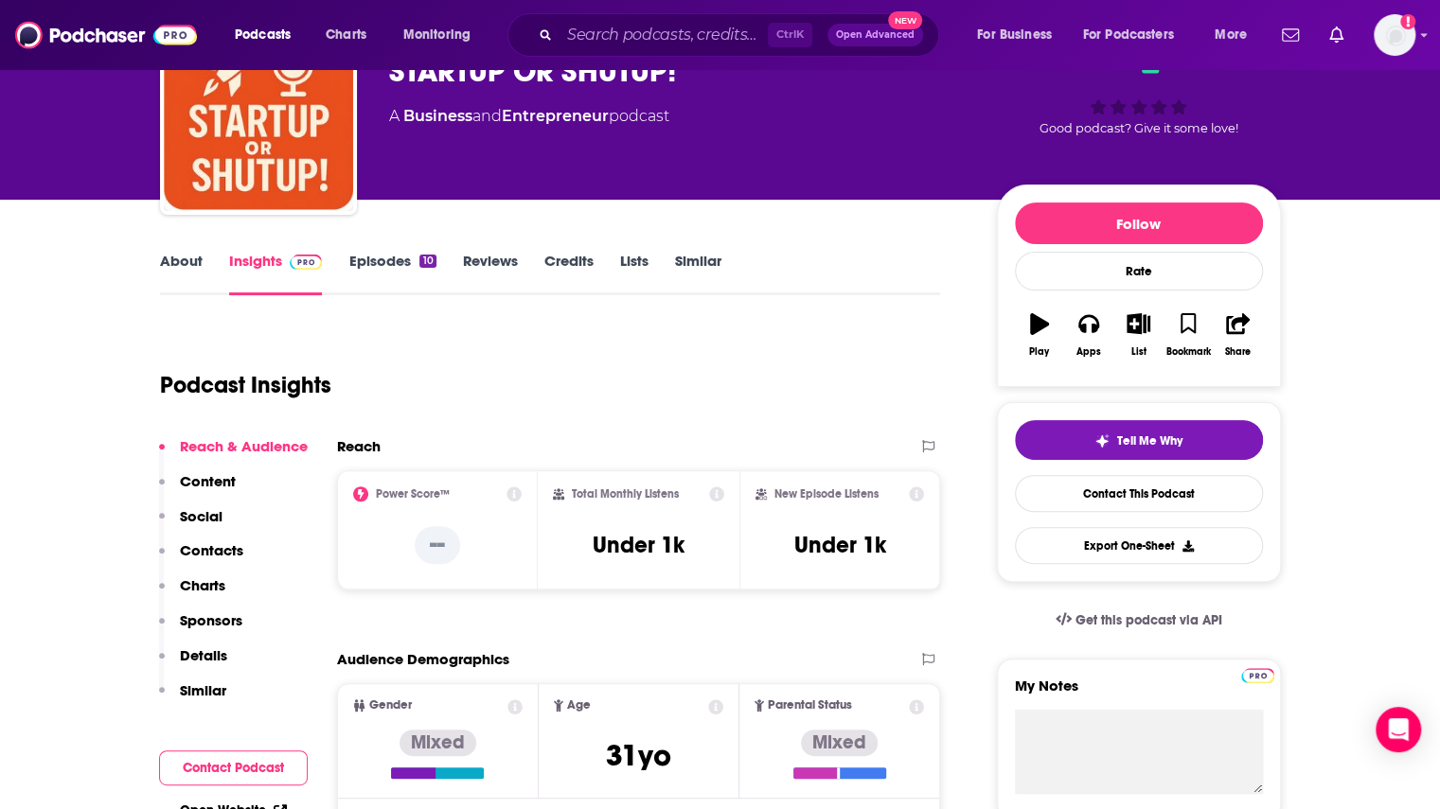
scroll to position [95, 0]
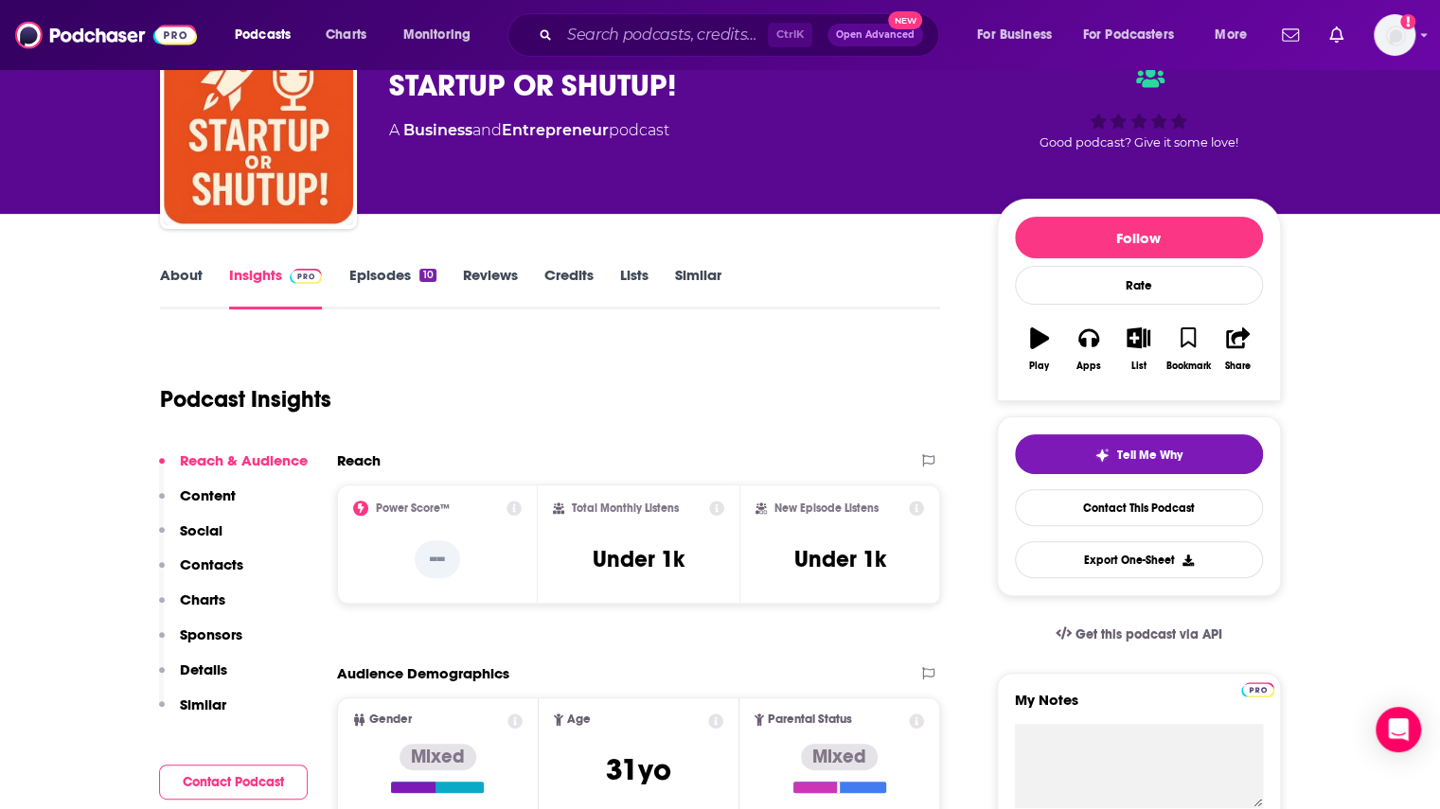
click at [373, 268] on link "Episodes 10" at bounding box center [391, 288] width 87 height 44
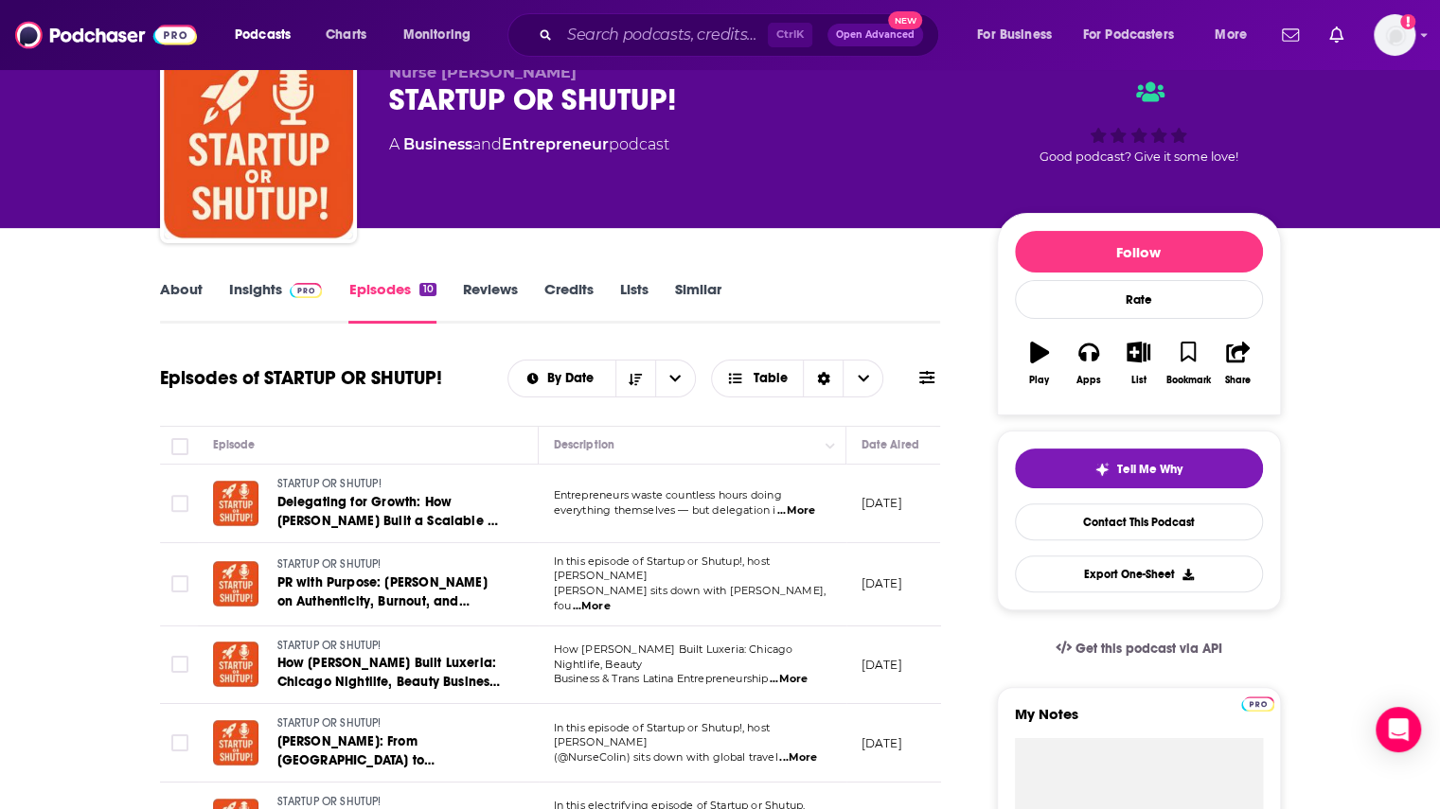
scroll to position [189, 0]
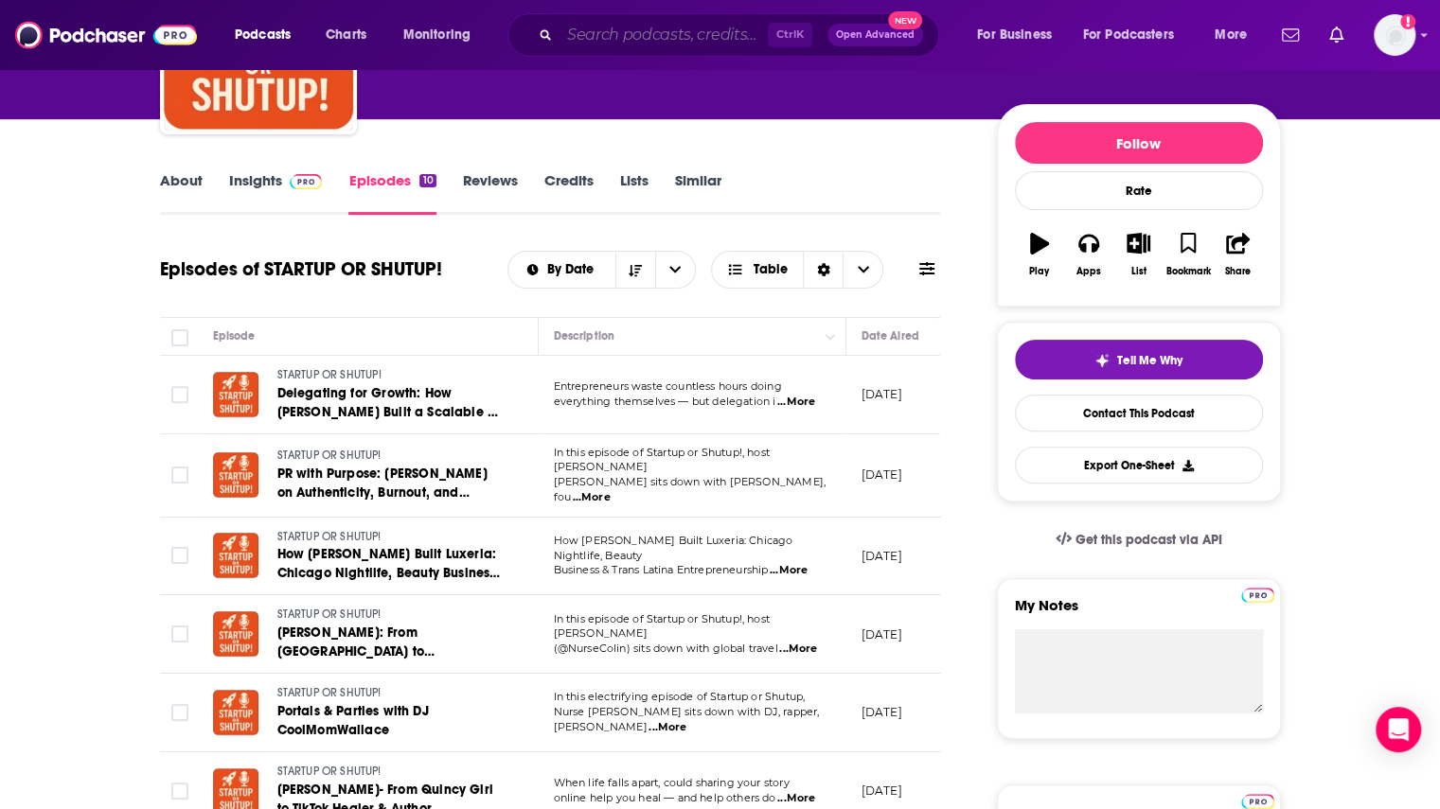
click at [636, 42] on input "Search podcasts, credits, & more..." at bounding box center [663, 35] width 208 height 30
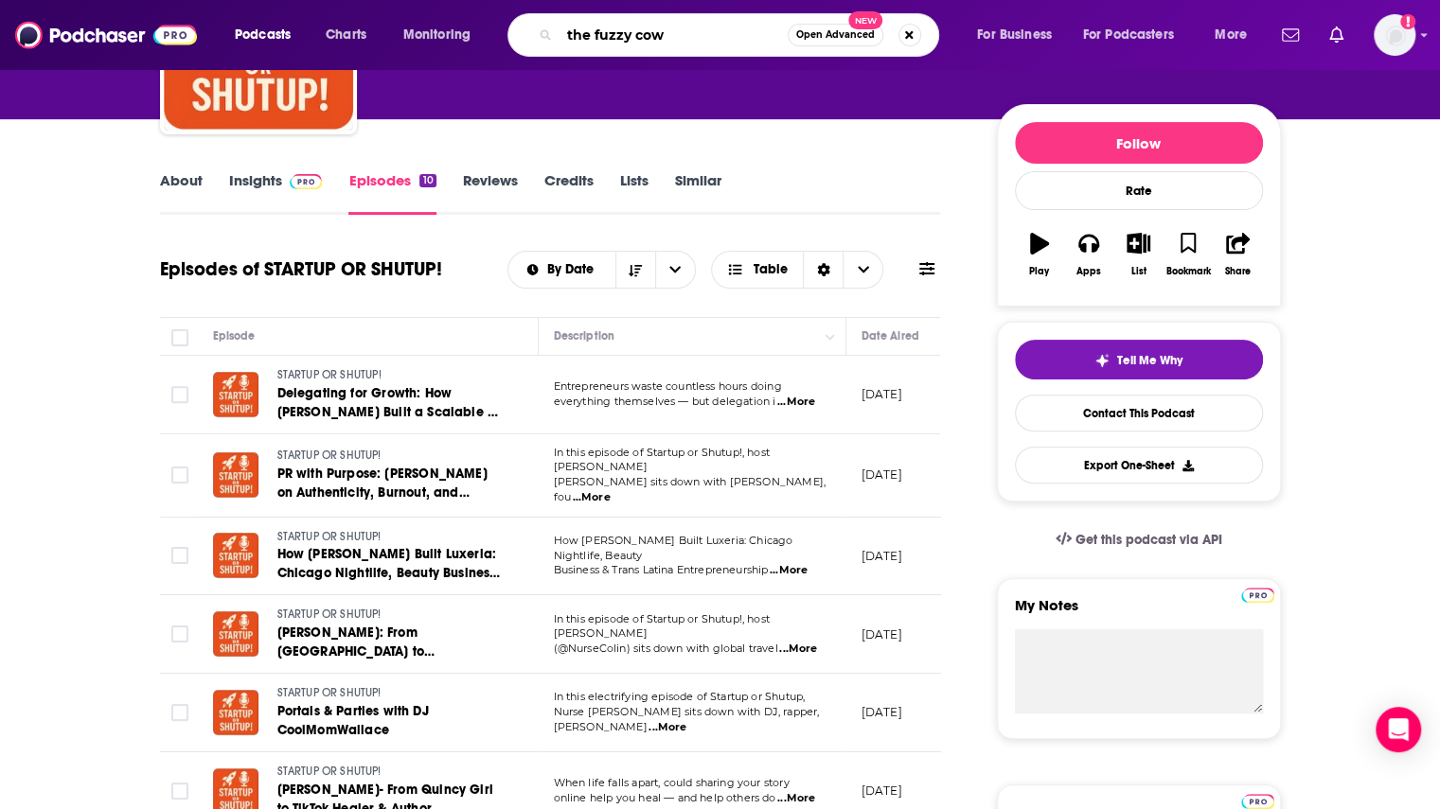
type input "the fuzzy cow"
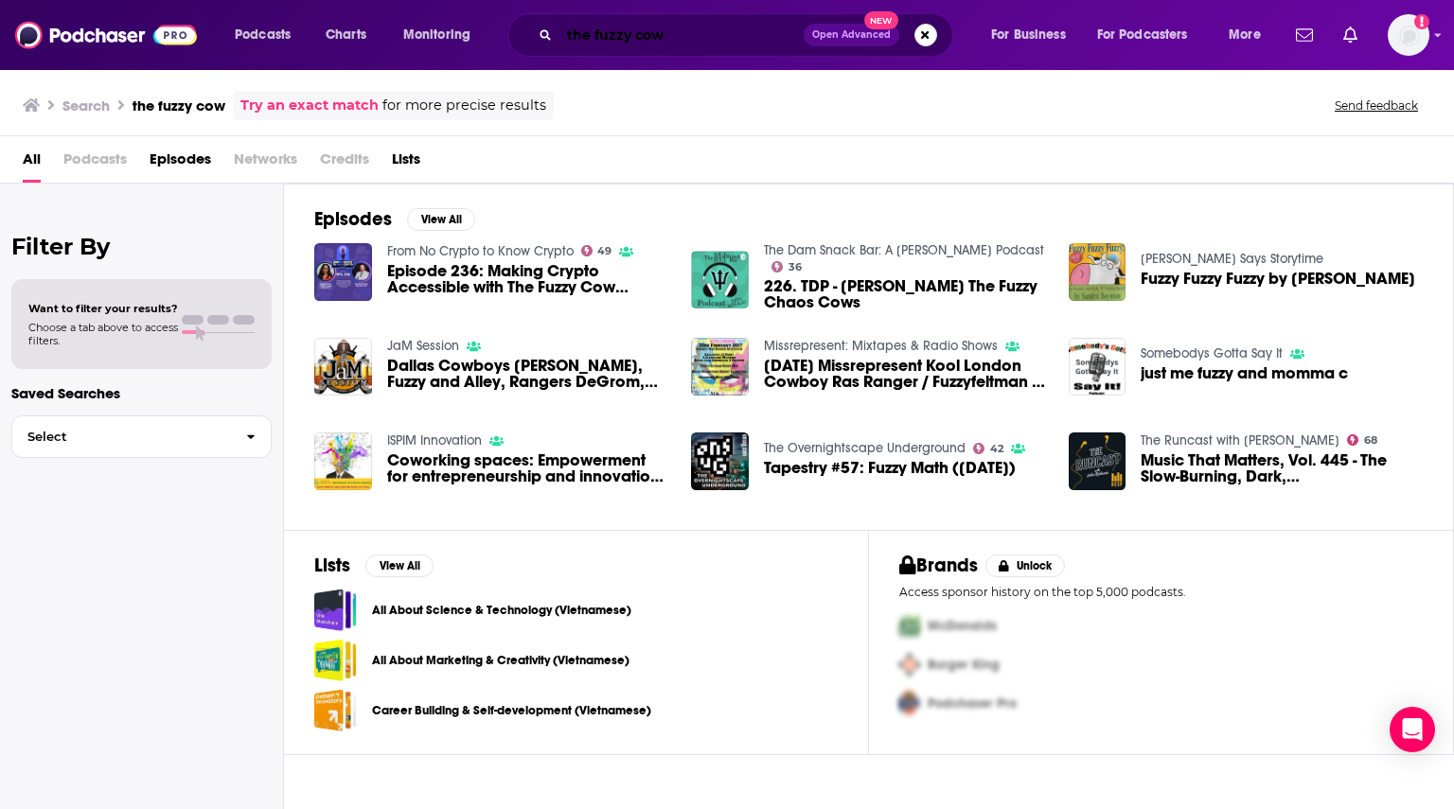
click at [729, 38] on input "the fuzzy cow" at bounding box center [681, 35] width 244 height 30
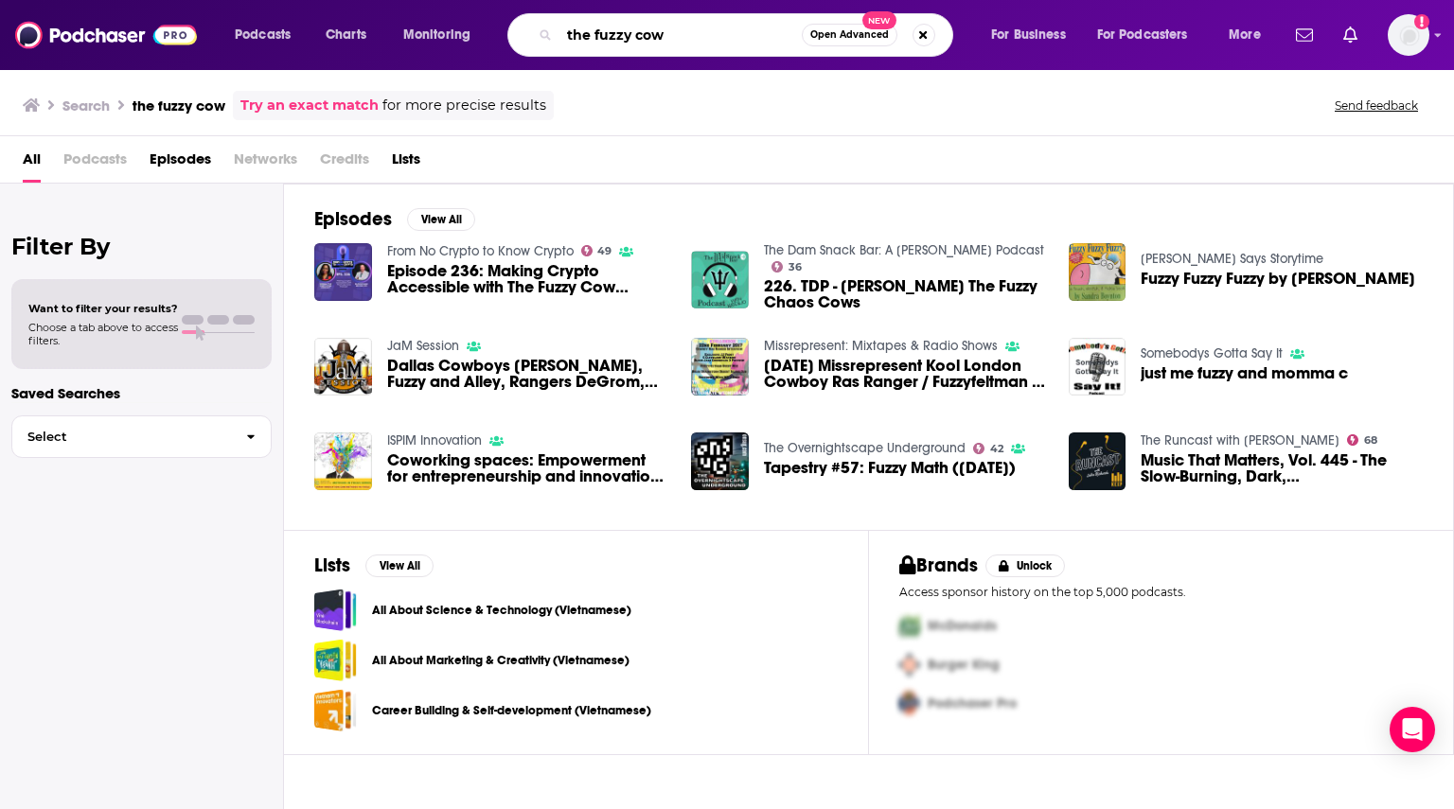
click at [729, 38] on input "the fuzzy cow" at bounding box center [680, 35] width 242 height 30
paste input "The Payments Shed Podcast"
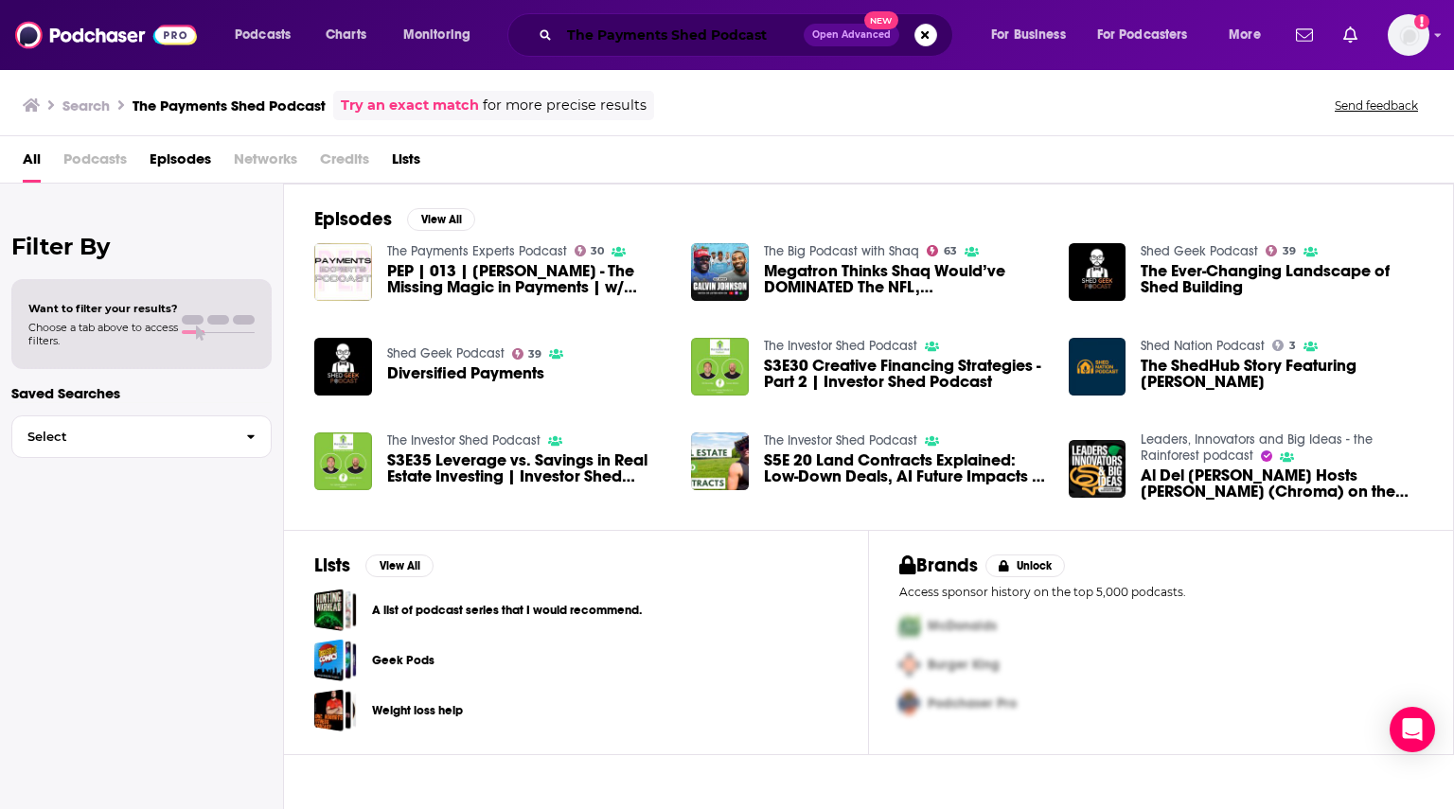
click at [599, 38] on input "The Payments Shed Podcast" at bounding box center [681, 35] width 244 height 30
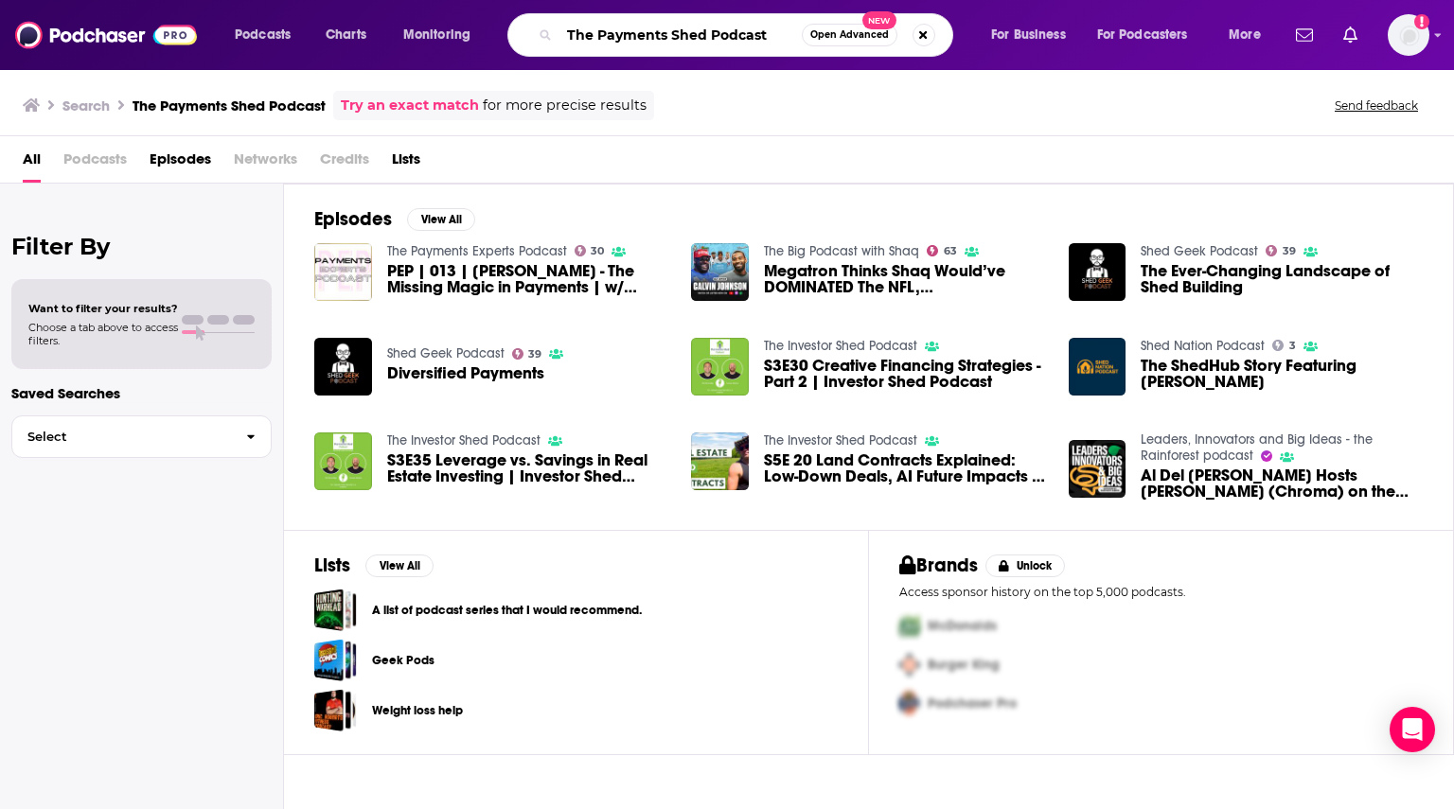
paste input "[PERSON_NAME]"
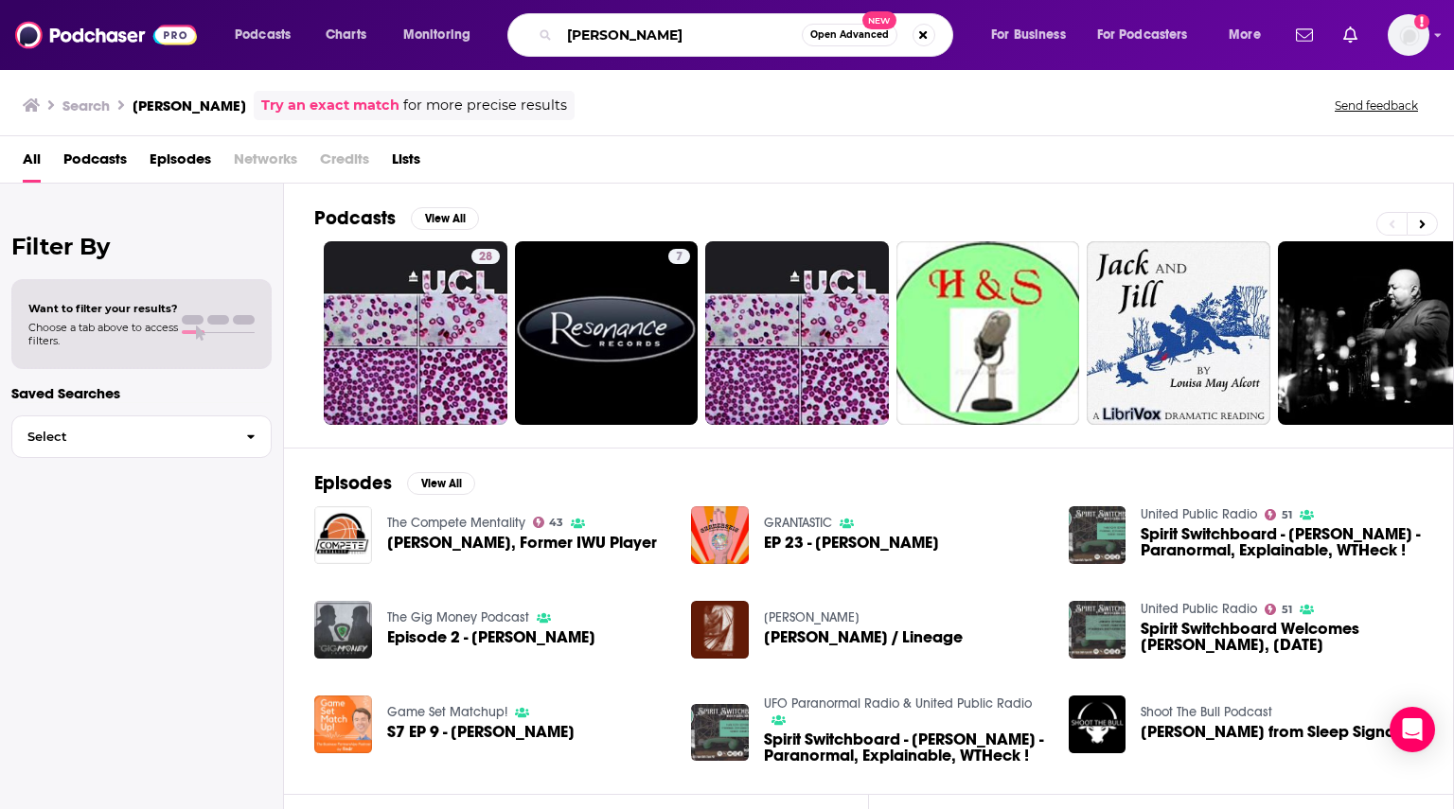
click at [606, 34] on input "[PERSON_NAME]" at bounding box center [680, 35] width 242 height 30
paste input "Venture Capital Podcast"
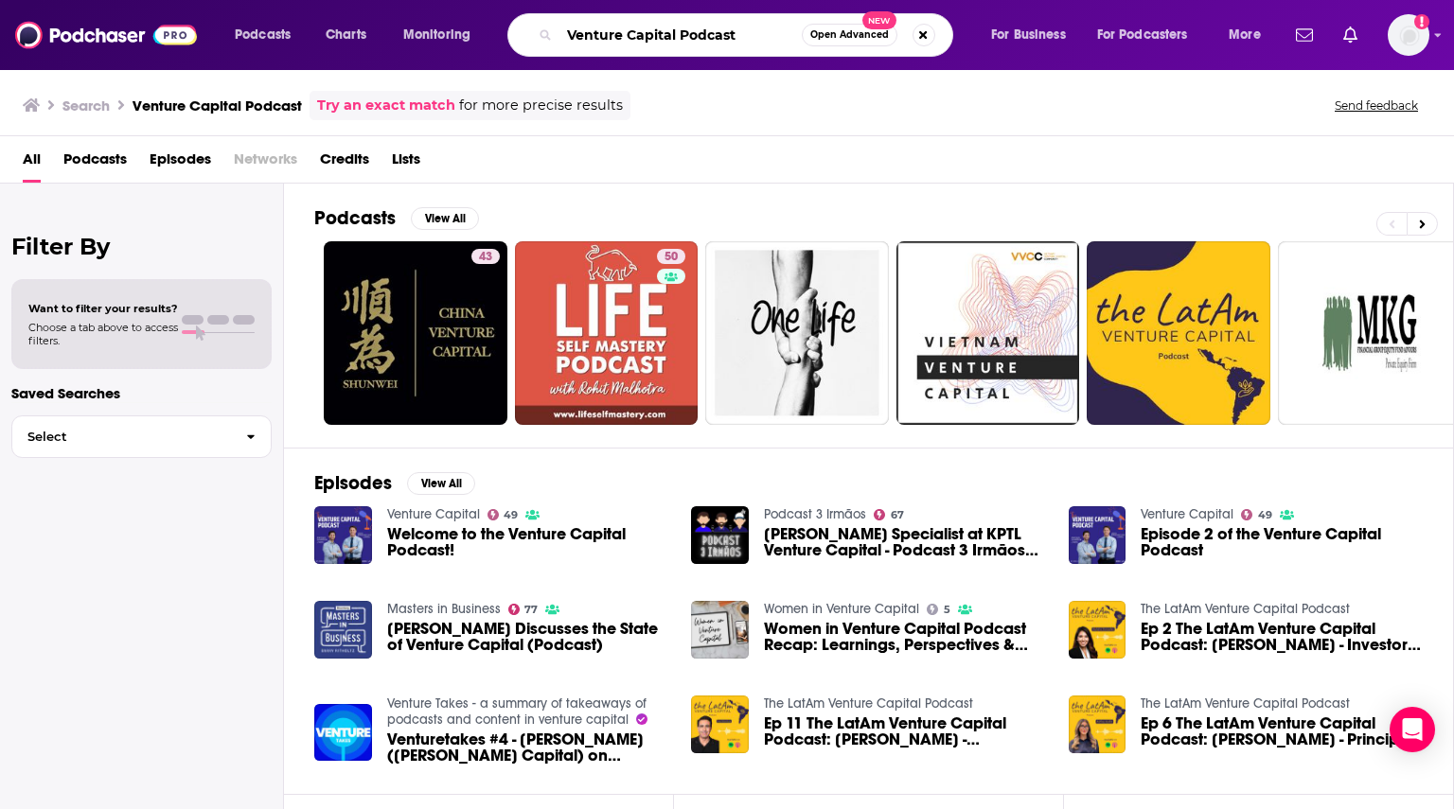
click at [649, 44] on input "Venture Capital Podcast" at bounding box center [680, 35] width 242 height 30
paste input "[PERSON_NAME] FinTech"
type input "[PERSON_NAME] FinTech Podcast"
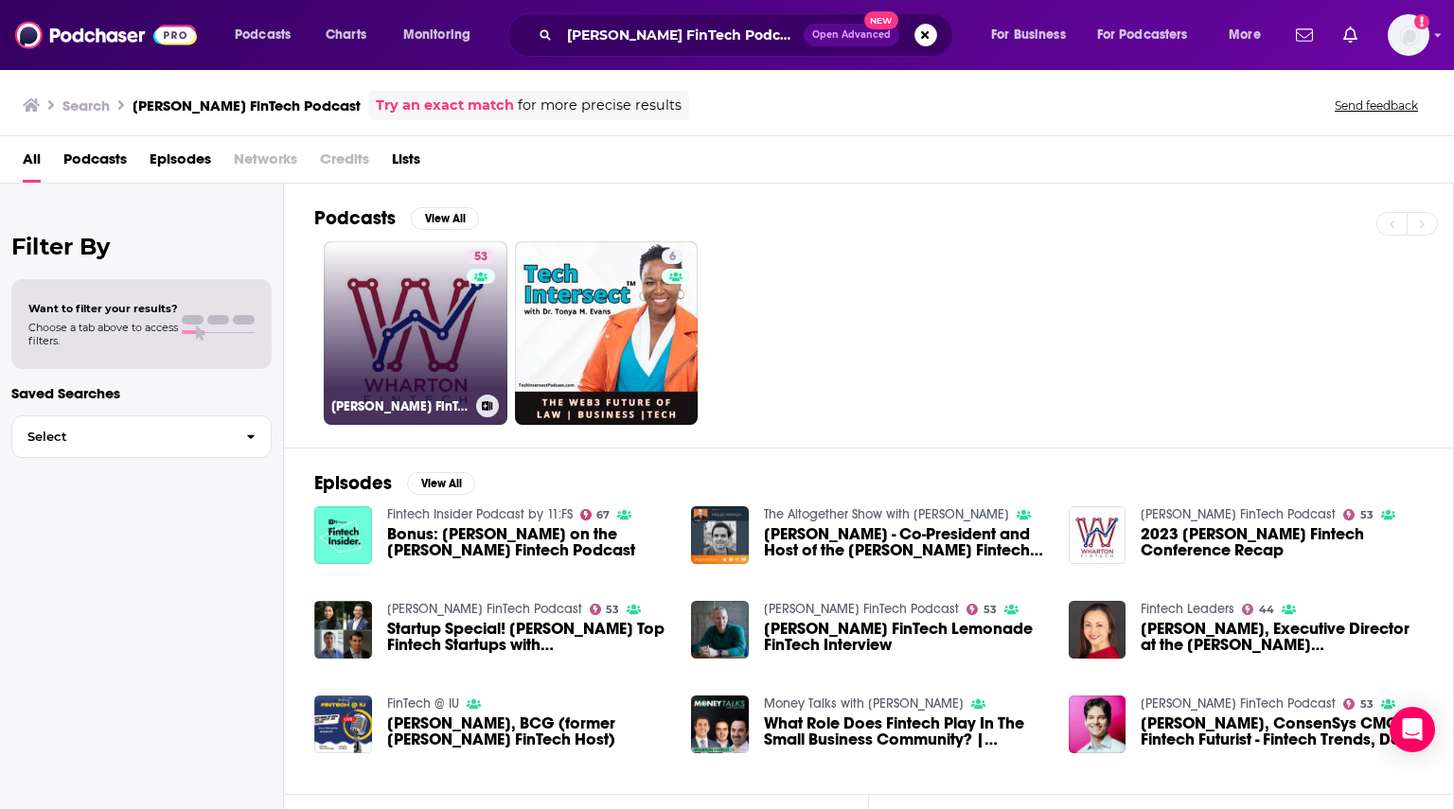
click at [420, 319] on link "53 [PERSON_NAME] FinTech Podcast" at bounding box center [416, 333] width 184 height 184
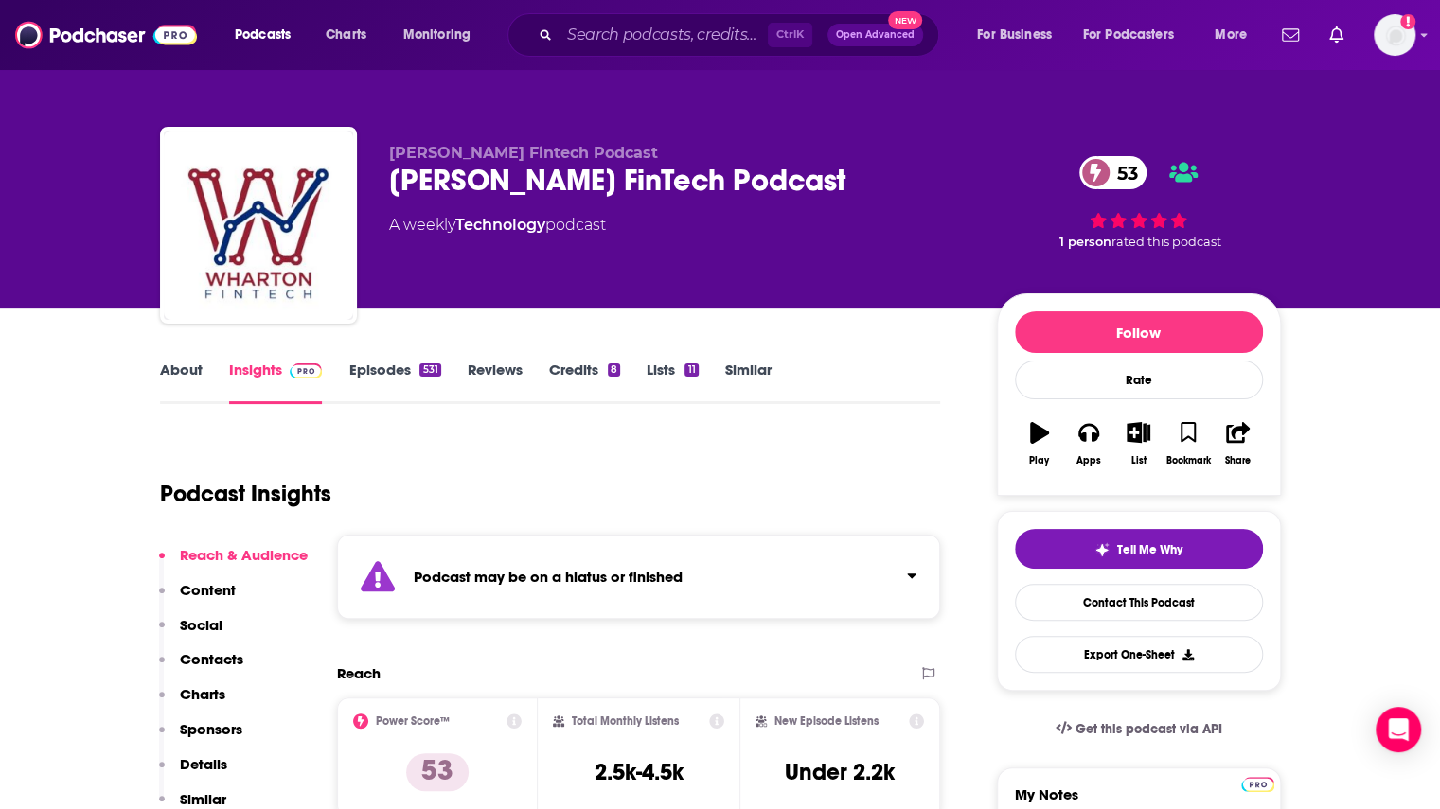
click at [381, 366] on link "Episodes 531" at bounding box center [394, 383] width 92 height 44
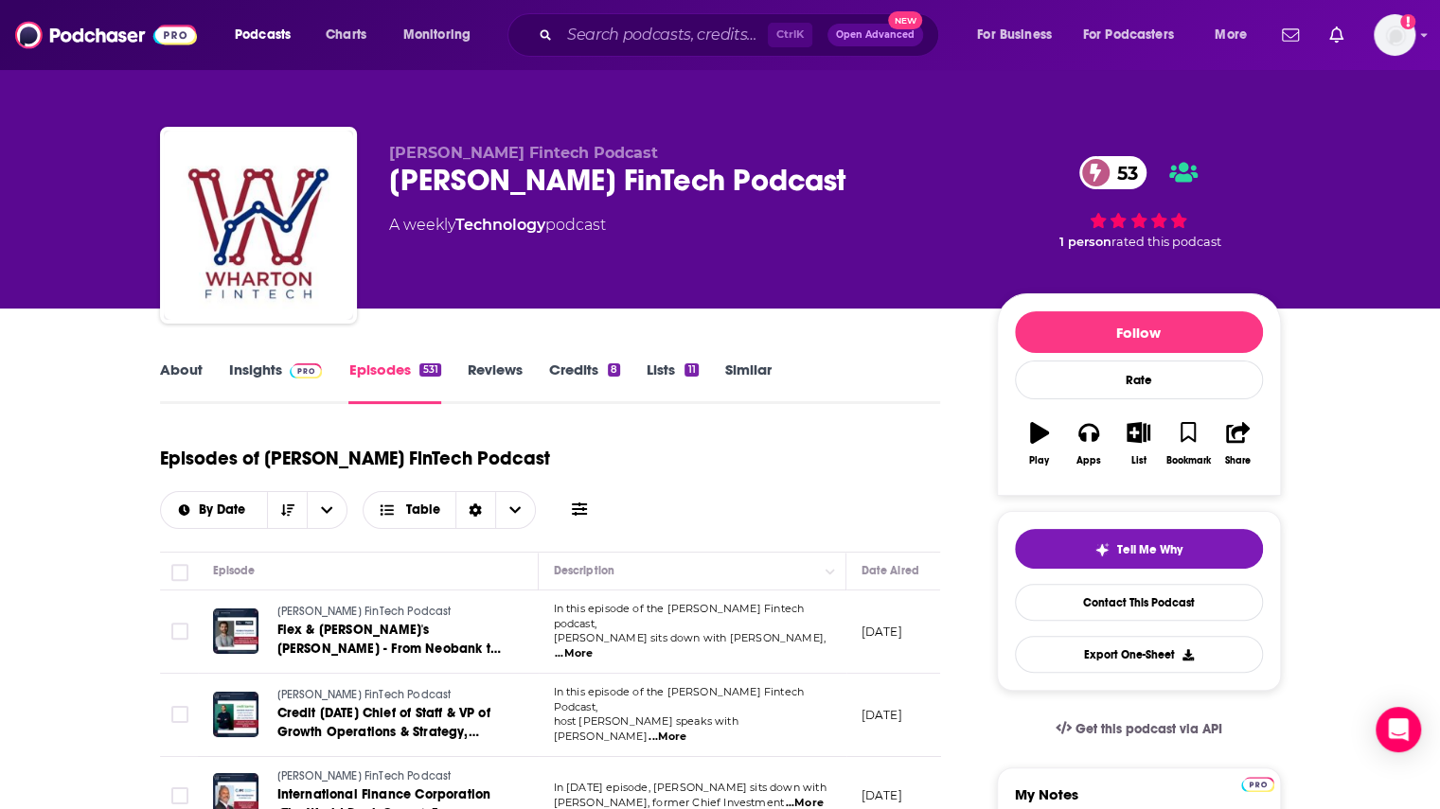
click at [190, 370] on link "About" at bounding box center [181, 383] width 43 height 44
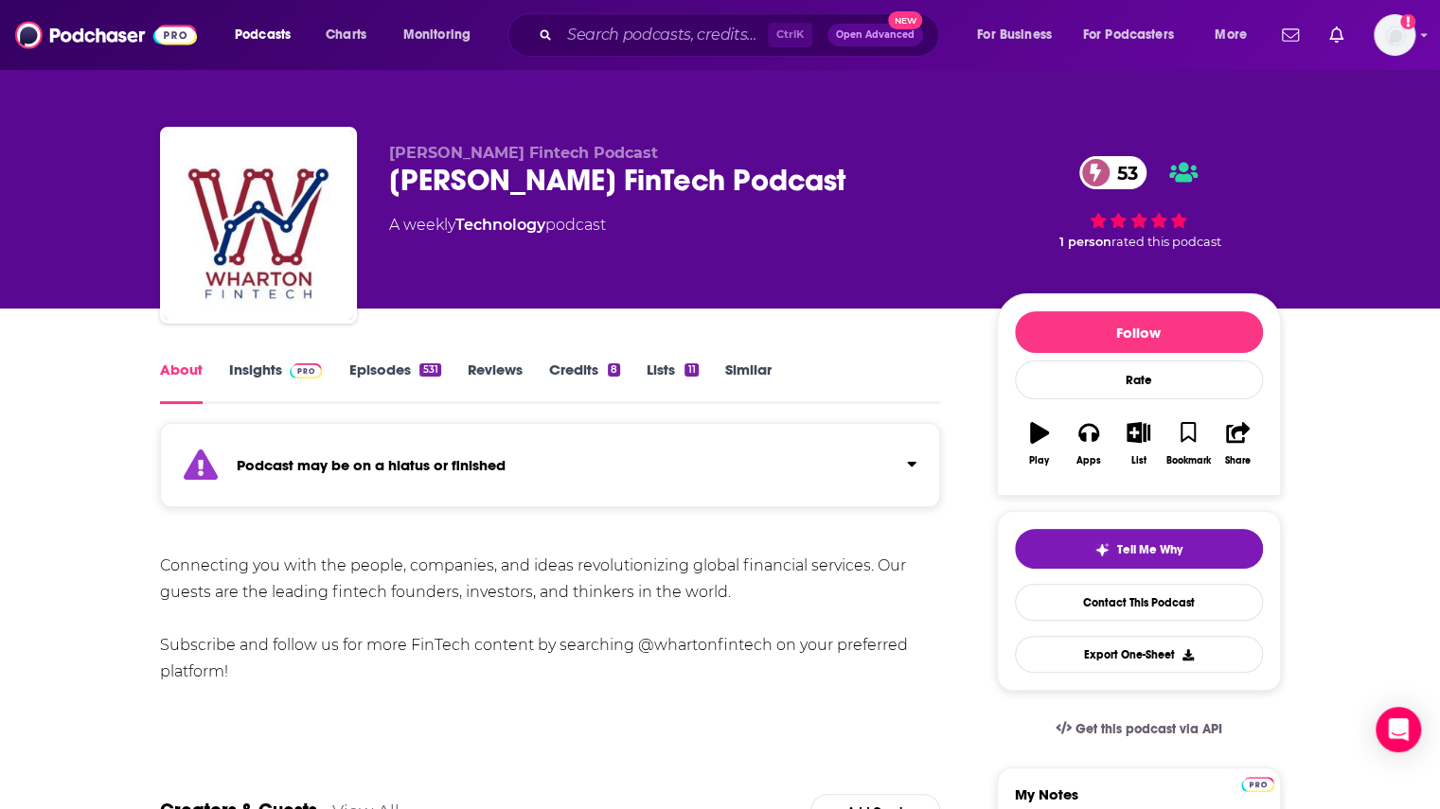
click at [242, 372] on link "Insights" at bounding box center [276, 383] width 94 height 44
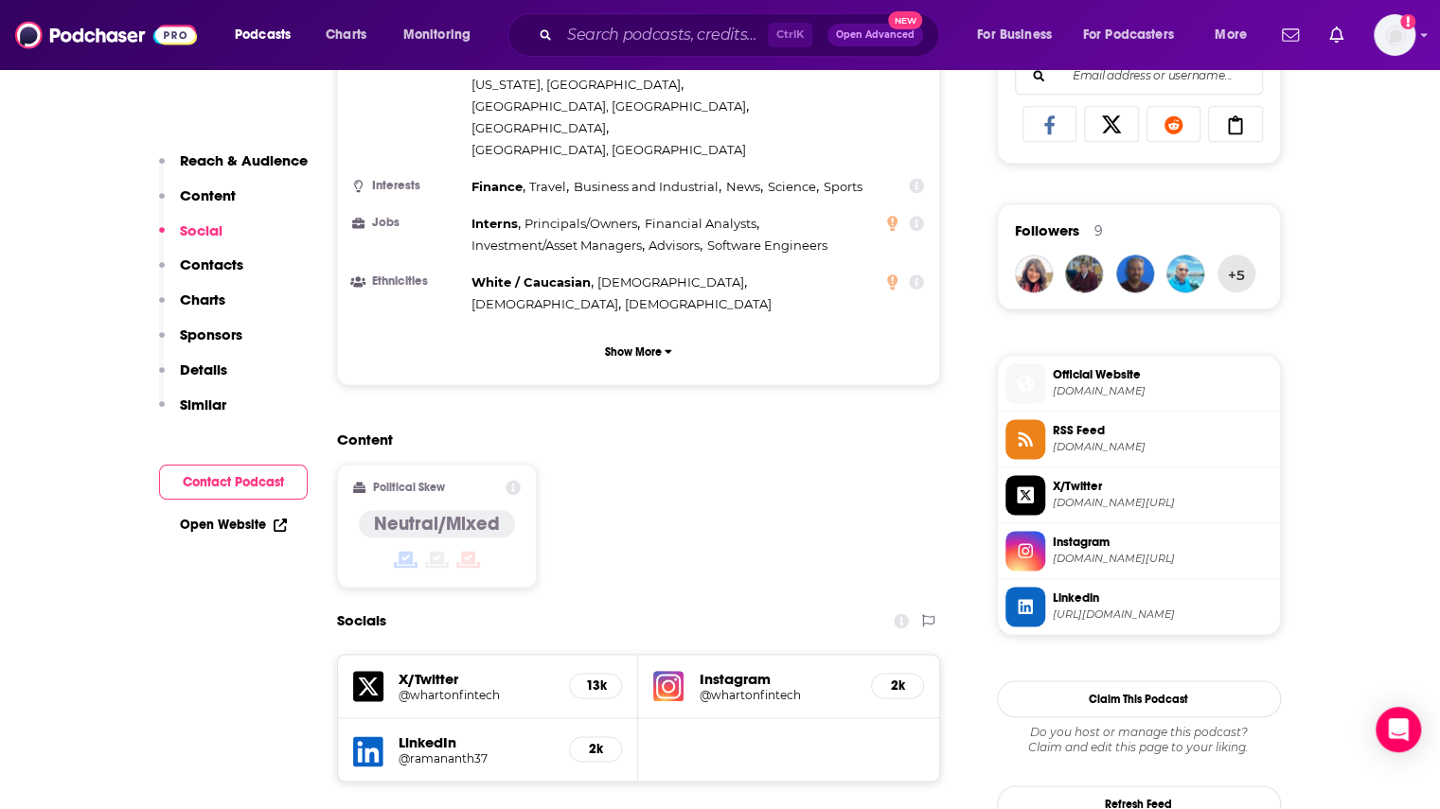
scroll to position [1515, 0]
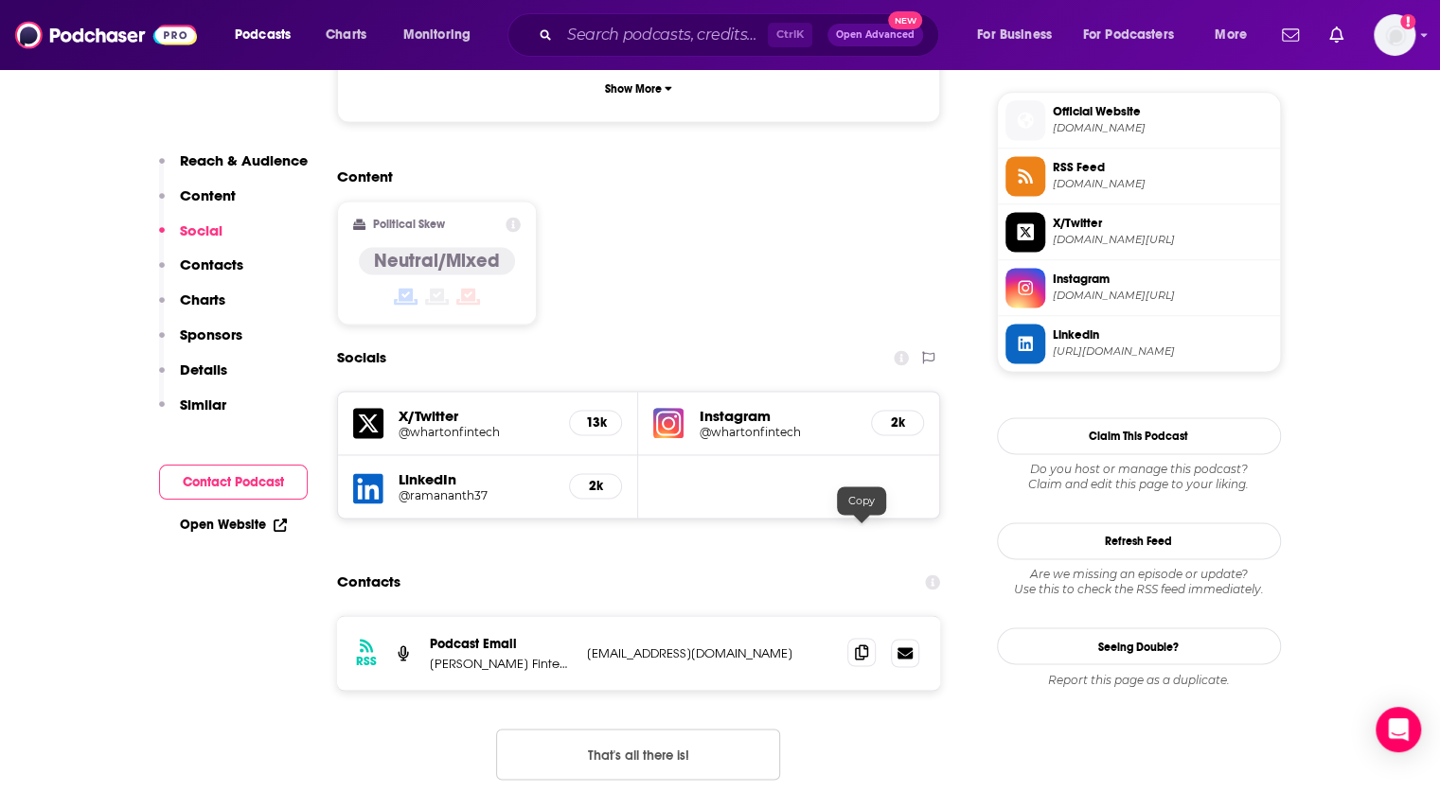
click at [864, 645] on icon at bounding box center [861, 652] width 13 height 15
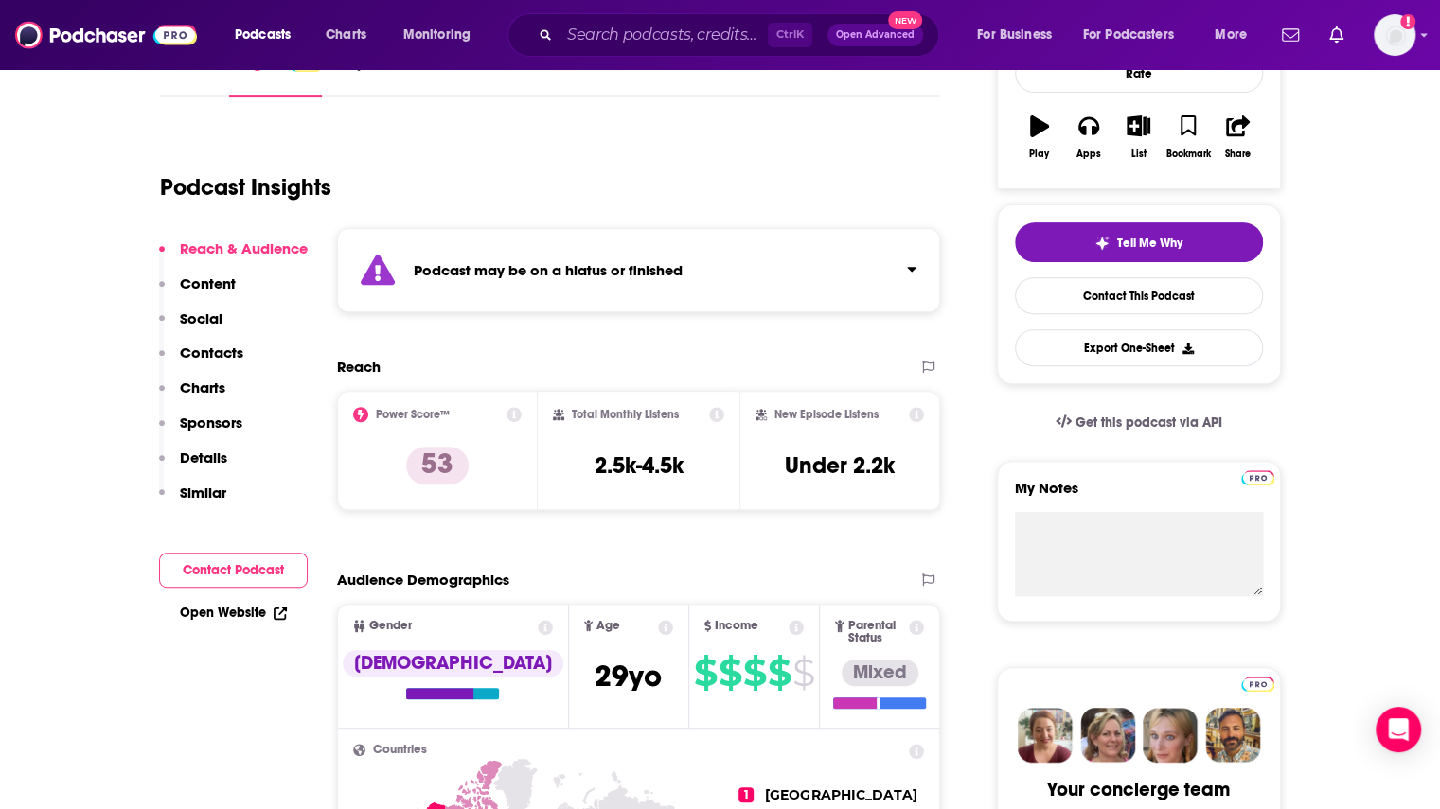
scroll to position [284, 0]
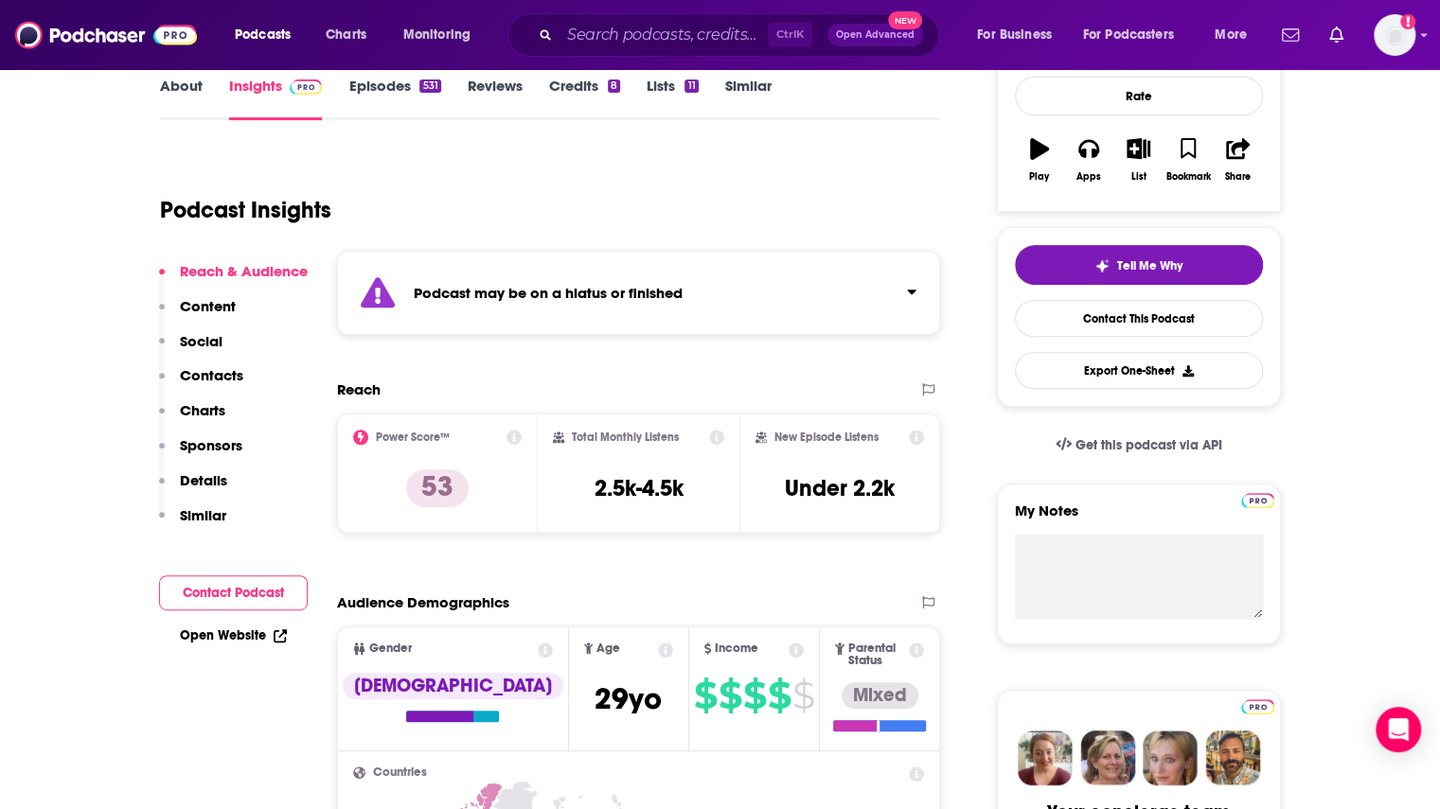
click at [388, 99] on link "Episodes 531" at bounding box center [394, 99] width 92 height 44
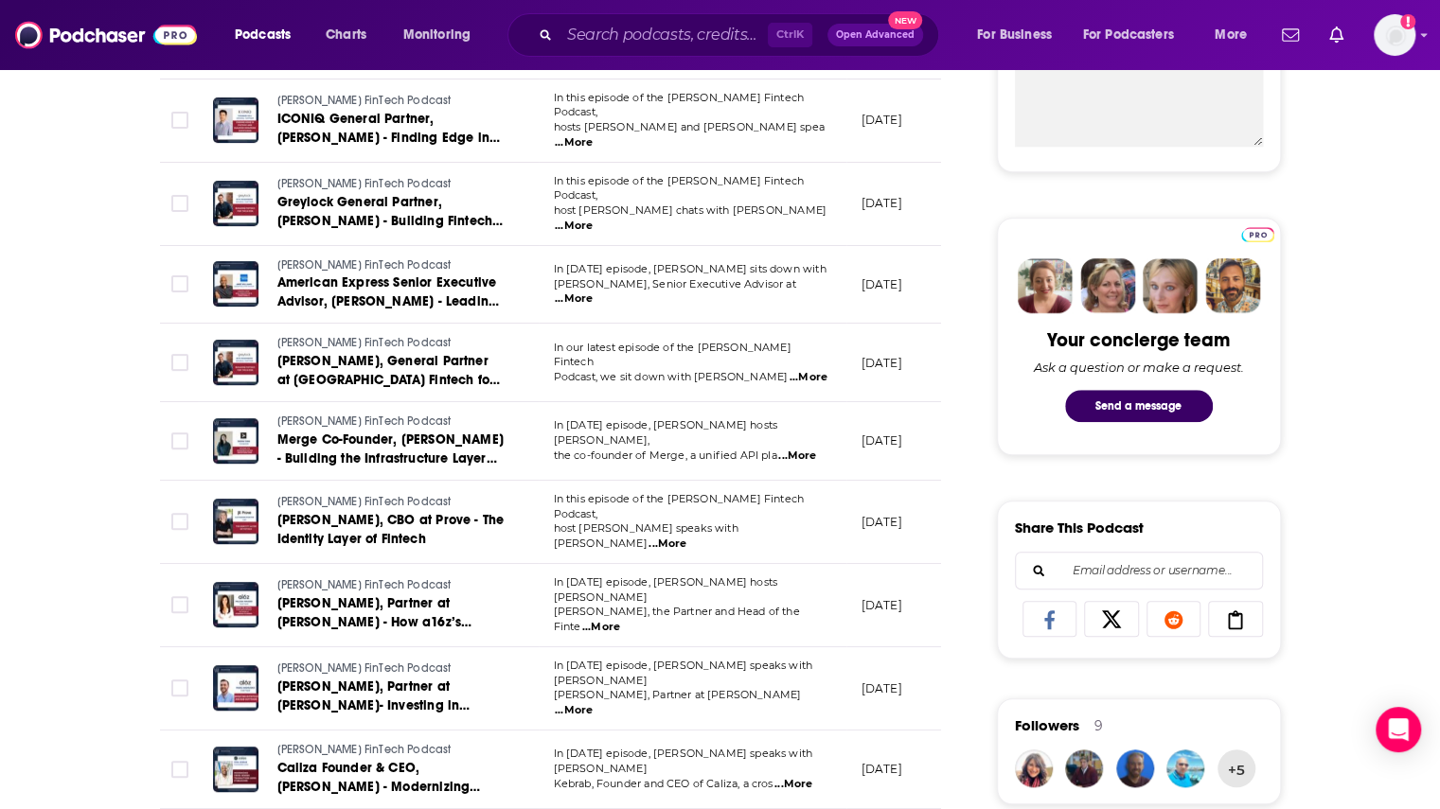
scroll to position [757, 0]
